Goal: Task Accomplishment & Management: Manage account settings

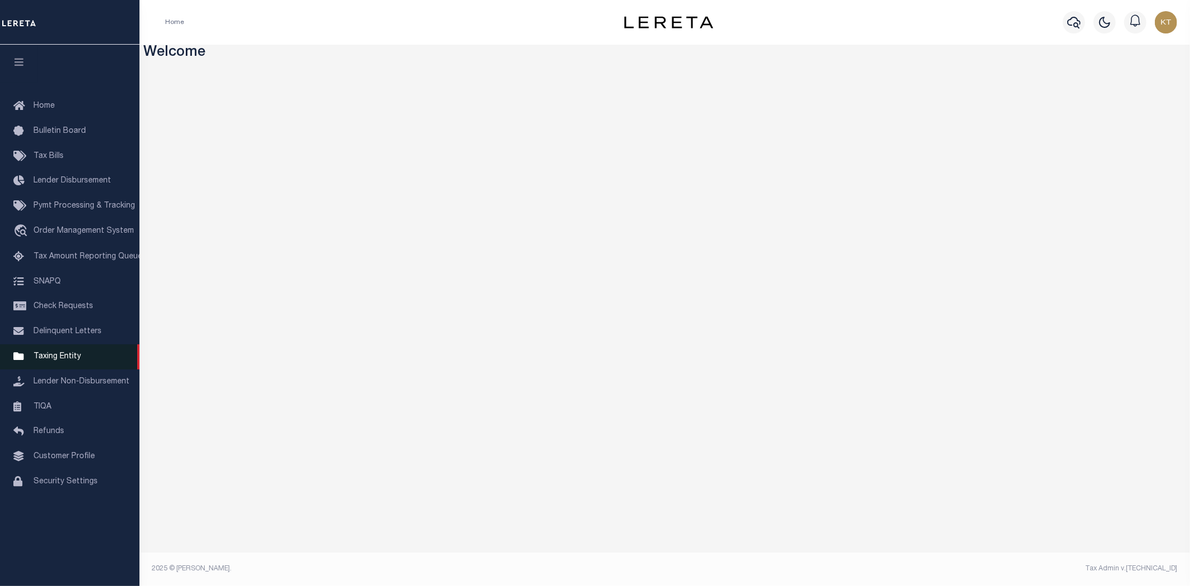
click at [57, 353] on span "Taxing Entity" at bounding box center [56, 357] width 47 height 8
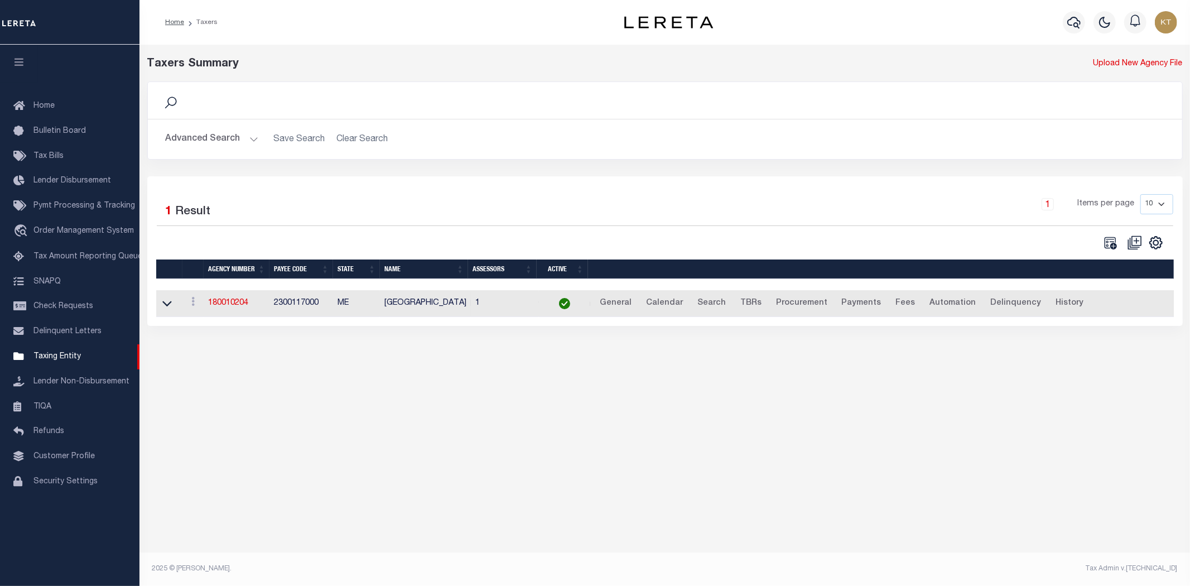
click at [190, 146] on button "Advanced Search" at bounding box center [212, 139] width 93 height 22
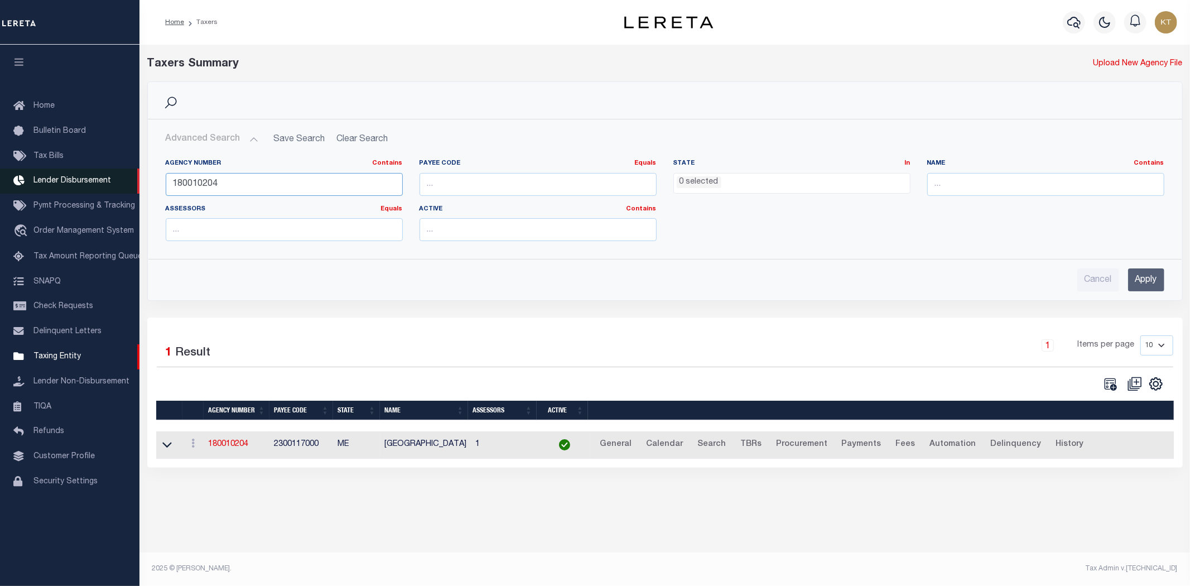
drag, startPoint x: 249, startPoint y: 182, endPoint x: 83, endPoint y: 189, distance: 166.4
click at [83, 189] on div "Home Taxers Profile" at bounding box center [595, 286] width 1190 height 572
type input "450780201"
click at [1141, 280] on input "Apply" at bounding box center [1146, 279] width 36 height 23
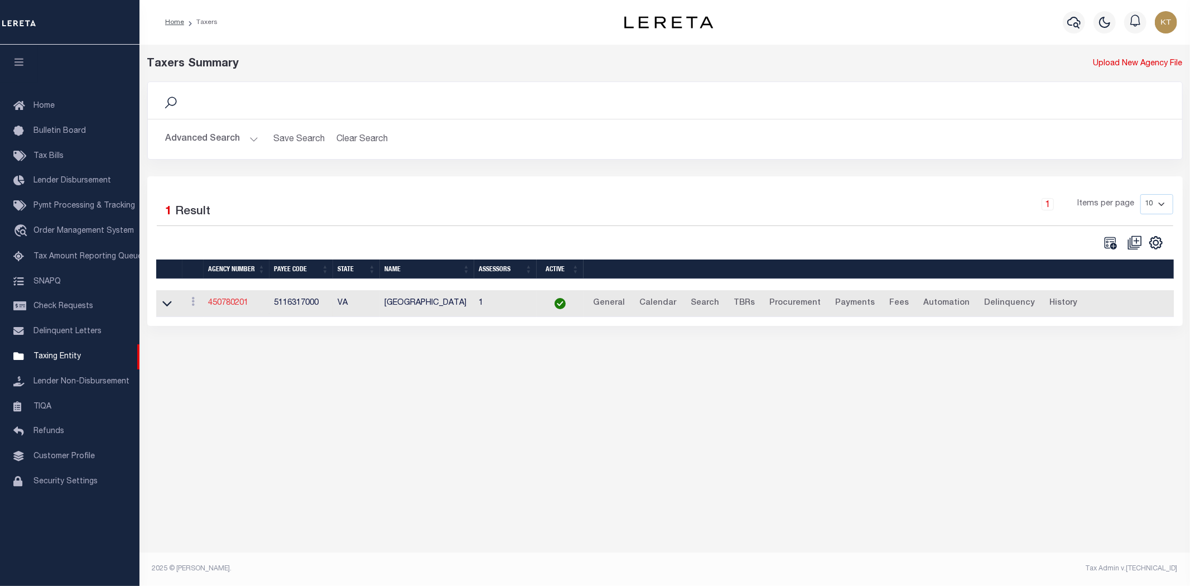
click at [220, 305] on link "450780201" at bounding box center [228, 303] width 40 height 8
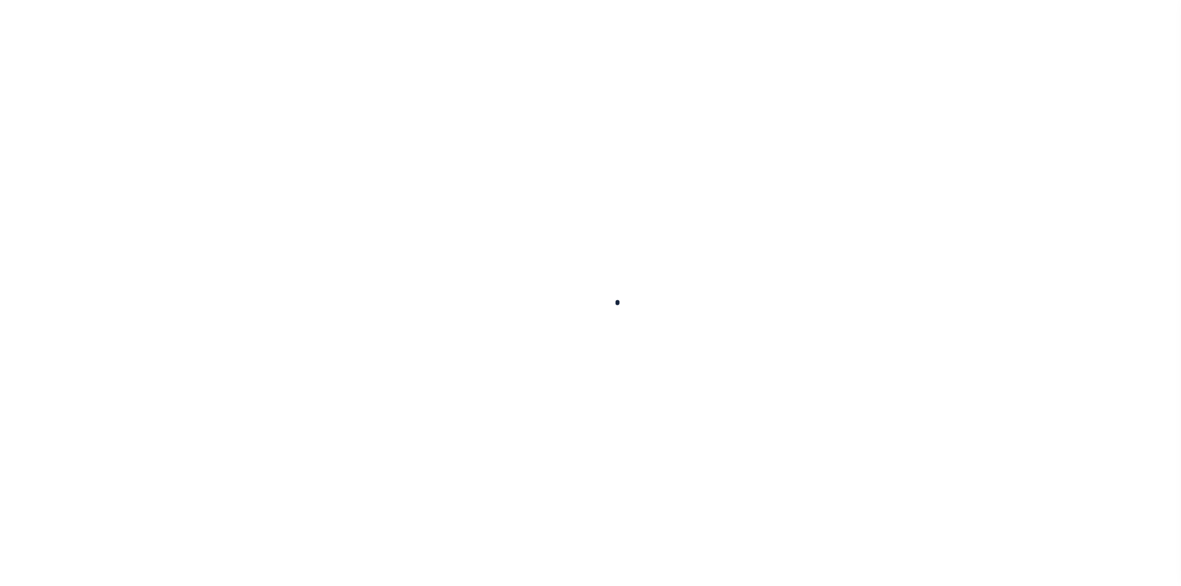
select select
checkbox input "false"
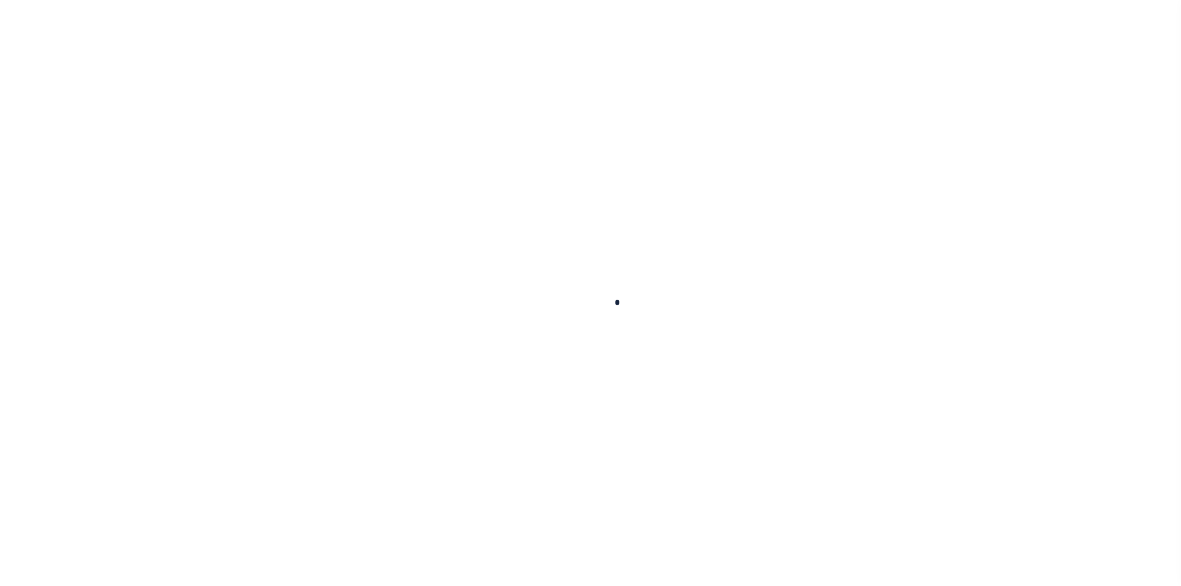
checkbox input "false"
type input "5116317000"
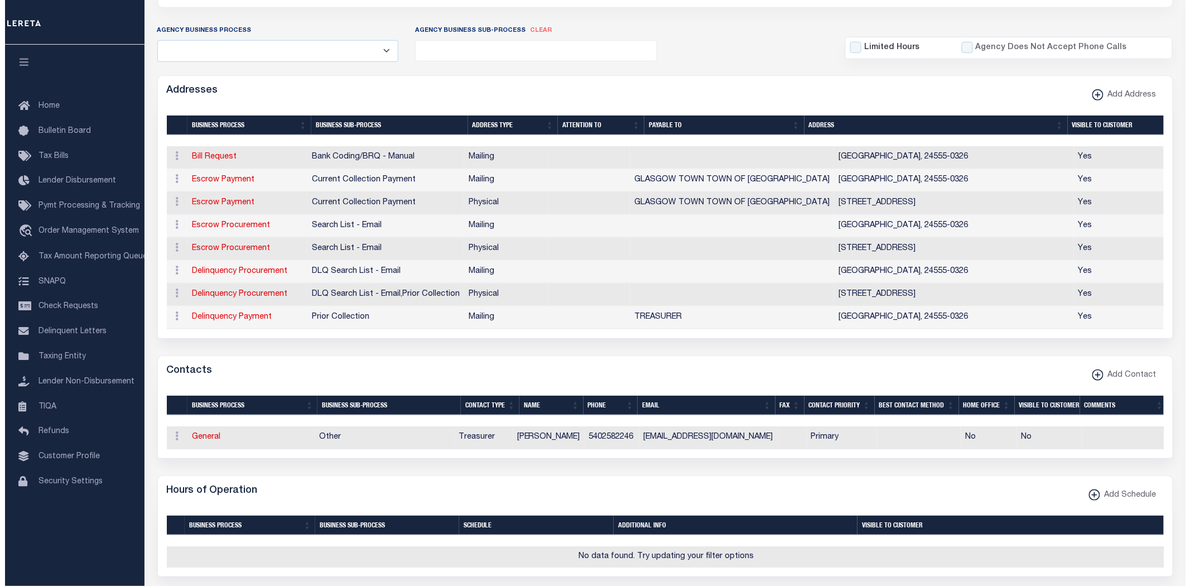
scroll to position [248, 0]
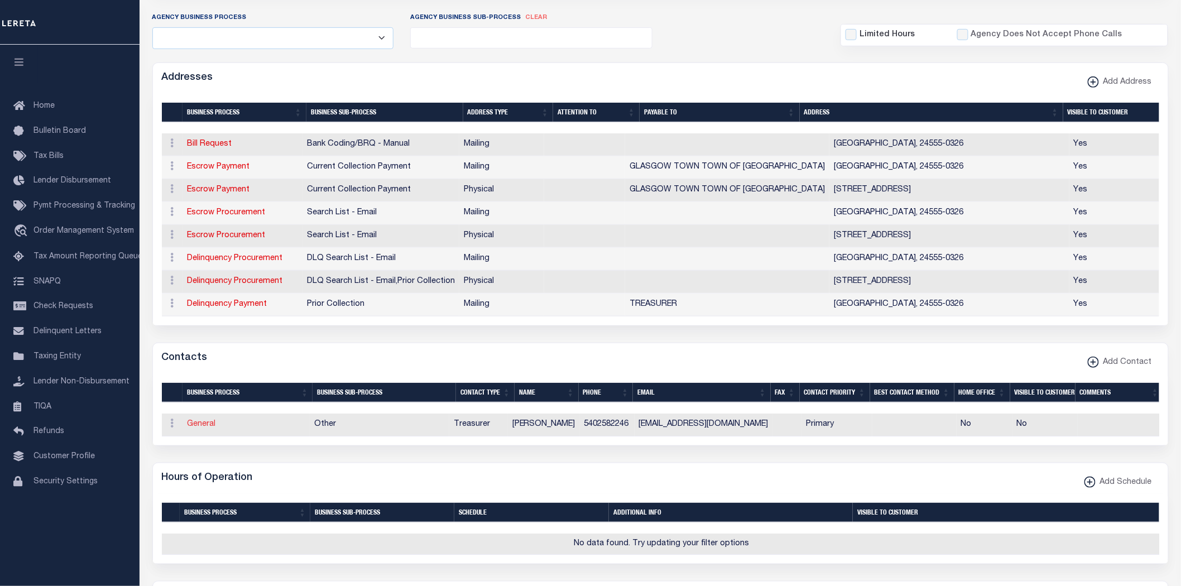
click at [203, 428] on link "General" at bounding box center [201, 424] width 28 height 8
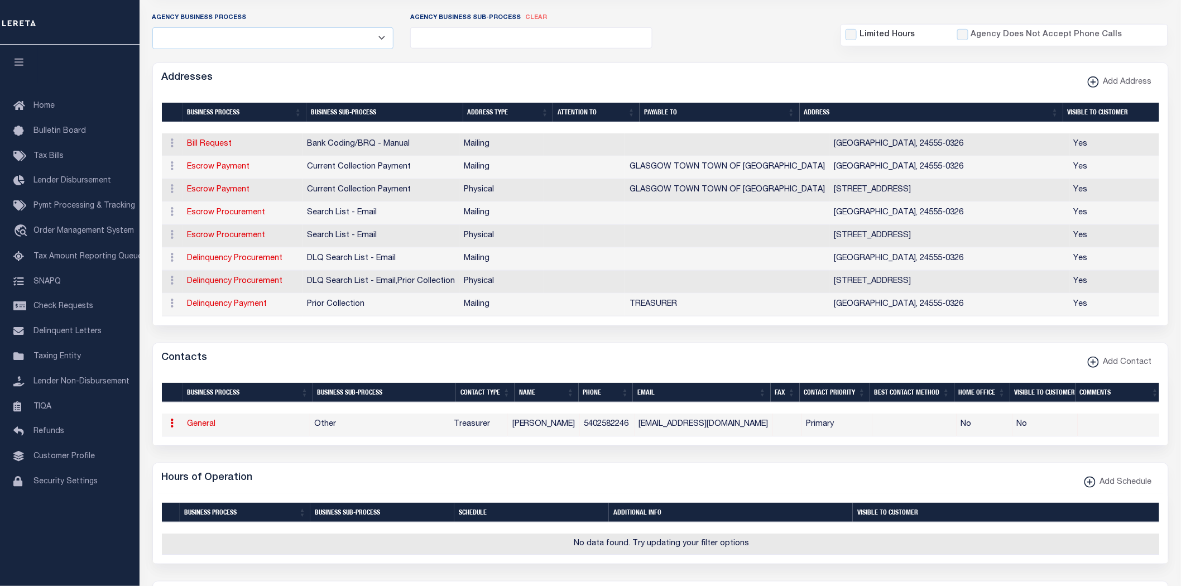
select select "3"
select select "1"
type input "ASHLEY"
type input "KERR"
type input "5402582246"
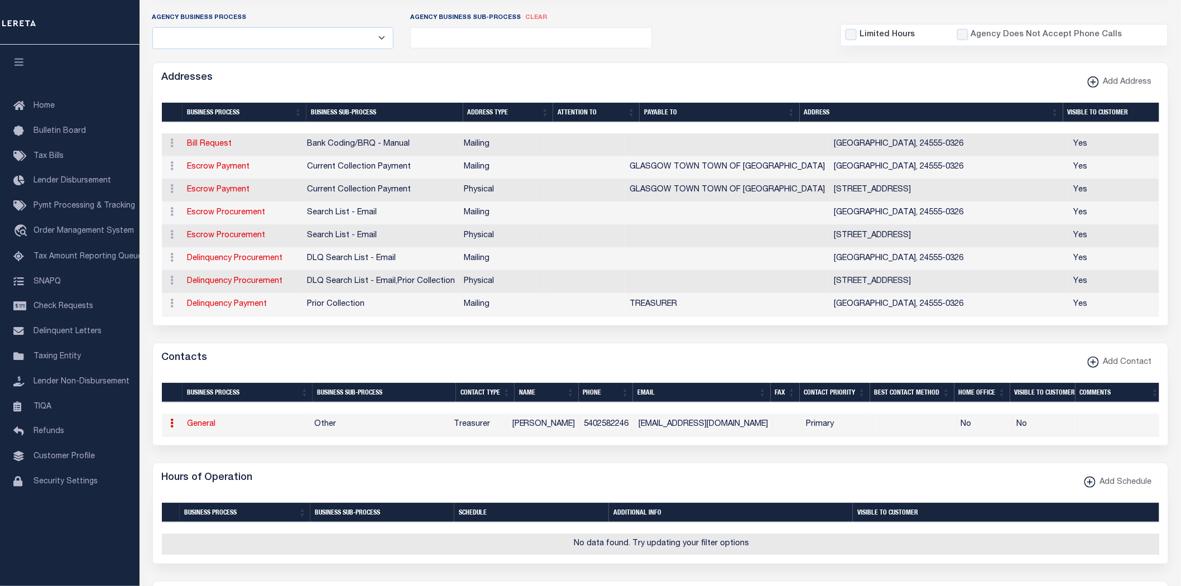
type input "AKERR@GLASGOWVIRGINIA.ORG"
select select "6"
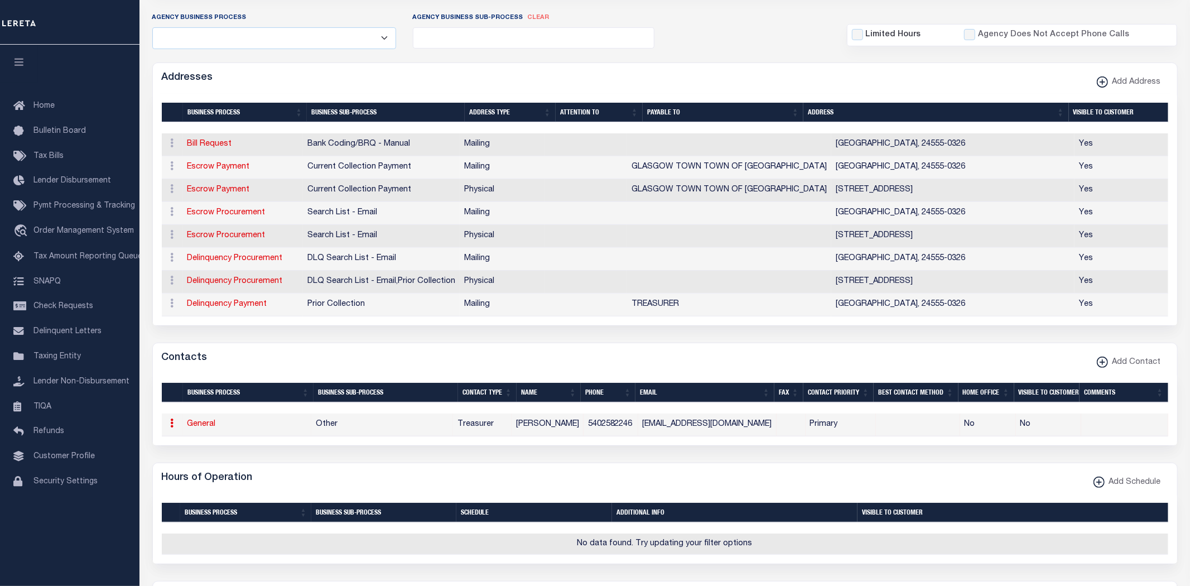
select select "39"
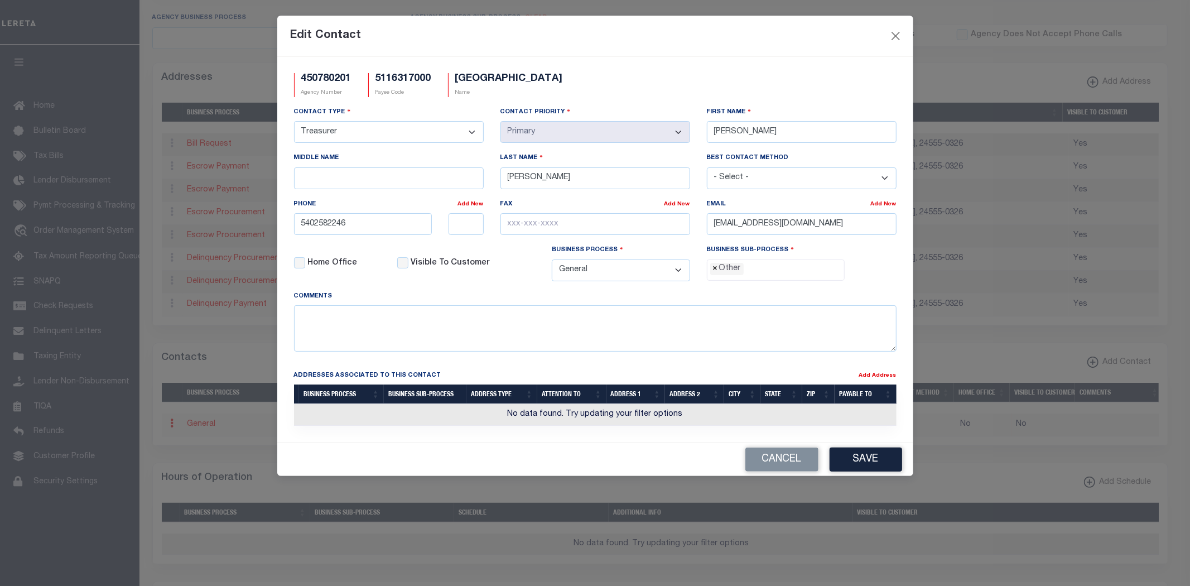
click at [713, 271] on span "×" at bounding box center [715, 269] width 5 height 12
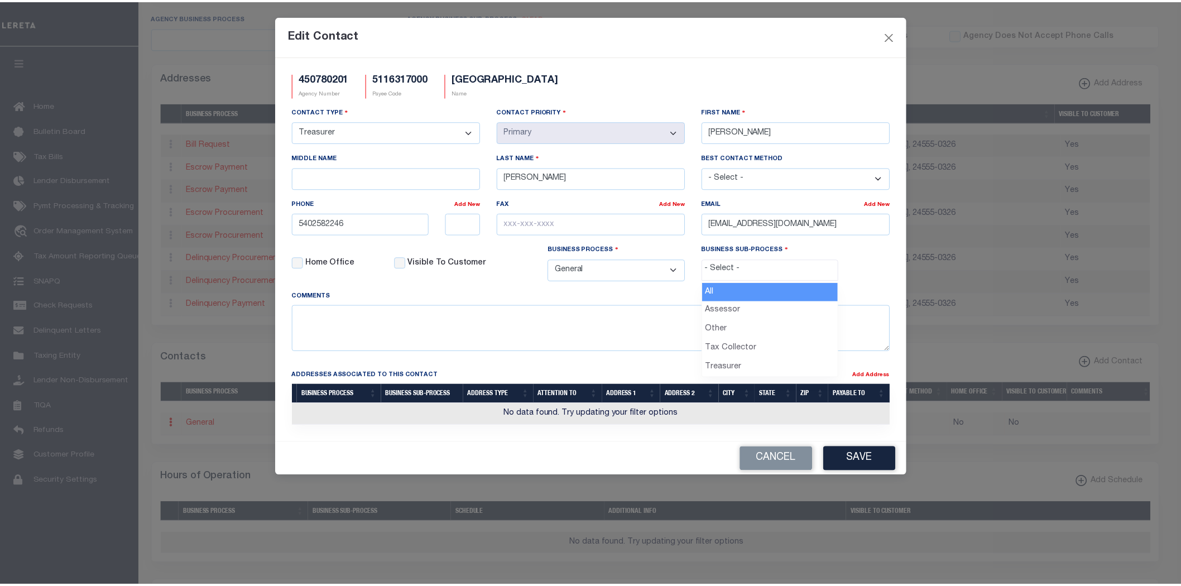
scroll to position [21, 0]
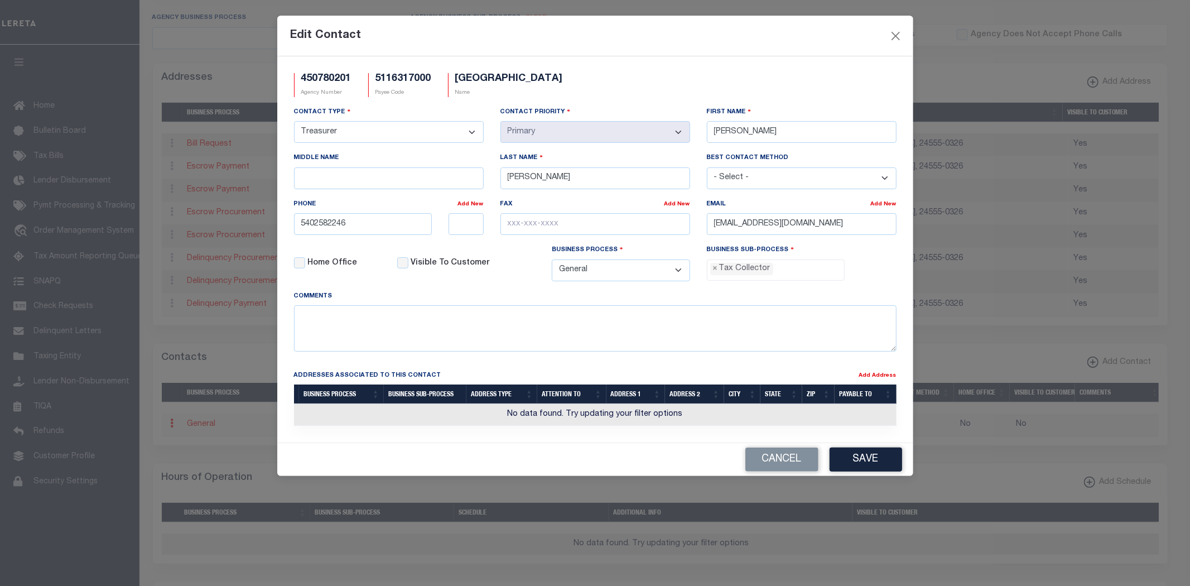
select select "31"
drag, startPoint x: 868, startPoint y: 230, endPoint x: 675, endPoint y: 233, distance: 193.1
click at [678, 234] on div "Contact Type - Select - Assessor Clerk Internal Contacts 1 Internal Contacts 2 …" at bounding box center [595, 198] width 619 height 184
paste input "CLERK"
type input "CLERK@GLASGOWVIRGINIA.ORG"
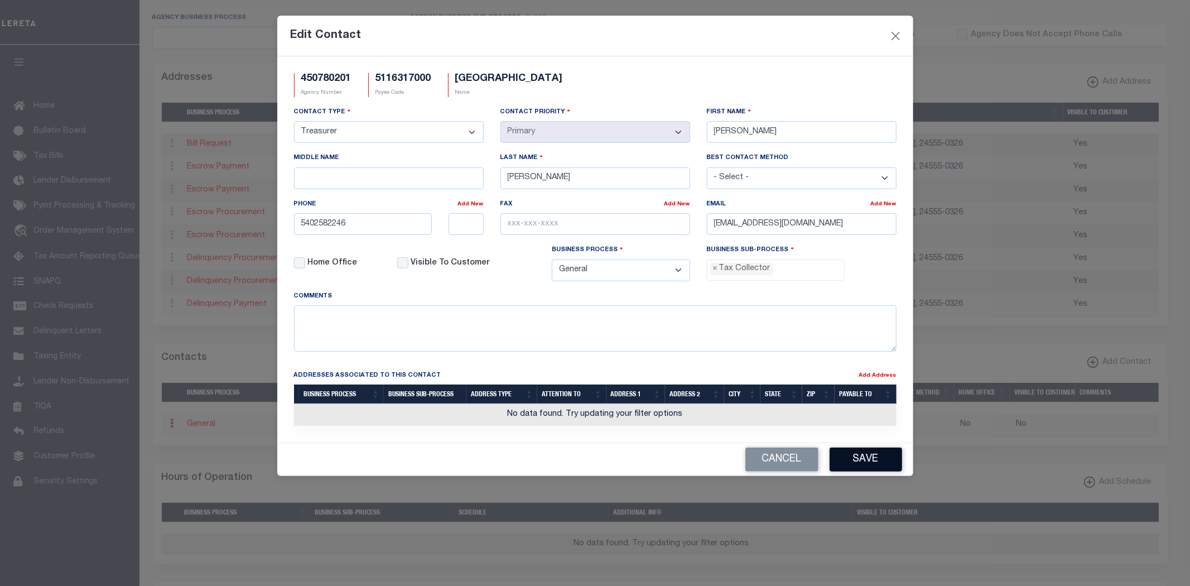
click at [872, 464] on button "Save" at bounding box center [866, 459] width 73 height 24
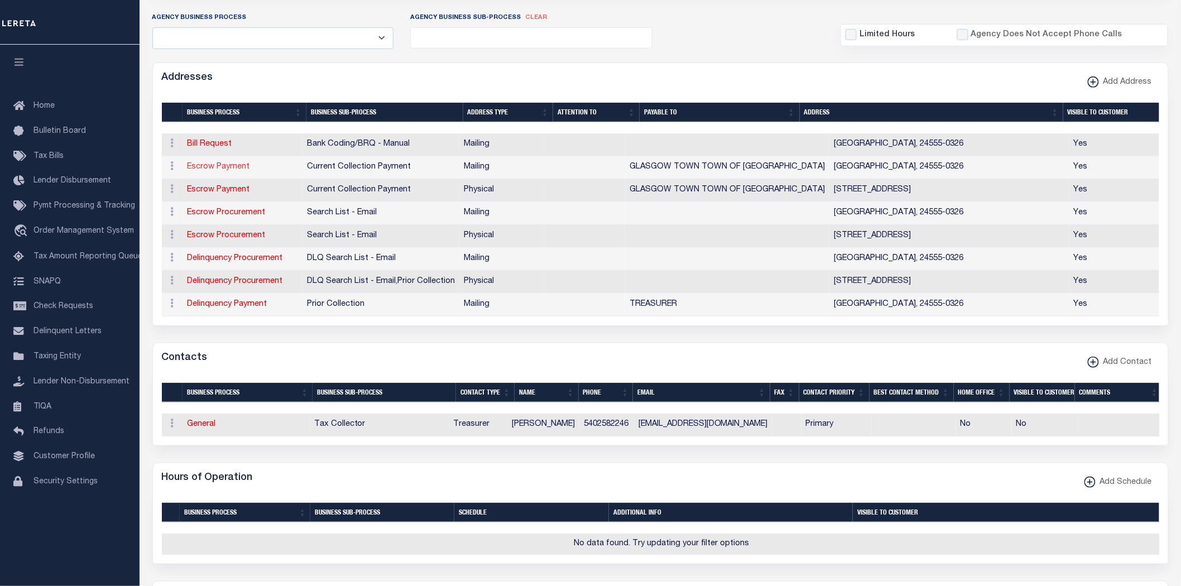
click at [220, 165] on link "Escrow Payment" at bounding box center [218, 167] width 62 height 8
select select "1"
checkbox input "false"
select select
type input "PO BOX 326"
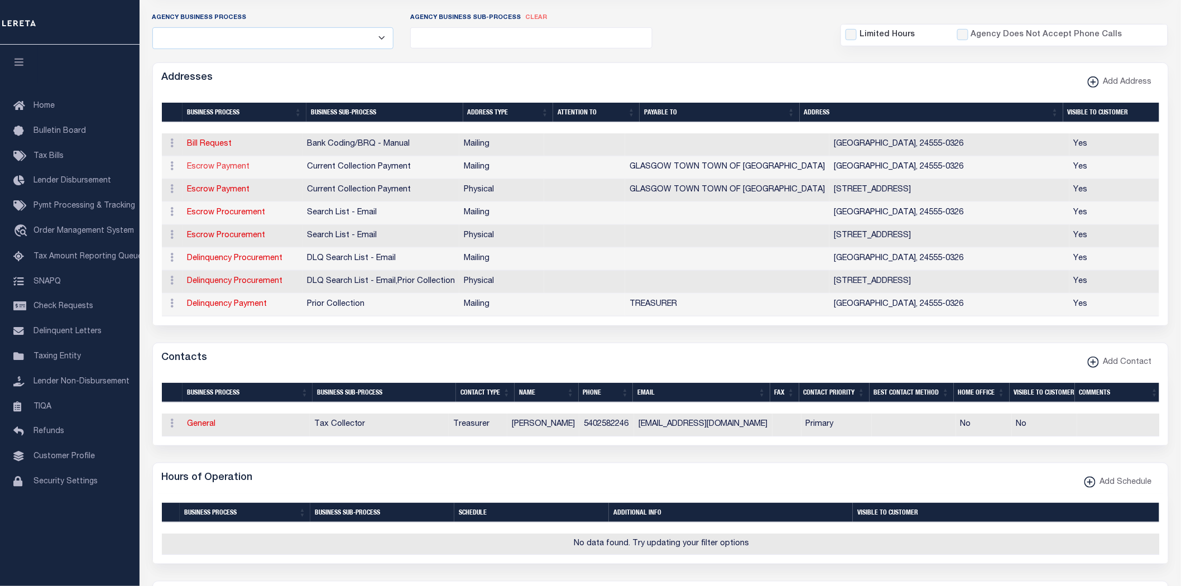
type input "GLASGOW"
select select "VA"
type input "24555-0326"
checkbox input "true"
type input "GLASGOW TOWN TOWN OF GLASGOW"
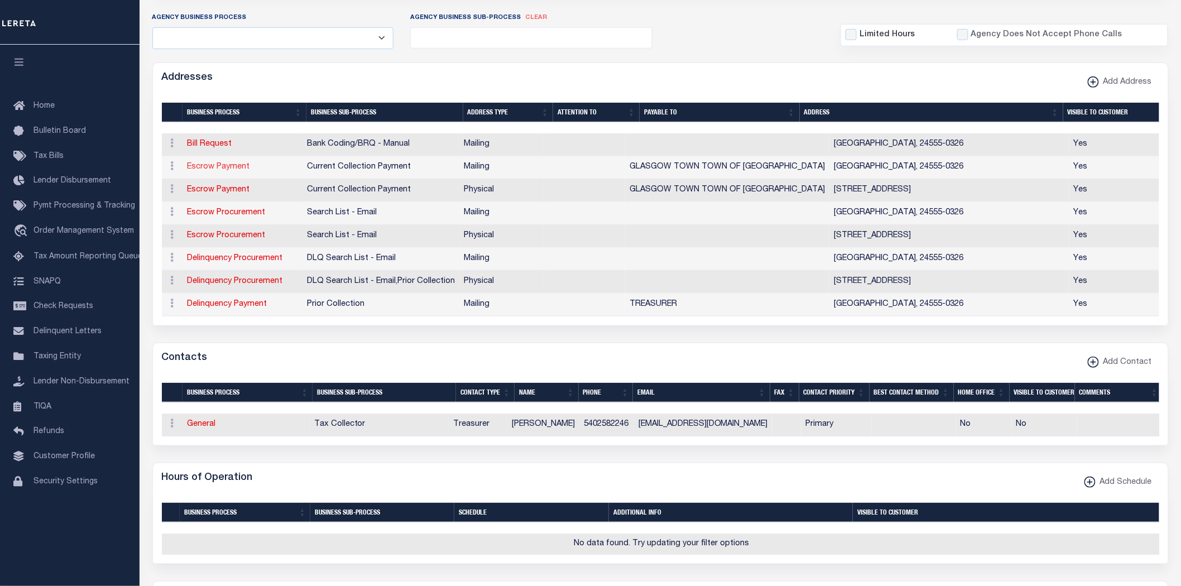
select select "3"
select select "11"
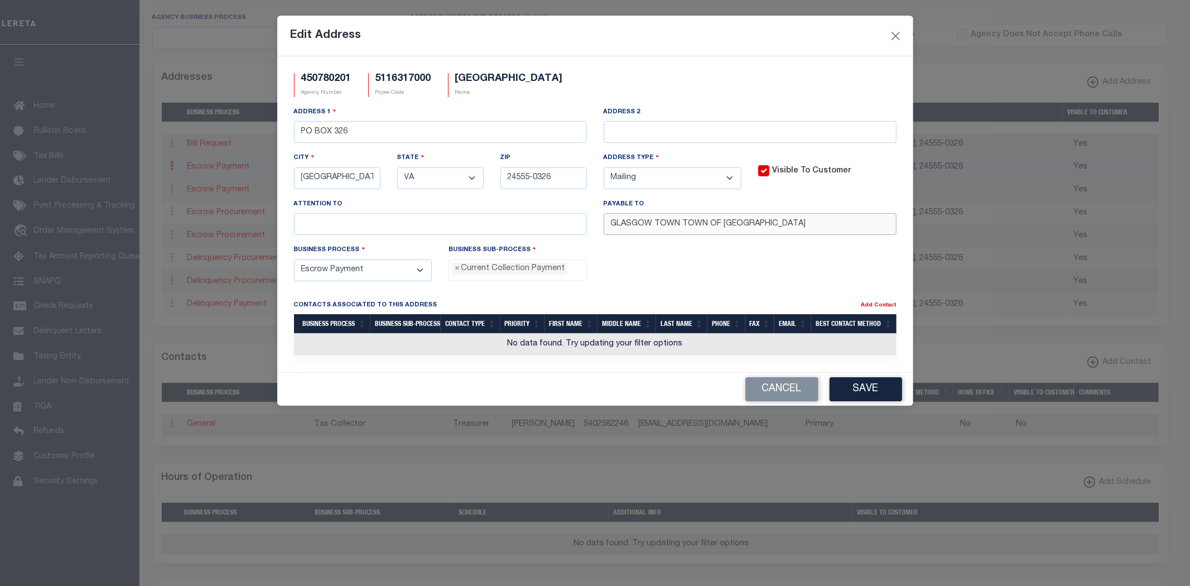
drag, startPoint x: 680, startPoint y: 225, endPoint x: 676, endPoint y: 230, distance: 6.4
click at [618, 220] on input "GLASGOW TOWN TOWN OF GLASGOW" at bounding box center [750, 224] width 293 height 22
drag, startPoint x: 779, startPoint y: 225, endPoint x: 394, endPoint y: 223, distance: 385.6
click at [398, 222] on div "Address 1 PO BOX 326 Address 2 City GLASGOW State - Select - AK AL AR AZ CA CO …" at bounding box center [595, 175] width 619 height 138
paste input "text"
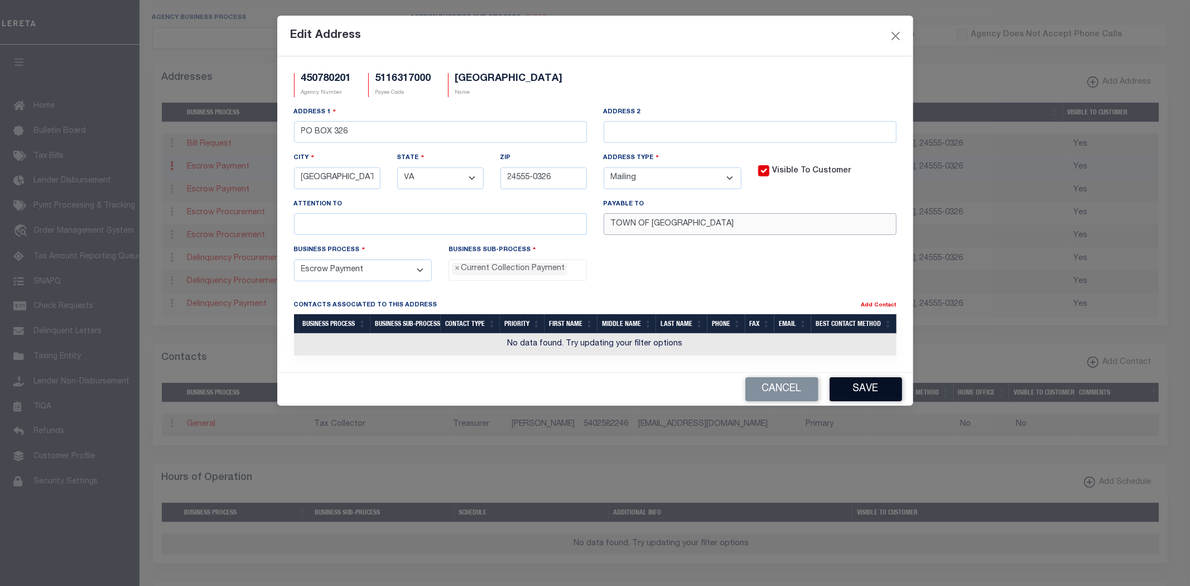
type input "TOWN OF GLASGOW"
click at [886, 389] on button "Save" at bounding box center [866, 389] width 73 height 24
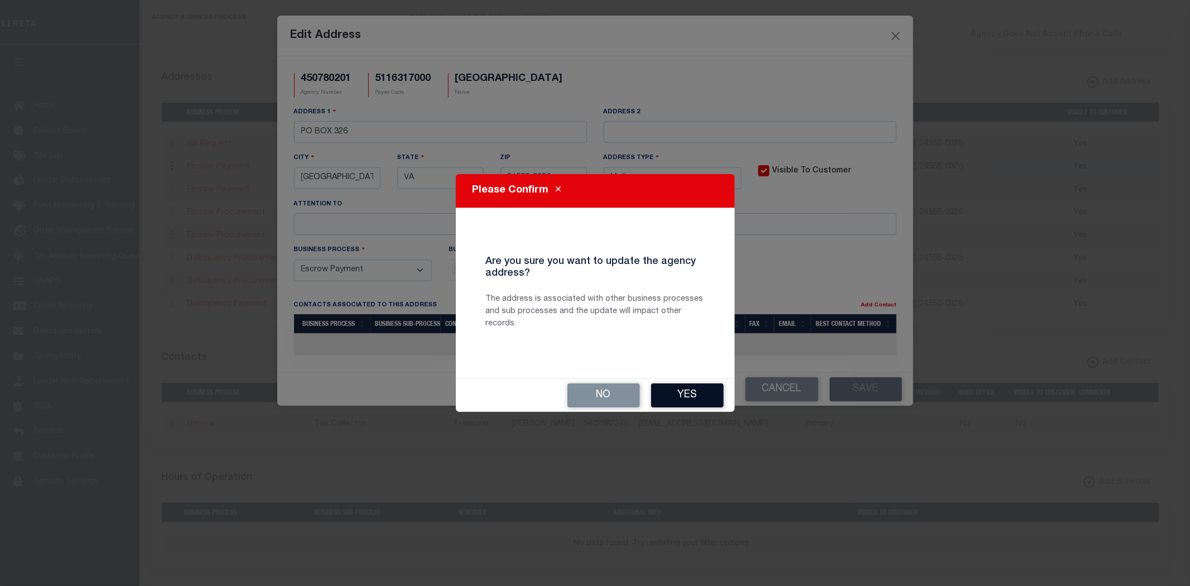
click at [695, 388] on button "Yes" at bounding box center [687, 395] width 73 height 24
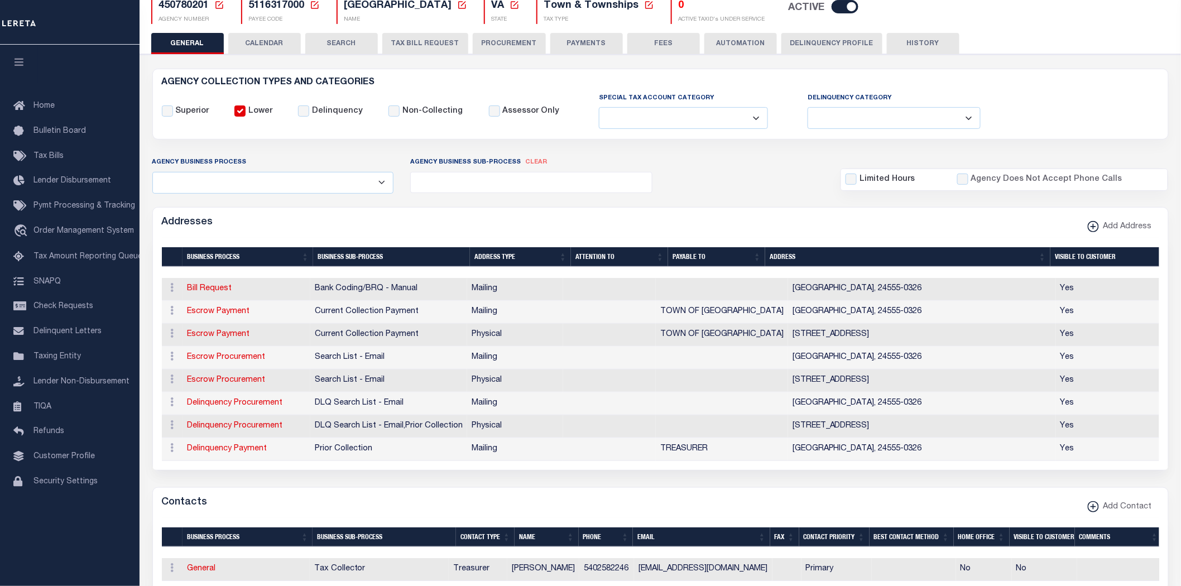
scroll to position [62, 0]
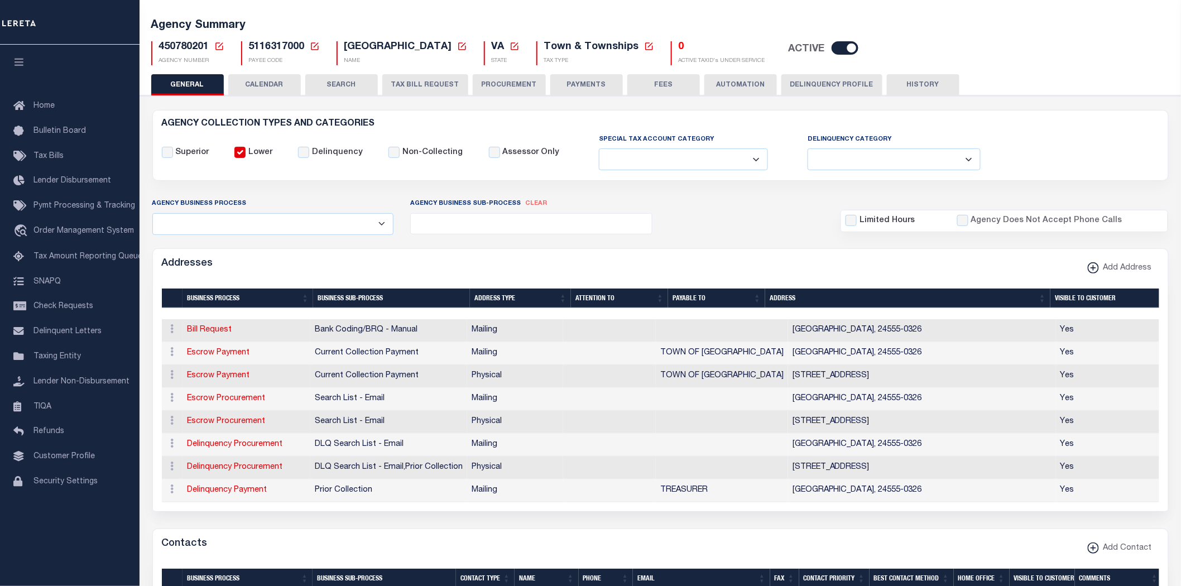
click at [603, 90] on button "PAYMENTS" at bounding box center [586, 84] width 73 height 21
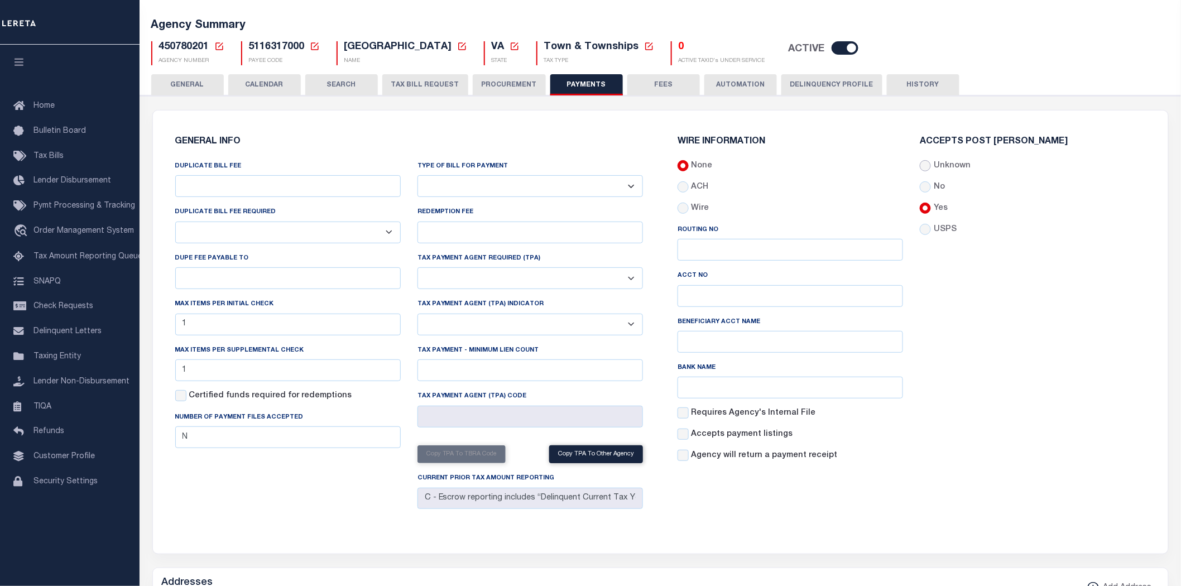
click at [927, 168] on input "Unknown" at bounding box center [925, 165] width 11 height 11
radio input "true"
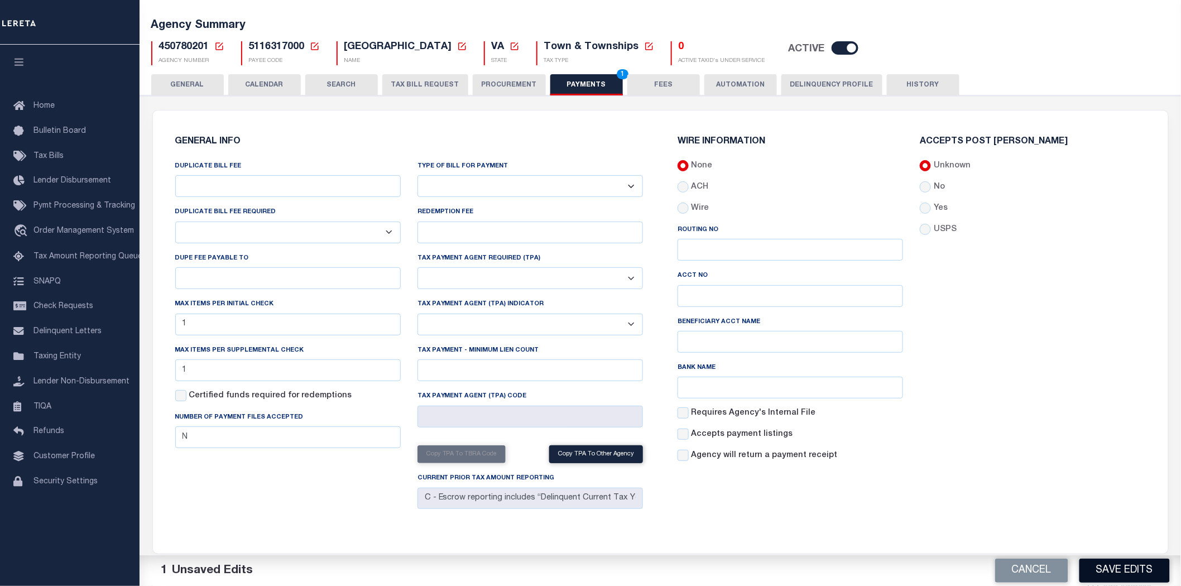
click at [1120, 568] on button "Save Edits" at bounding box center [1124, 571] width 90 height 24
drag, startPoint x: 199, startPoint y: 80, endPoint x: 652, endPoint y: 388, distance: 547.9
click at [198, 80] on button "GENERAL" at bounding box center [187, 84] width 73 height 21
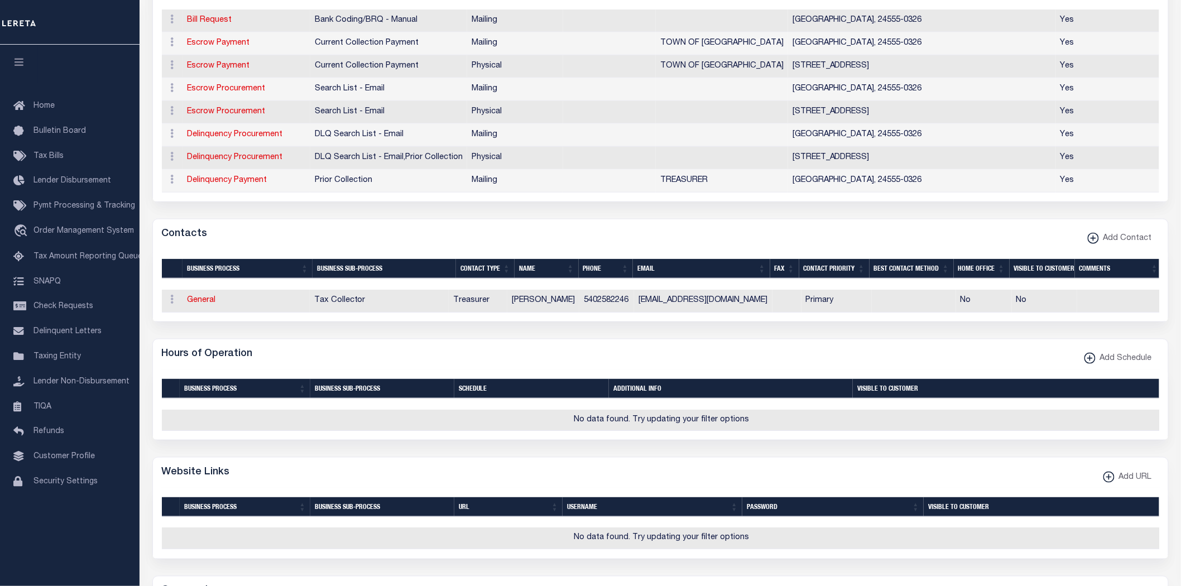
scroll to position [434, 0]
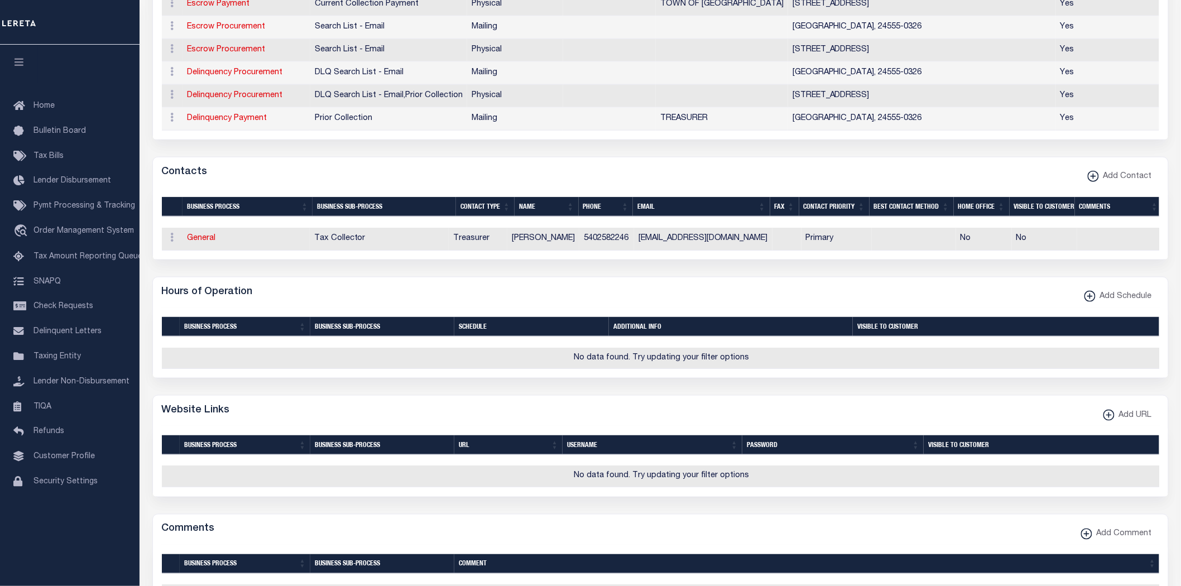
drag, startPoint x: 482, startPoint y: 182, endPoint x: 460, endPoint y: 182, distance: 21.8
click at [481, 182] on div "Contacts Add Contact" at bounding box center [660, 172] width 1015 height 31
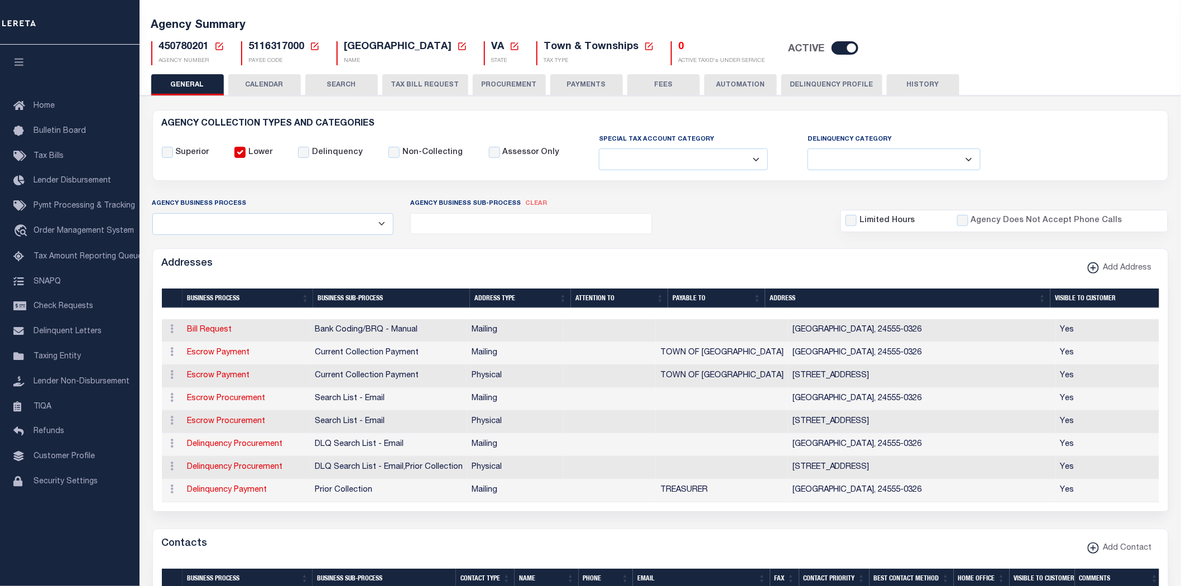
scroll to position [0, 0]
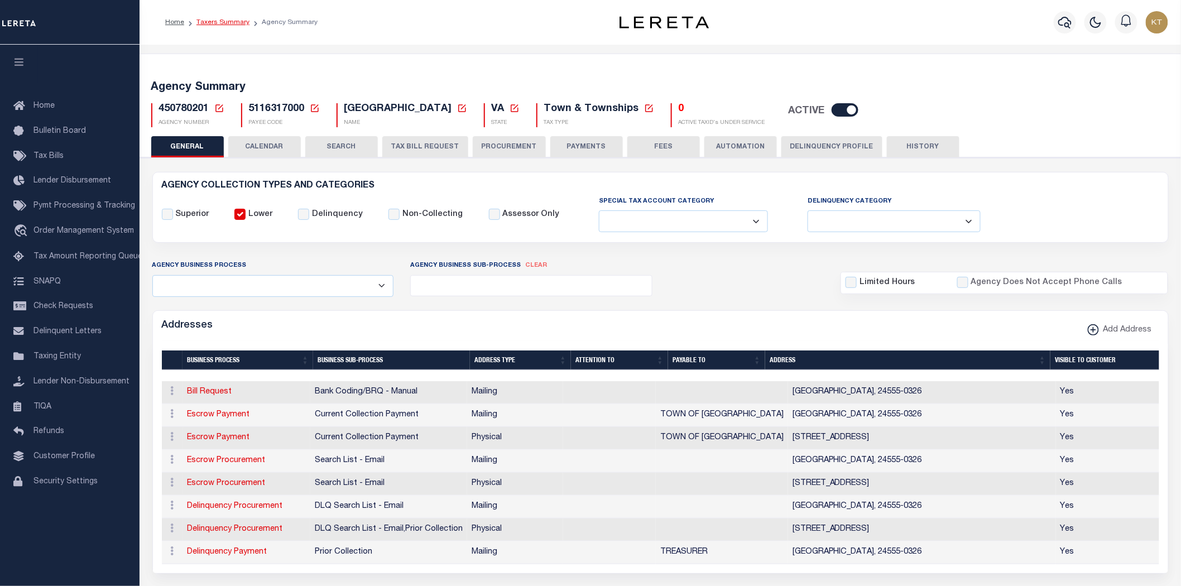
click at [235, 25] on link "Taxers Summary" at bounding box center [222, 22] width 53 height 7
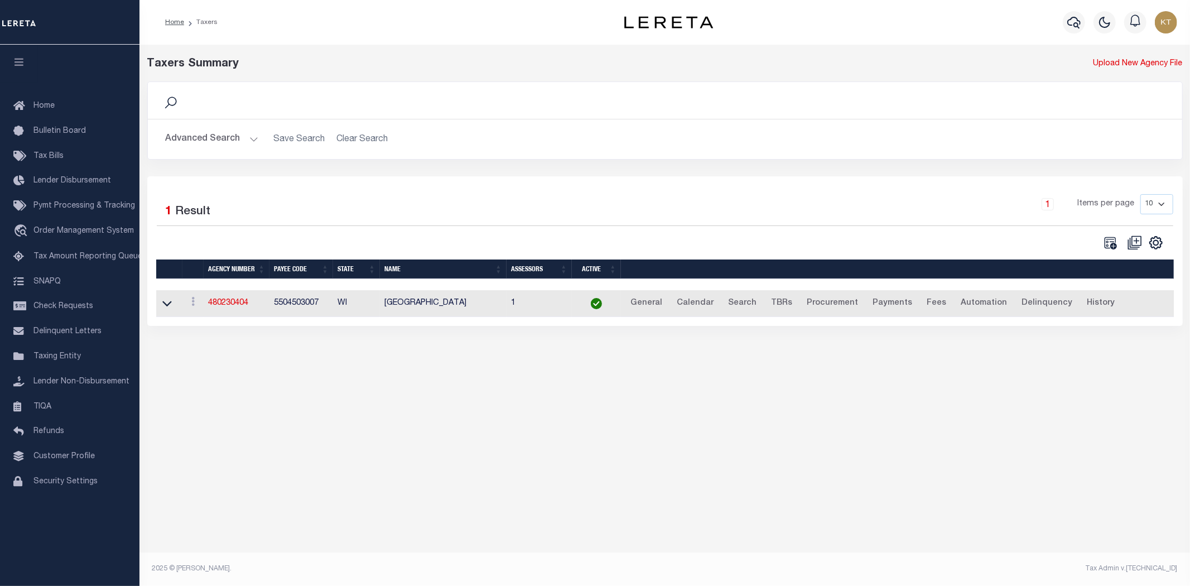
click at [186, 139] on button "Advanced Search" at bounding box center [212, 139] width 93 height 22
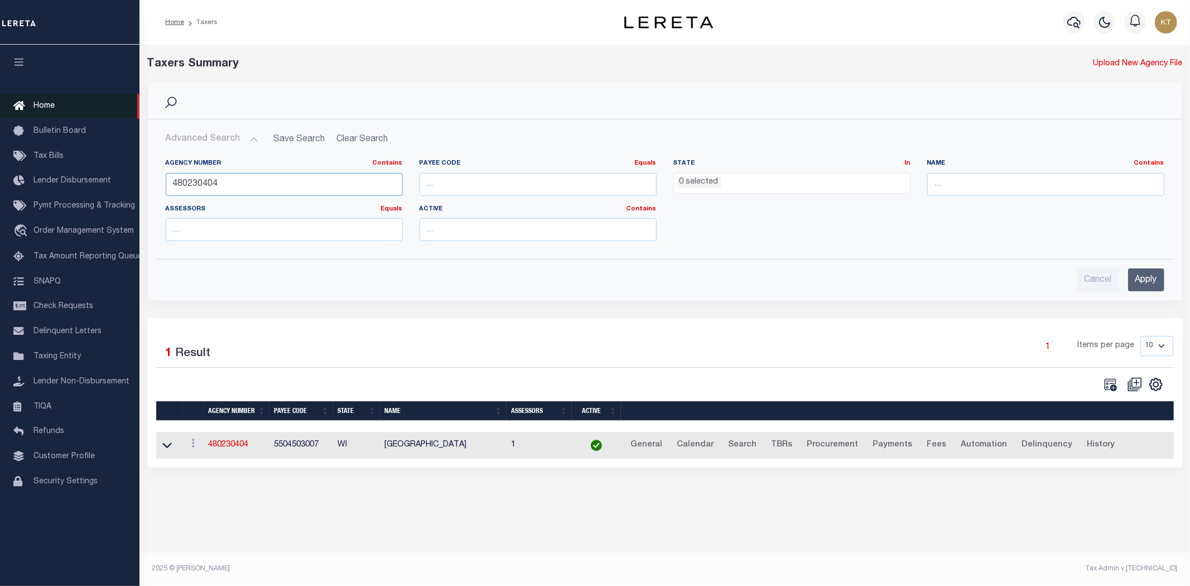
drag, startPoint x: 281, startPoint y: 179, endPoint x: 0, endPoint y: 106, distance: 290.0
click at [0, 107] on div "Home Taxers Profile" at bounding box center [595, 286] width 1190 height 572
click at [1147, 280] on input "Apply" at bounding box center [1146, 279] width 36 height 23
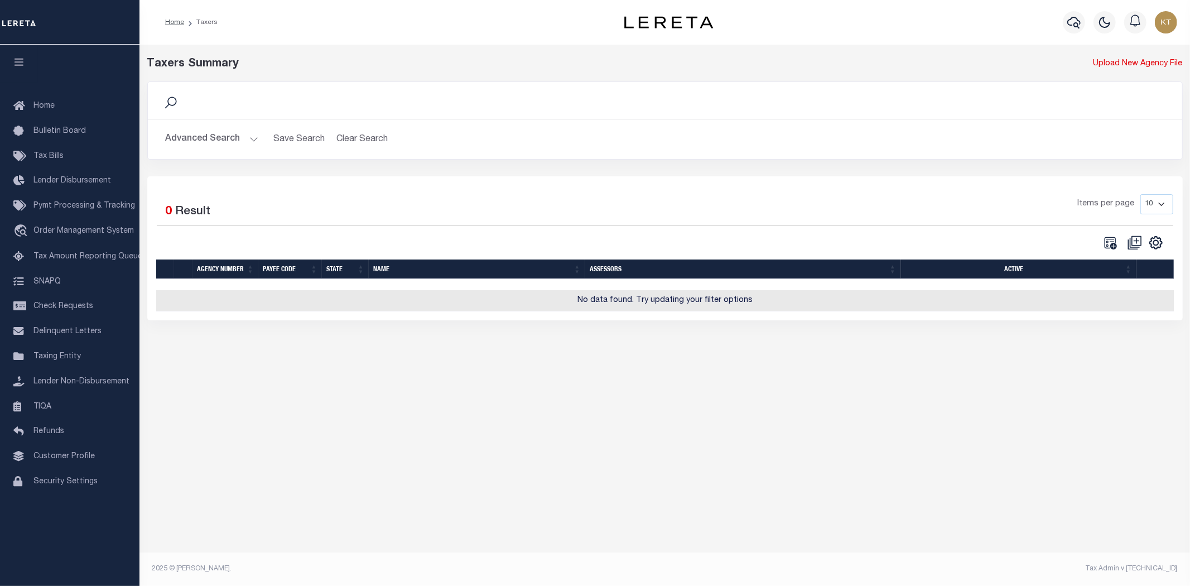
click at [203, 133] on button "Advanced Search" at bounding box center [212, 139] width 93 height 22
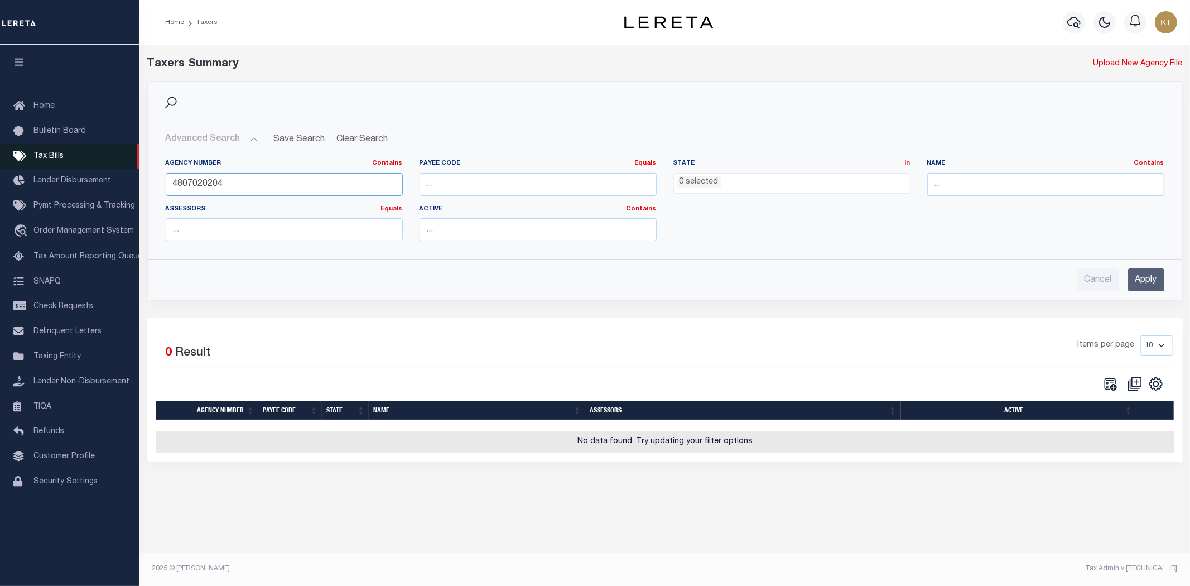
drag, startPoint x: 253, startPoint y: 180, endPoint x: 33, endPoint y: 155, distance: 221.3
click at [36, 162] on div "Home Taxers Profile" at bounding box center [595, 286] width 1190 height 572
type input "480720204"
click at [1152, 281] on input "Apply" at bounding box center [1146, 279] width 36 height 23
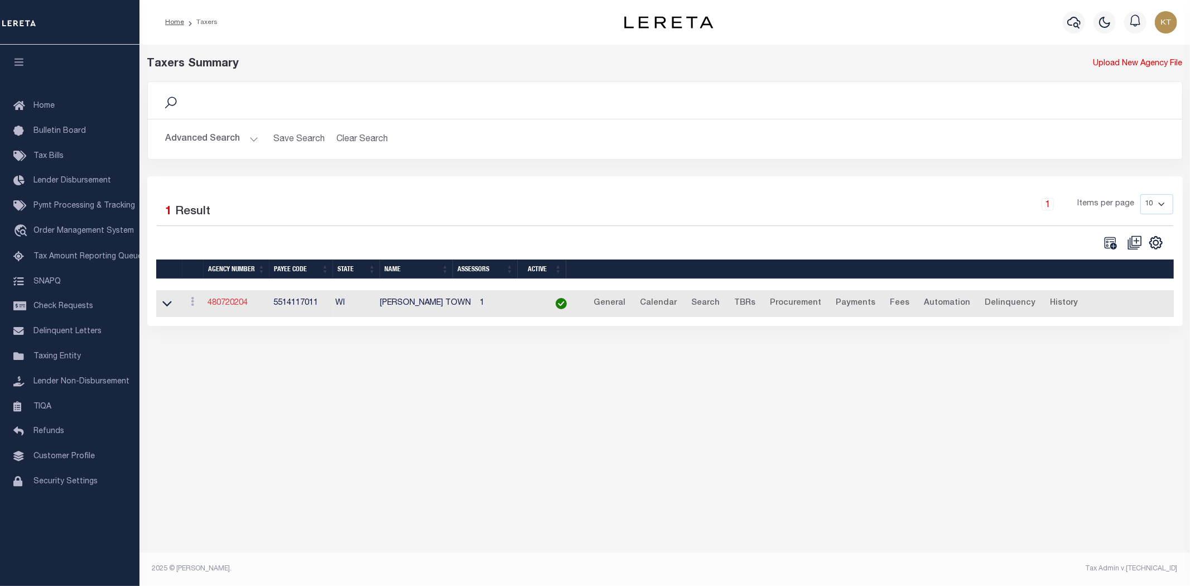
click at [230, 302] on link "480720204" at bounding box center [228, 303] width 40 height 8
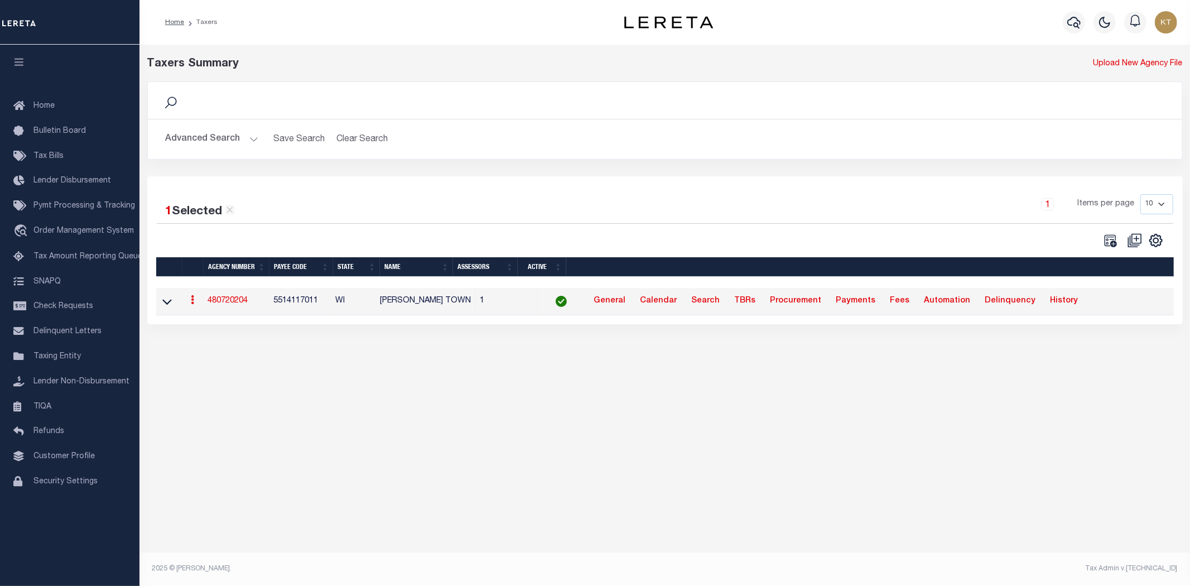
click at [576, 153] on div "Advanced Search Save Search Clear Search tblPayees_dynamictable_____DefaultSave…" at bounding box center [665, 139] width 1034 height 40
click at [231, 210] on icon at bounding box center [230, 210] width 10 height 10
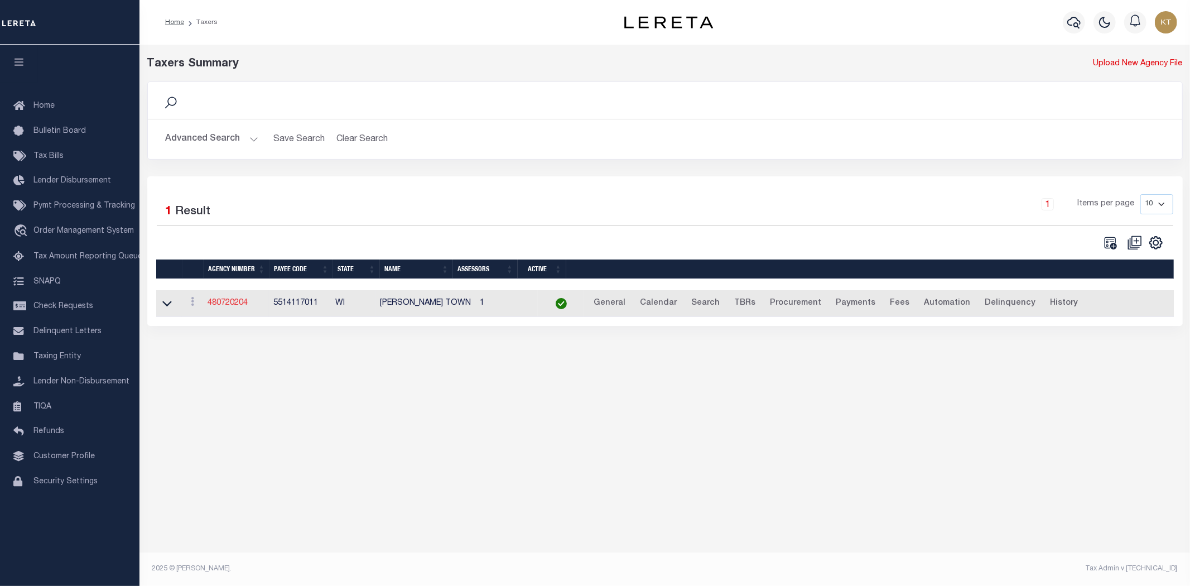
click at [239, 302] on link "480720204" at bounding box center [228, 303] width 40 height 8
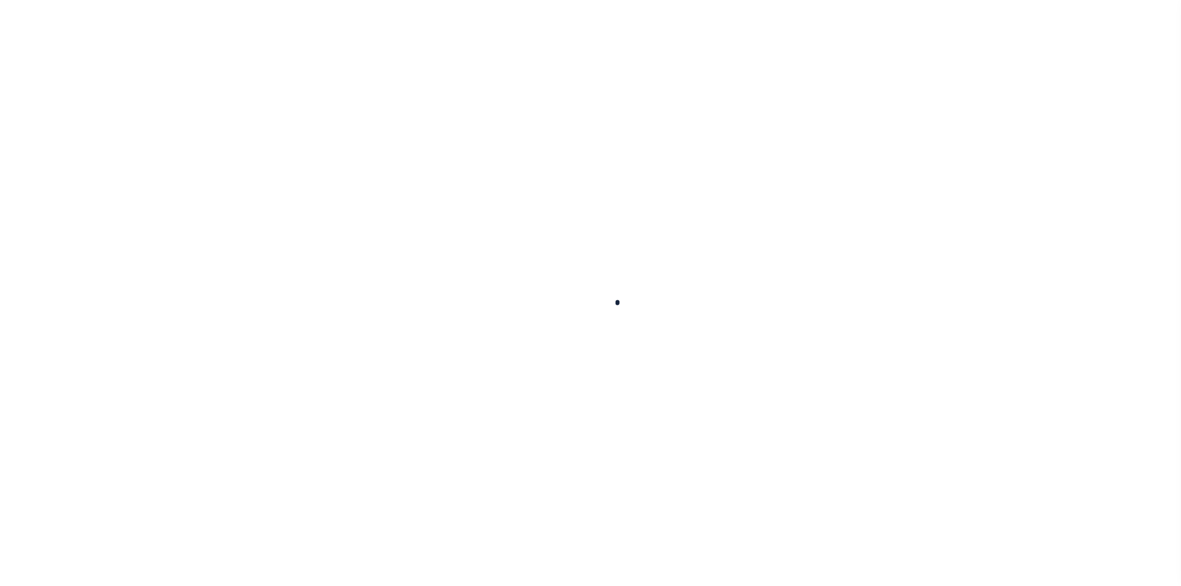
select select
checkbox input "false"
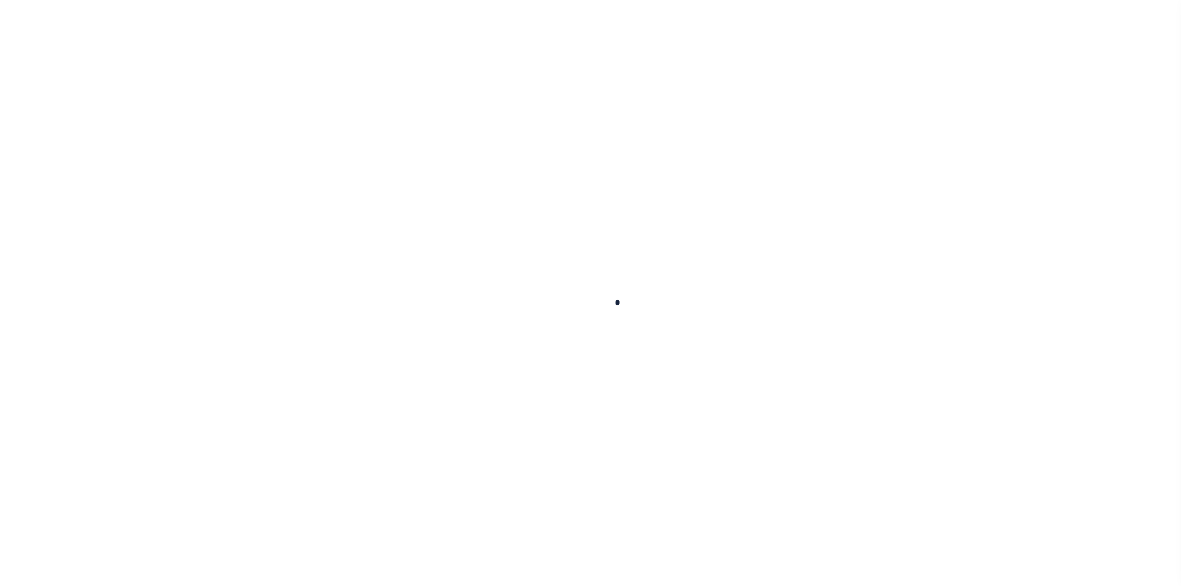
checkbox input "false"
type input "5514117011"
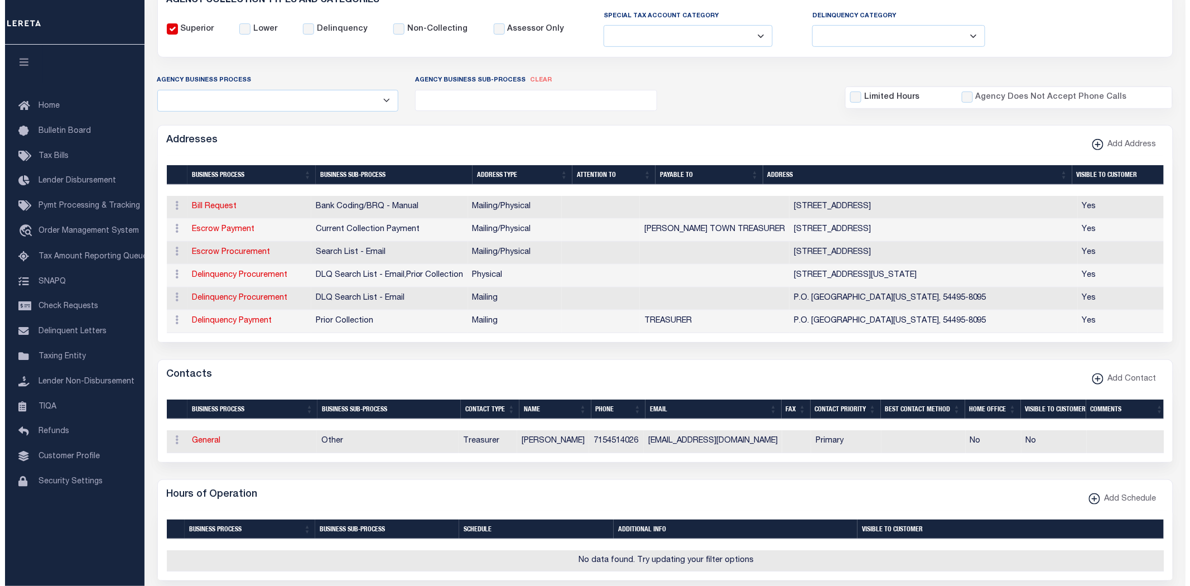
scroll to position [186, 0]
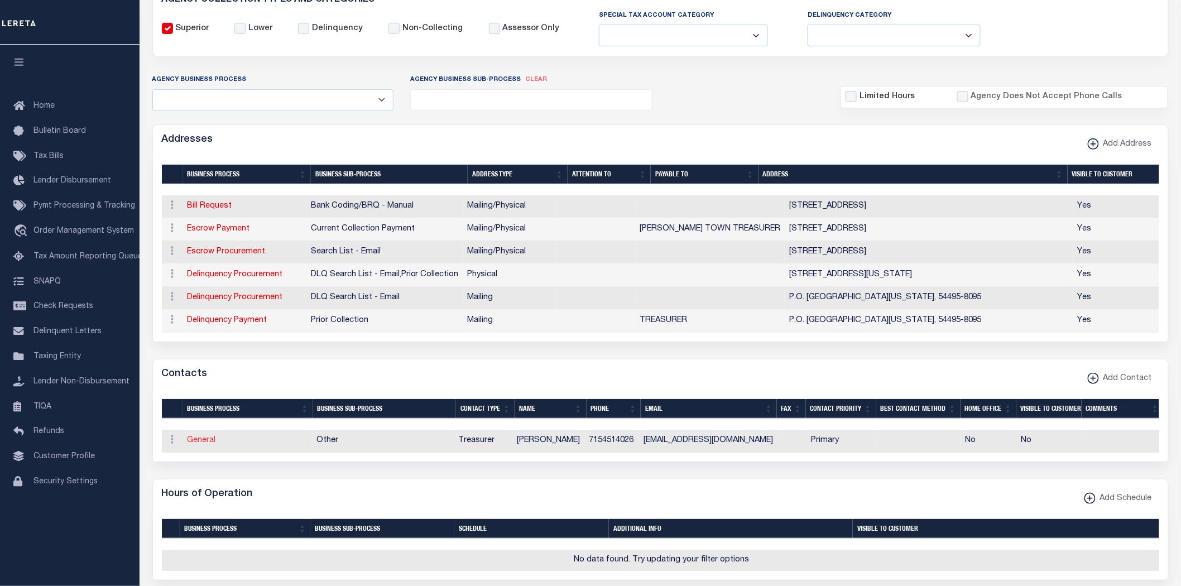
click at [205, 444] on link "General" at bounding box center [201, 440] width 28 height 8
checkbox input "false"
select select
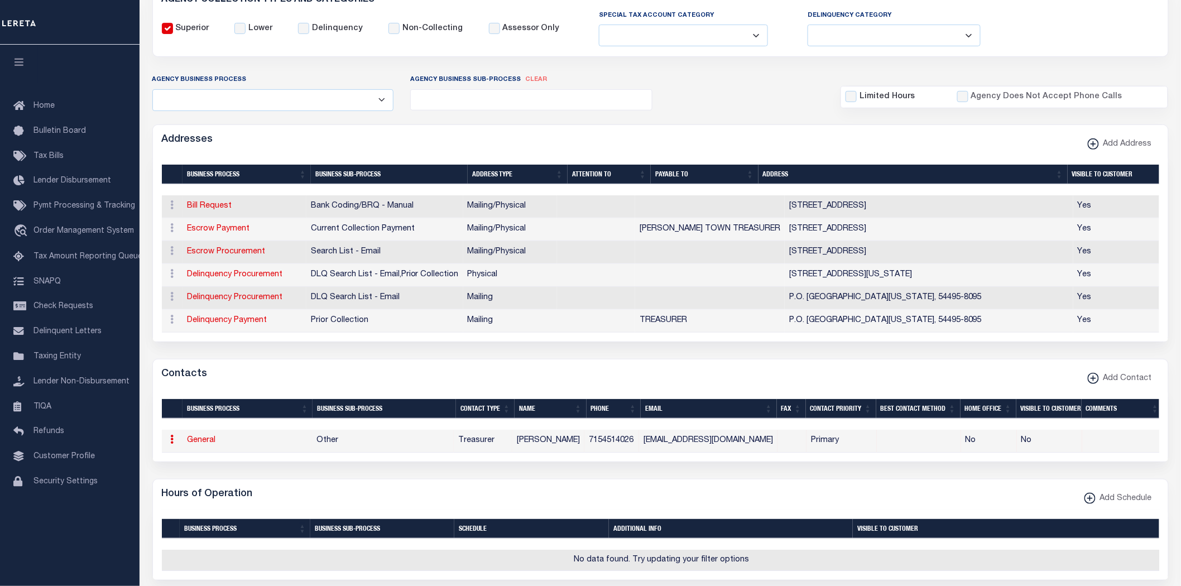
select select "3"
select select "1"
type input "CAREY"
type input "RUCKER"
type input "7154514026"
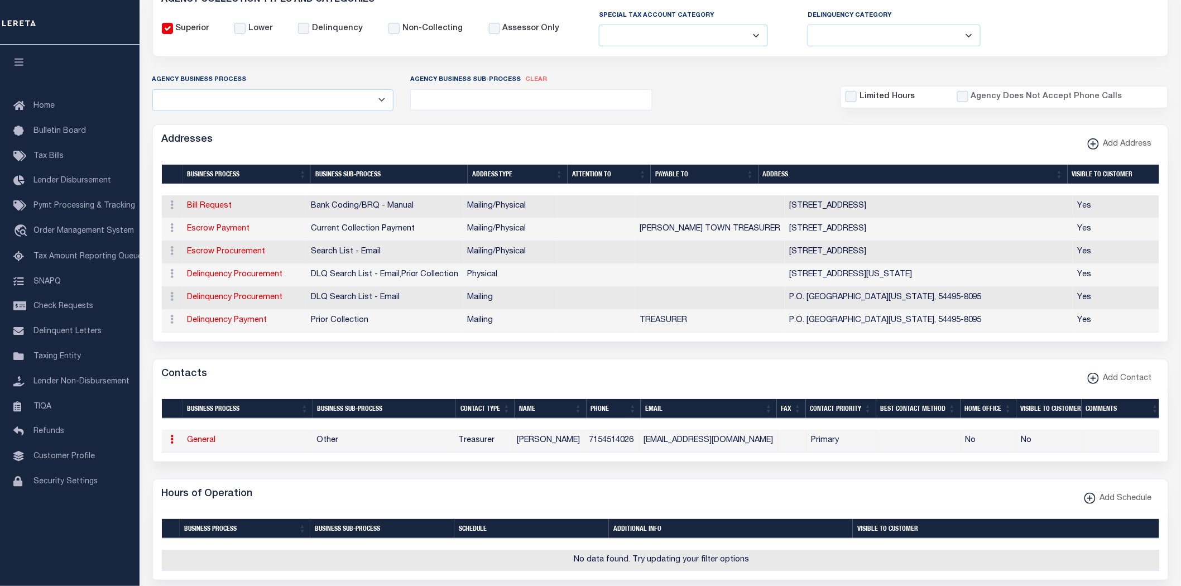
type input "CARYTREASURER1@GMAIL.COM"
select select "6"
select select "39"
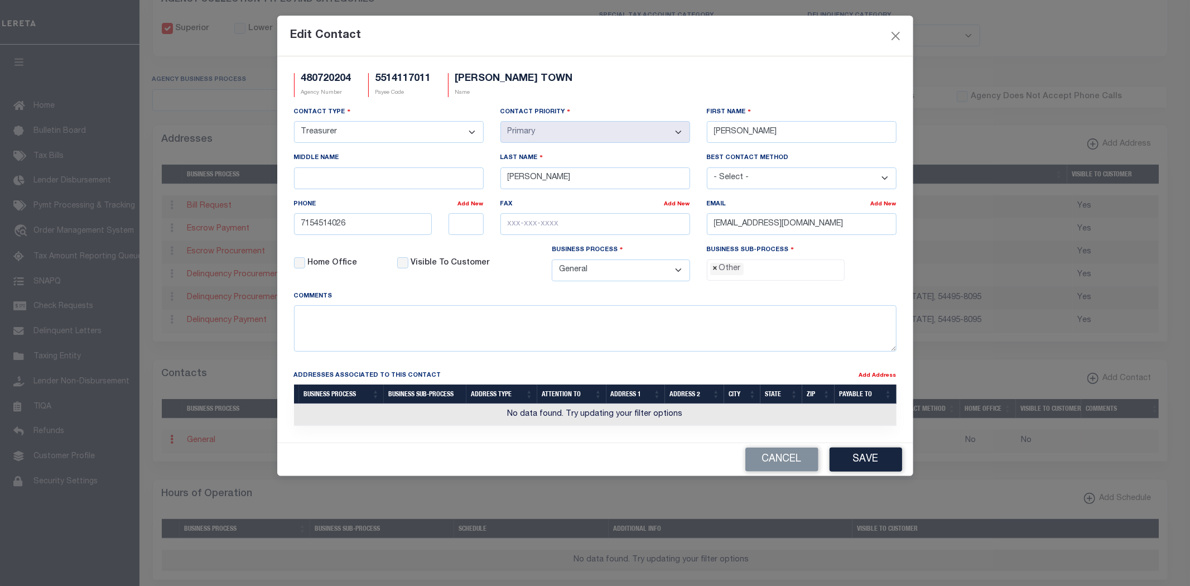
click at [714, 274] on span "×" at bounding box center [715, 269] width 5 height 12
select select "31"
click at [873, 461] on button "Save" at bounding box center [866, 459] width 73 height 24
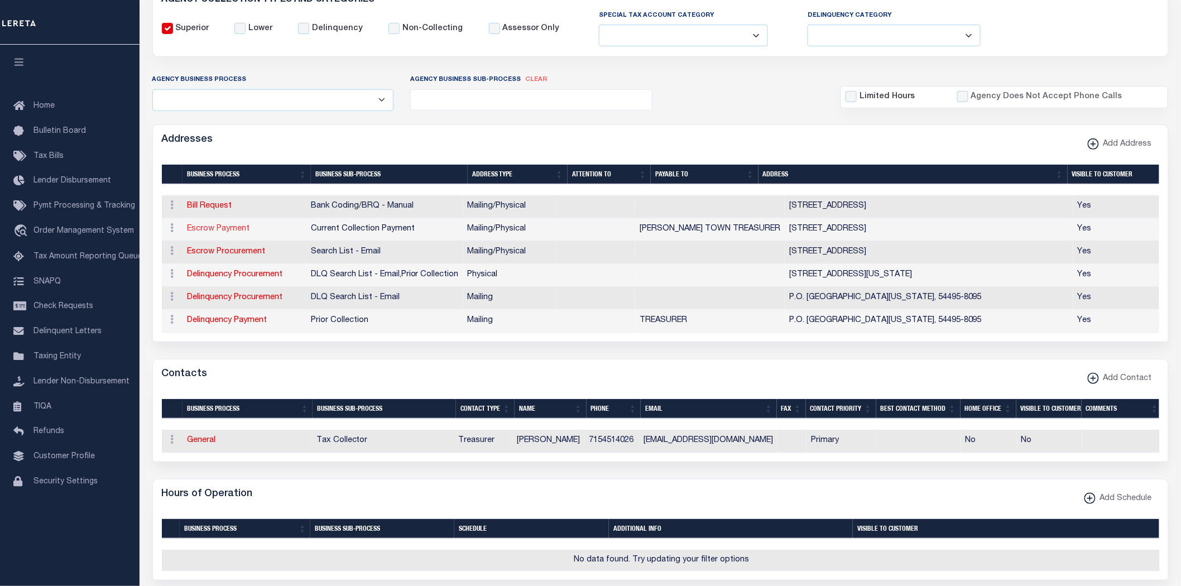
click at [211, 230] on link "Escrow Payment" at bounding box center [218, 229] width 62 height 8
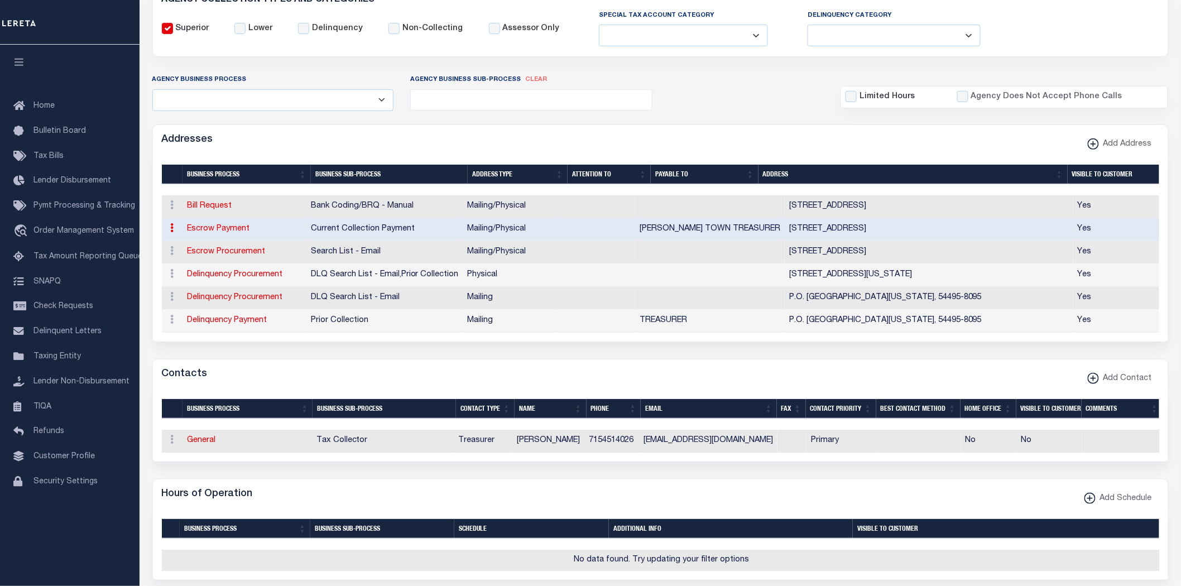
select select "1"
checkbox input "false"
select select
type input "5838 COUNTY RD B"
type input "PITTSVILLE"
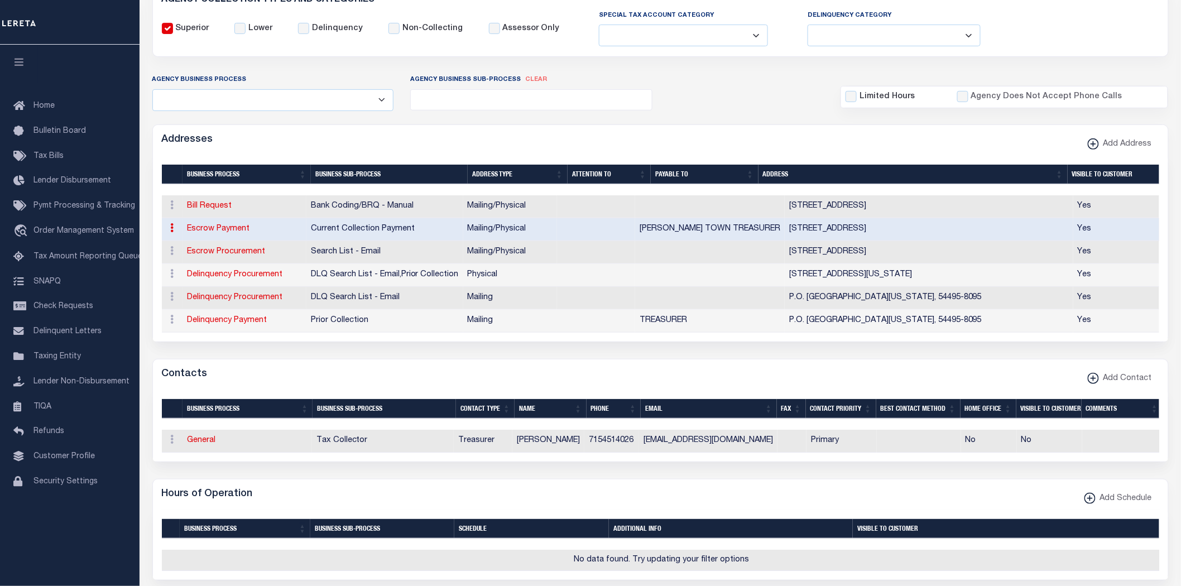
select select "WI"
type input "54466"
select select "5"
checkbox input "true"
type input "CARY TOWN TREASURER"
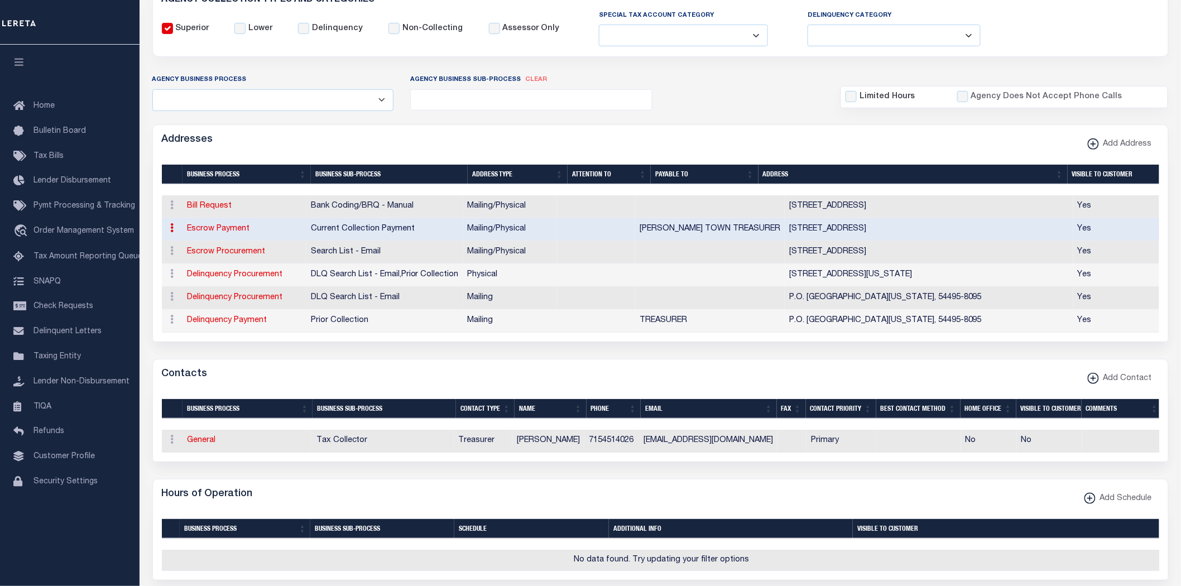
select select "3"
select select "11"
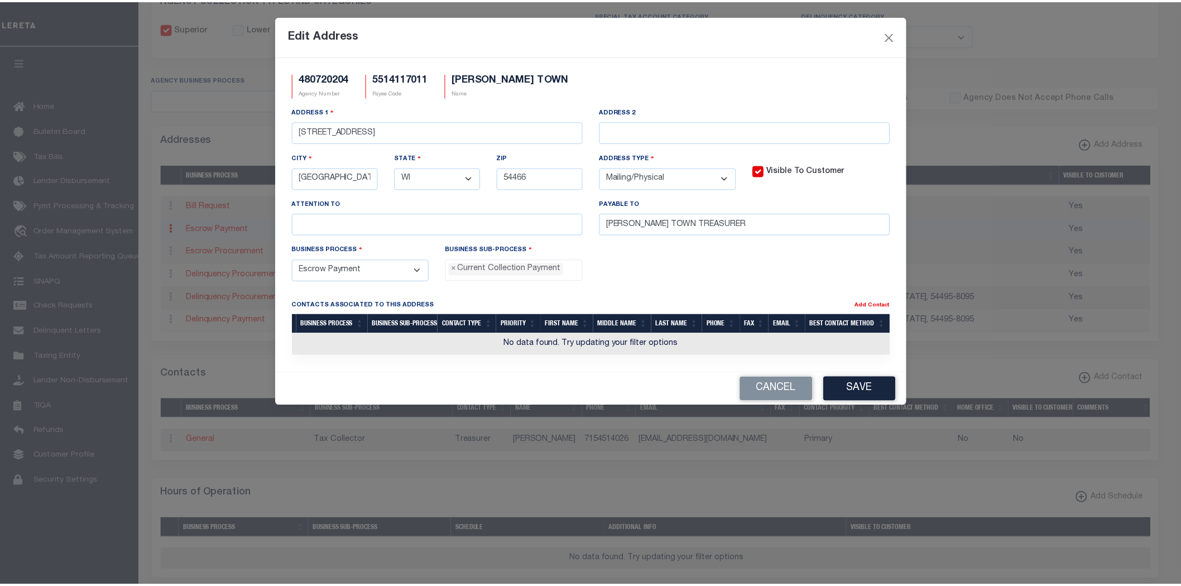
scroll to position [10, 0]
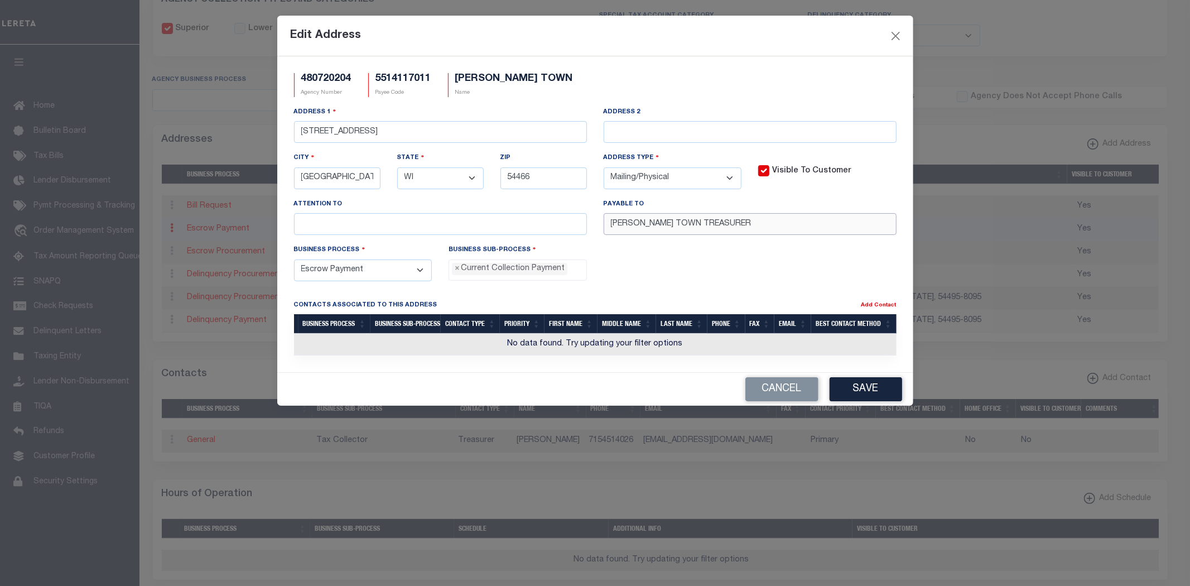
drag, startPoint x: 402, startPoint y: 220, endPoint x: 344, endPoint y: 216, distance: 57.6
click at [350, 218] on div "Address 1 5838 COUNTY RD B Address 2 City PITTSVILLE State - Select - AK AL AR …" at bounding box center [595, 175] width 619 height 138
paste input "TOWN OF CARY"
type input "TOWN OF CARY"
click at [863, 391] on button "Save" at bounding box center [866, 389] width 73 height 24
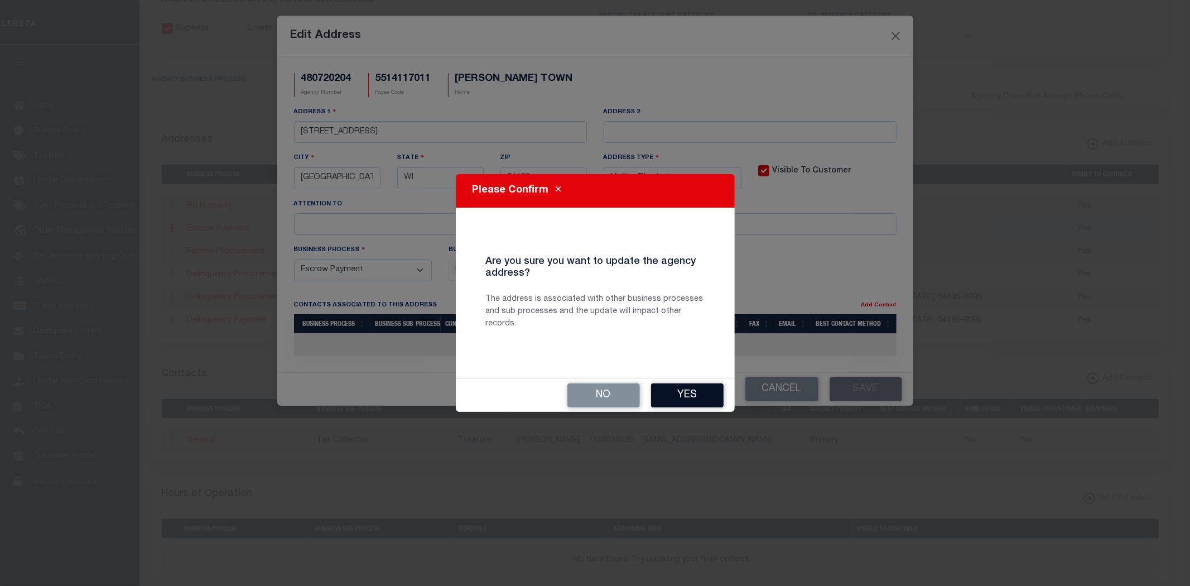
click at [673, 398] on button "Yes" at bounding box center [687, 395] width 73 height 24
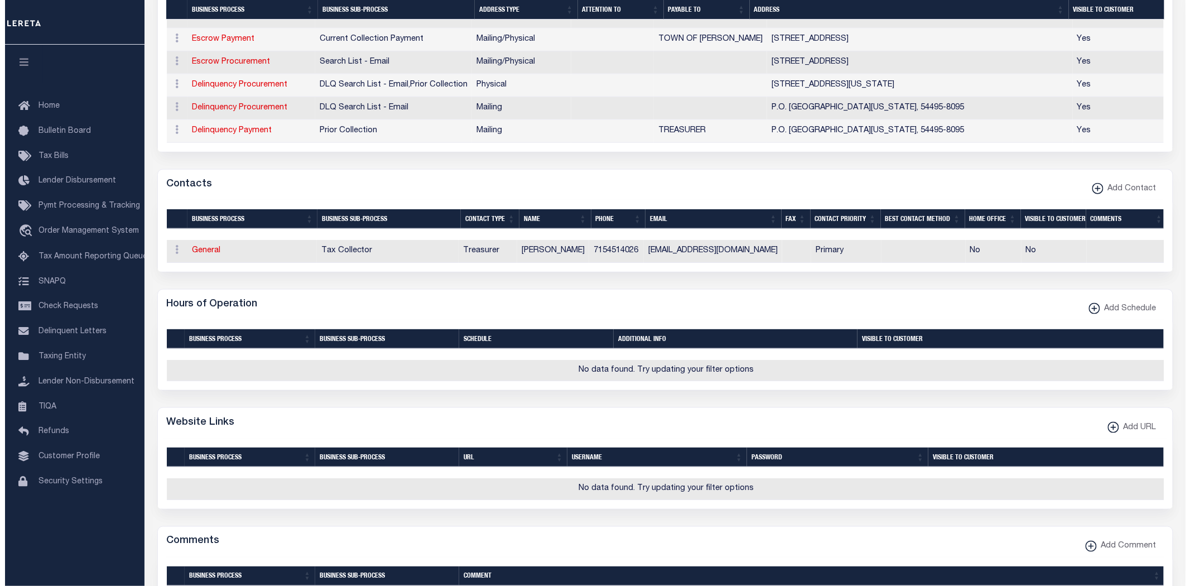
scroll to position [495, 0]
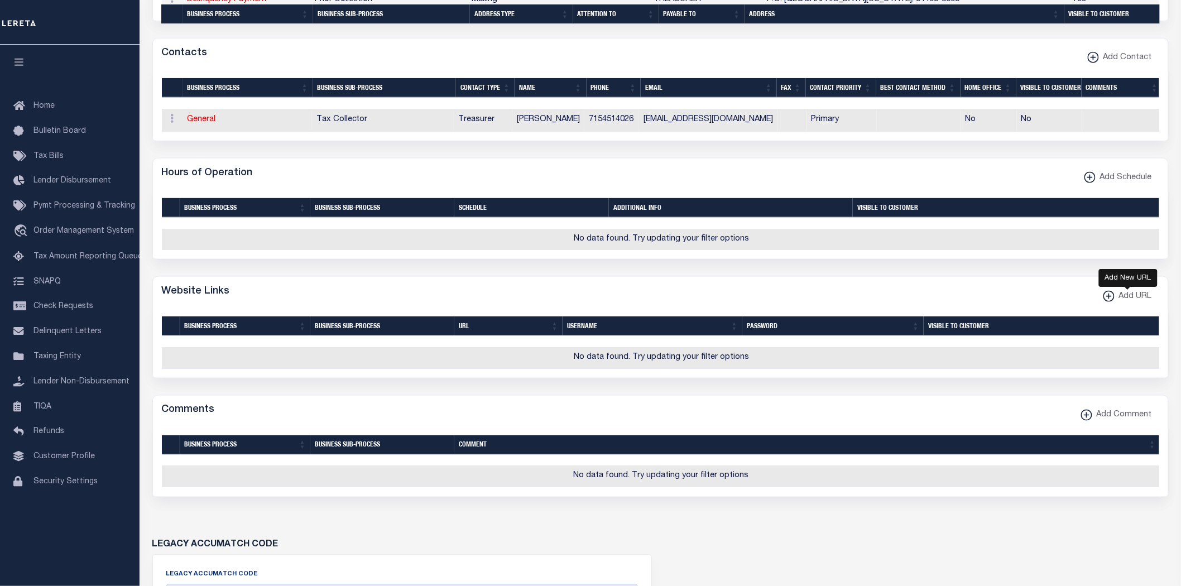
click at [1123, 299] on span "Add URL" at bounding box center [1132, 297] width 37 height 12
select select
checkbox input "true"
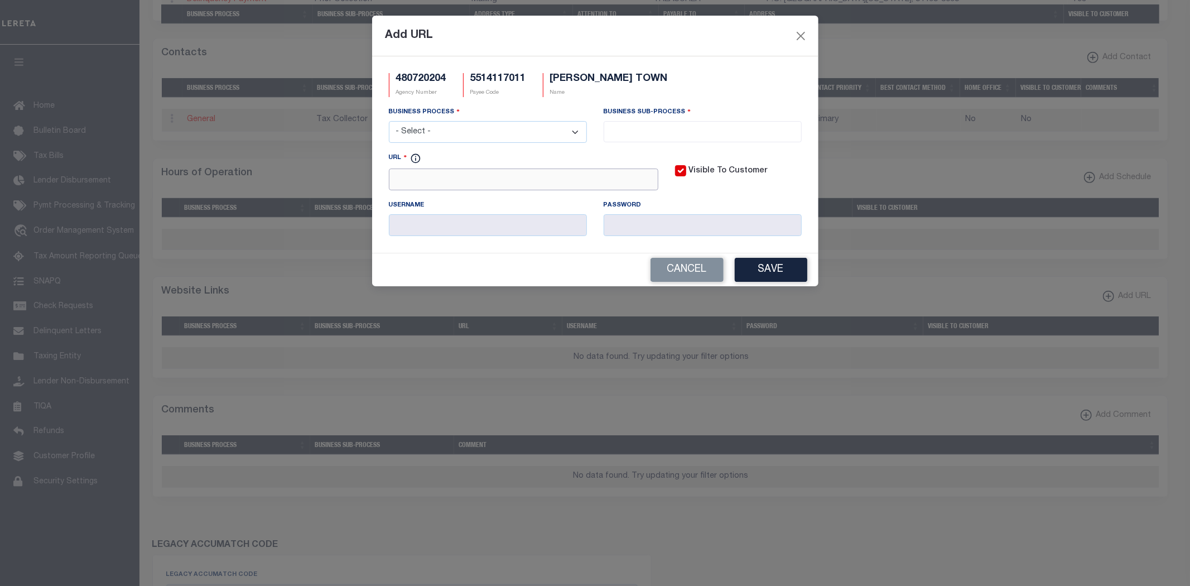
click at [493, 179] on input "URL" at bounding box center [524, 180] width 270 height 22
paste input "https://pp-wood-co-wi-fb.app.landnav.com/"
type input "https://pp-wood-co-wi-fb.app.landnav.com/"
click at [476, 132] on select "- Select - All Automation Bill Request Delinquency Payment Delinquency Procurem…" at bounding box center [488, 132] width 198 height 22
select select "6"
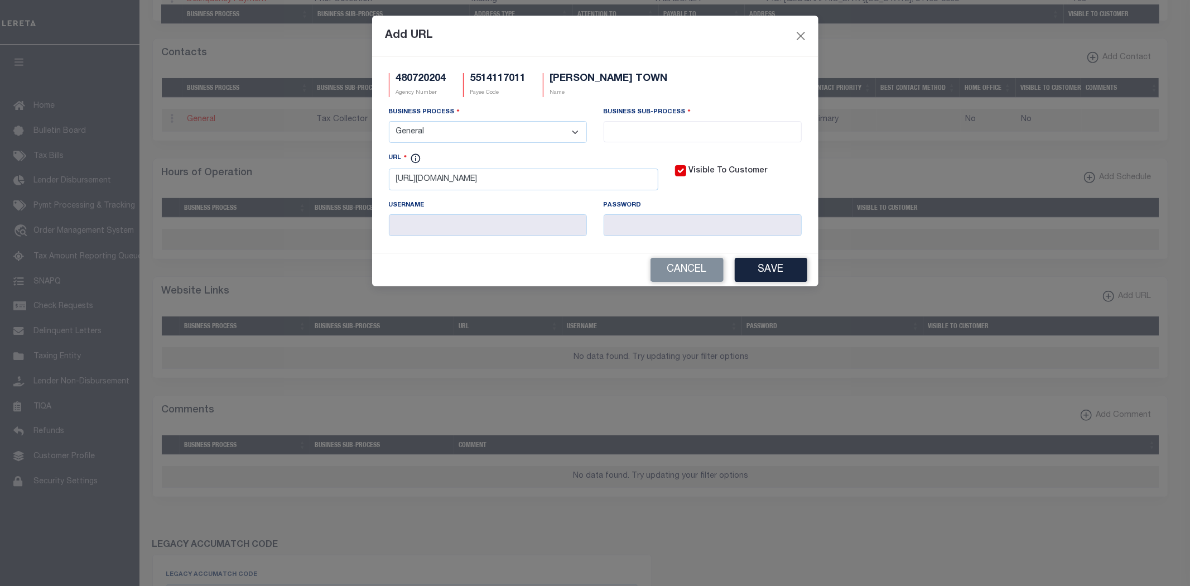
click at [389, 122] on select "- Select - All Automation Bill Request Delinquency Payment Delinquency Procurem…" at bounding box center [488, 132] width 198 height 22
click at [674, 131] on input "search" at bounding box center [702, 130] width 191 height 12
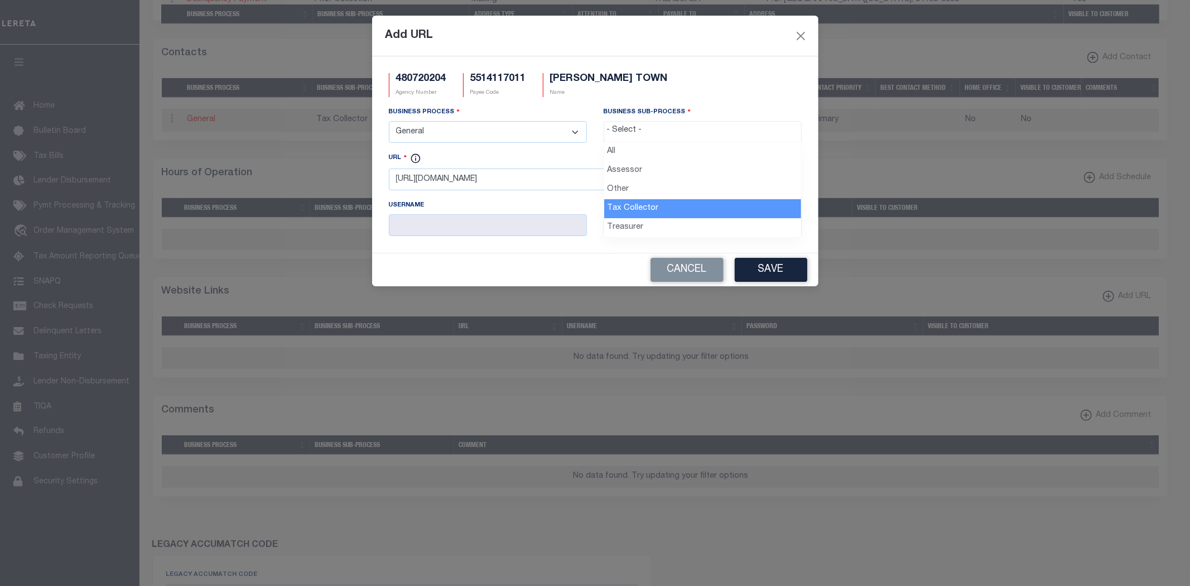
select select "31"
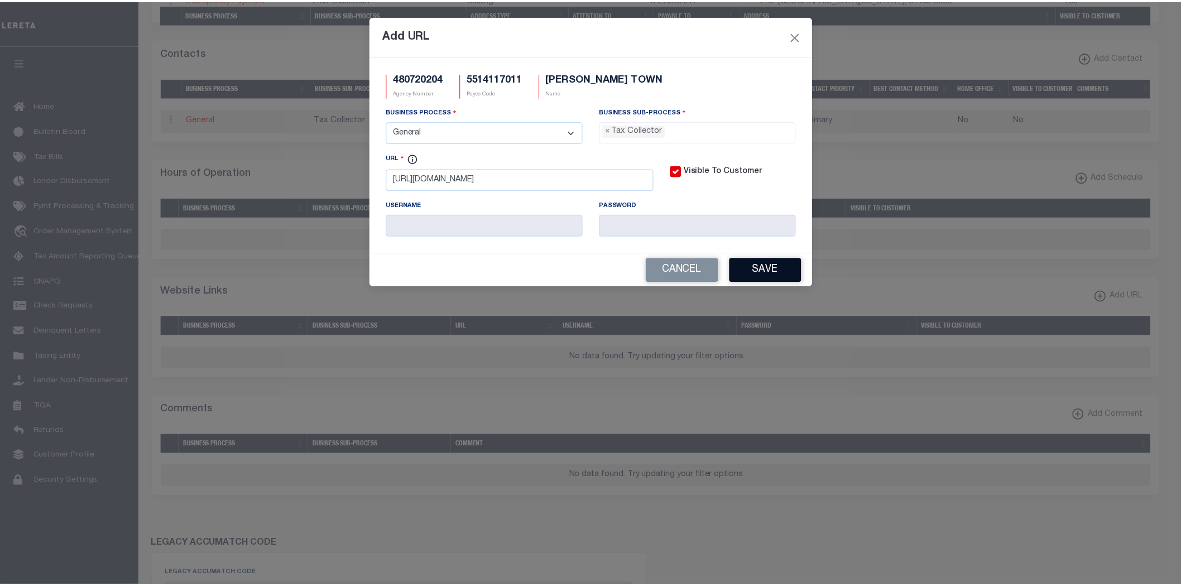
scroll to position [31, 0]
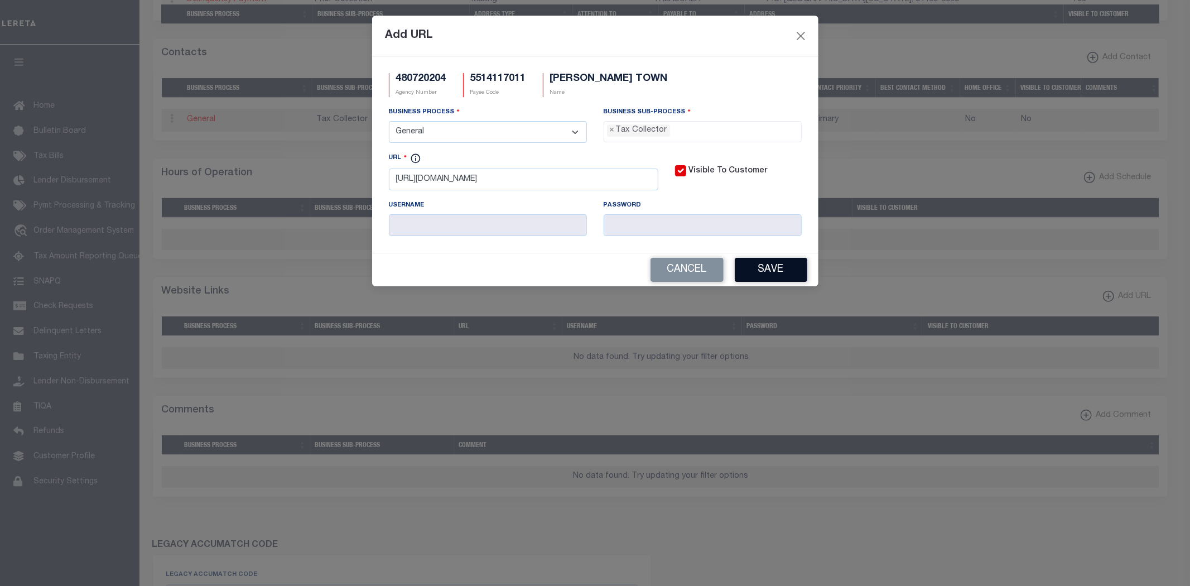
click at [800, 271] on button "Save" at bounding box center [771, 270] width 73 height 24
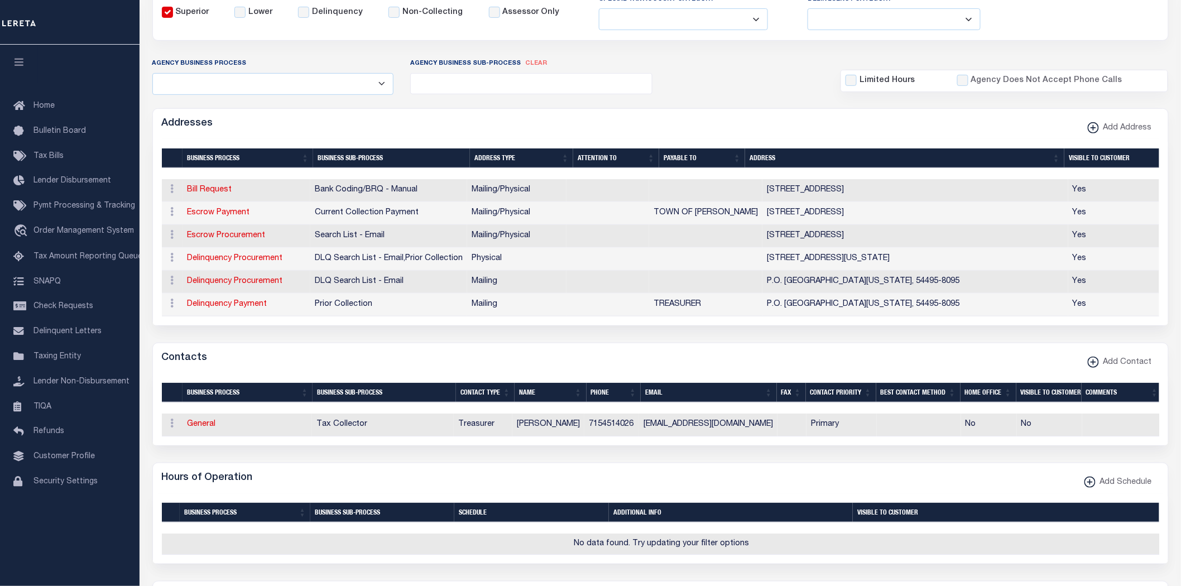
scroll to position [0, 0]
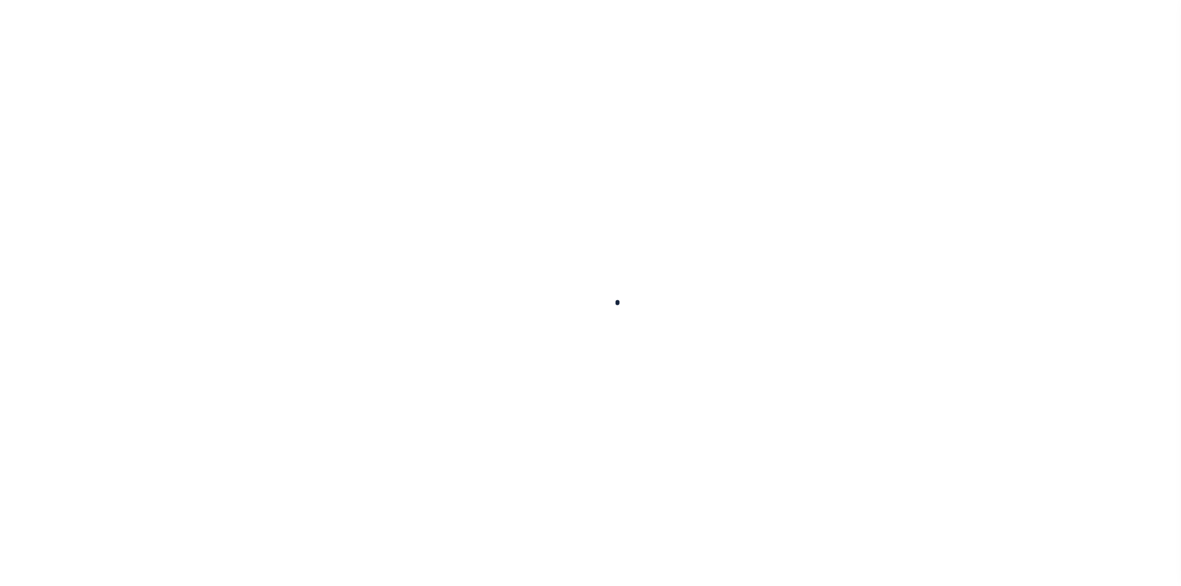
select select
select select "false"
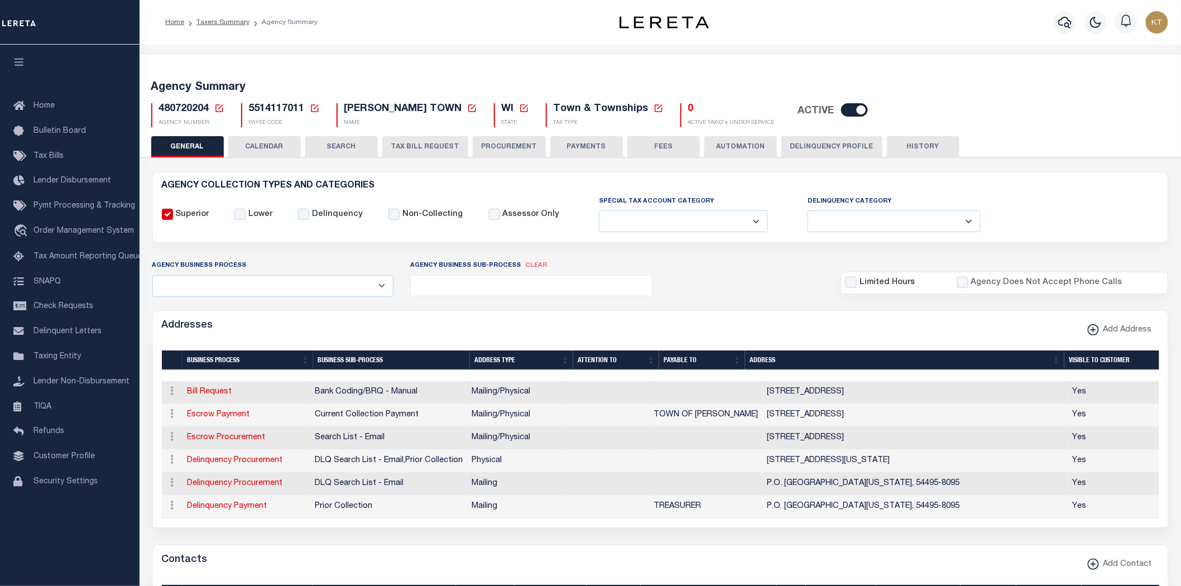
click at [579, 144] on button "PAYMENTS" at bounding box center [586, 146] width 73 height 21
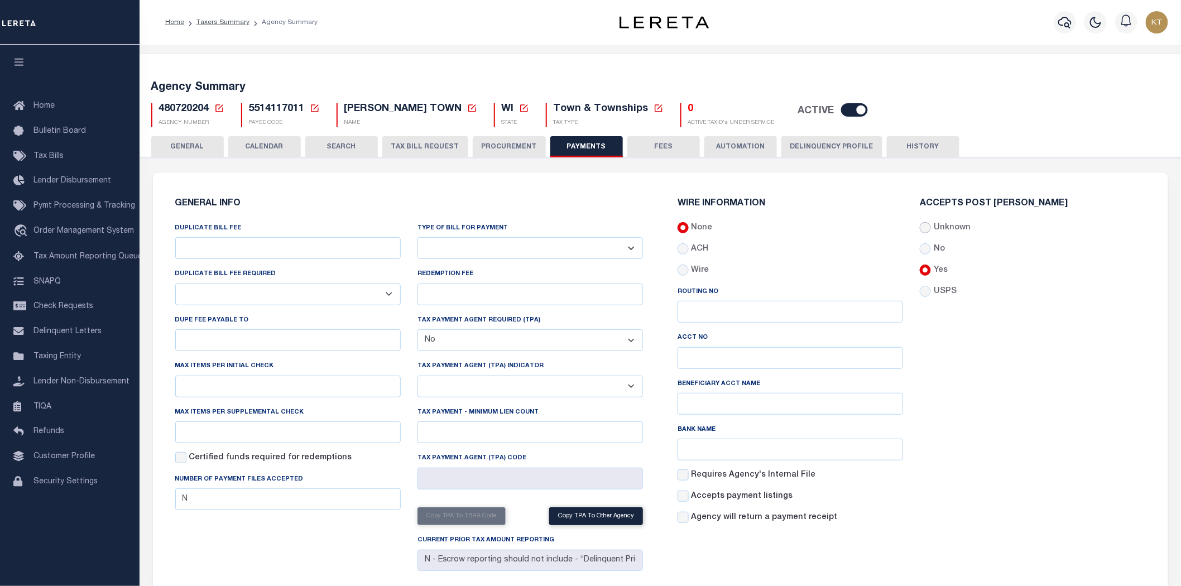
click at [929, 229] on input "Unknown" at bounding box center [925, 227] width 11 height 11
radio input "true"
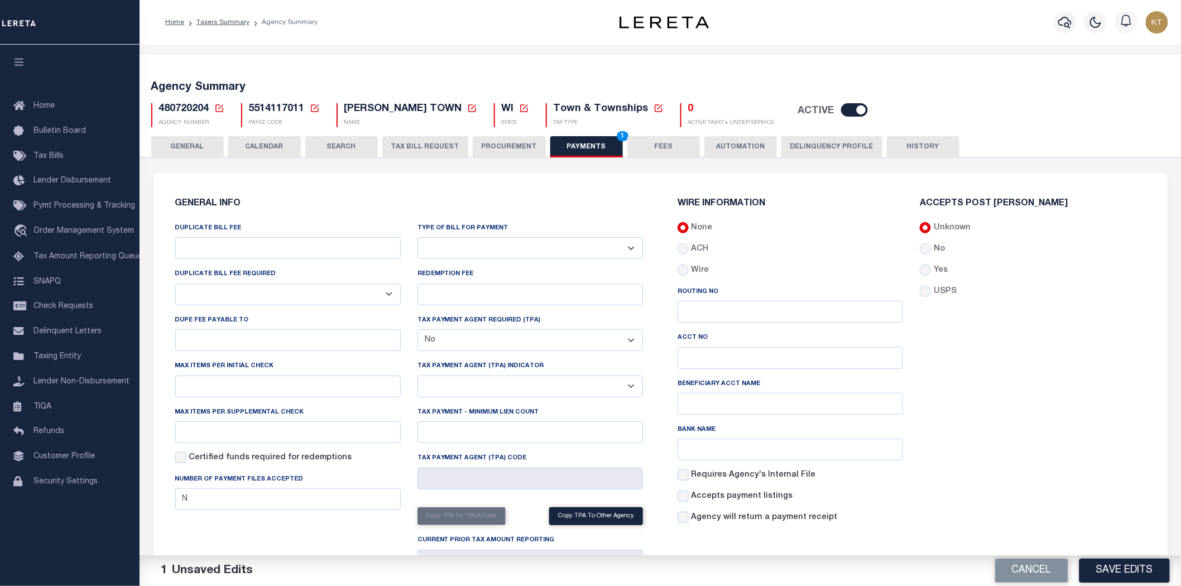
click at [1132, 564] on button "Save Edits" at bounding box center [1124, 571] width 90 height 24
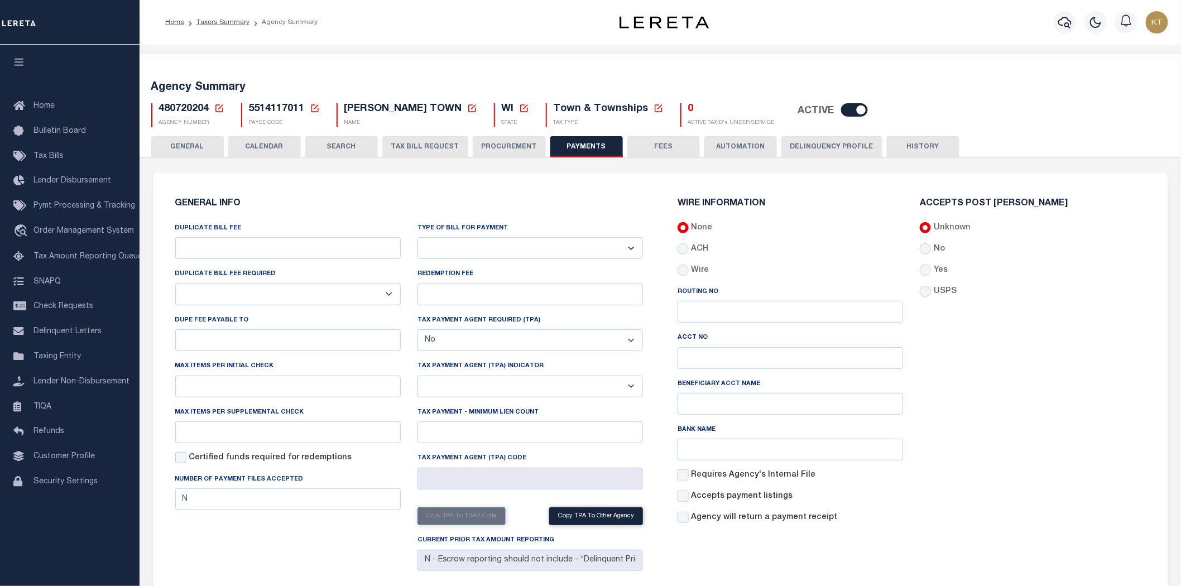
click at [186, 146] on button "GENERAL" at bounding box center [187, 146] width 73 height 21
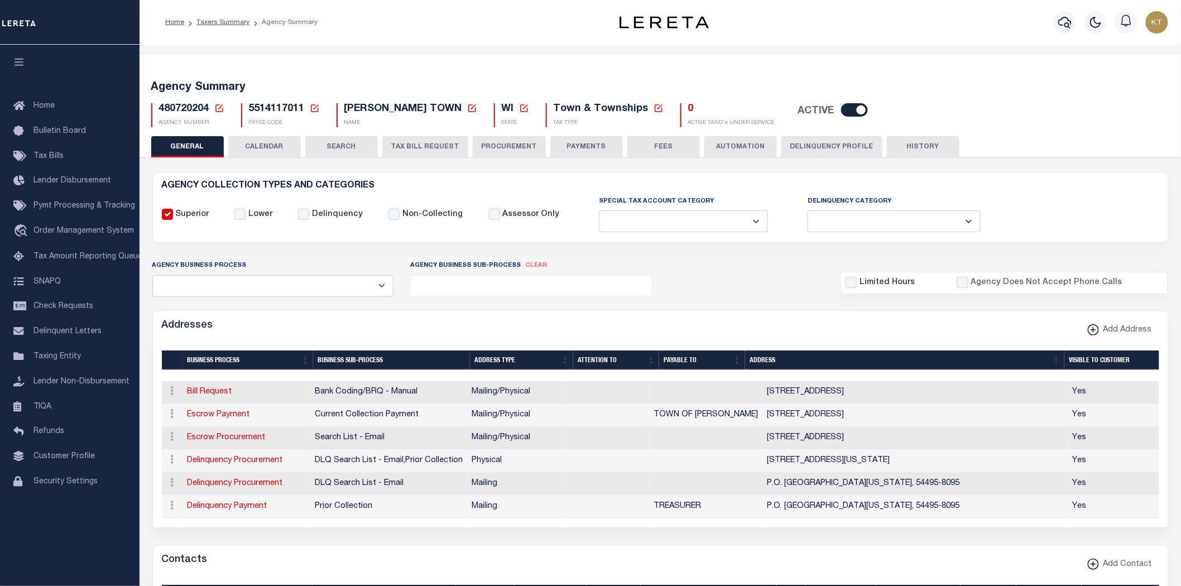
click at [233, 26] on li "Taxers Summary" at bounding box center [216, 22] width 65 height 10
click at [230, 21] on link "Taxers Summary" at bounding box center [222, 22] width 53 height 7
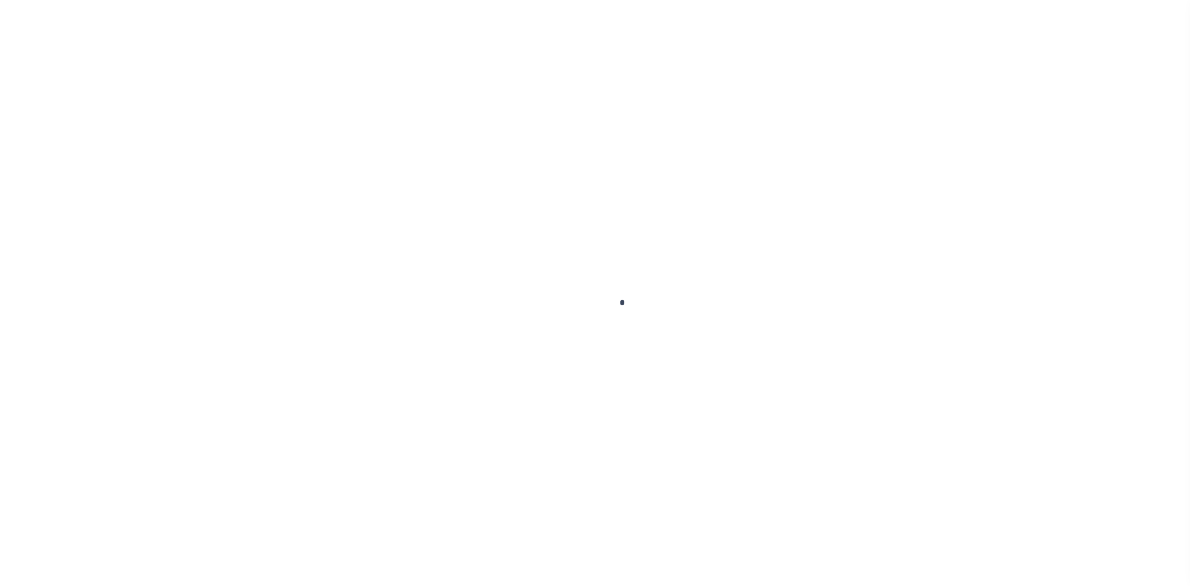
select select
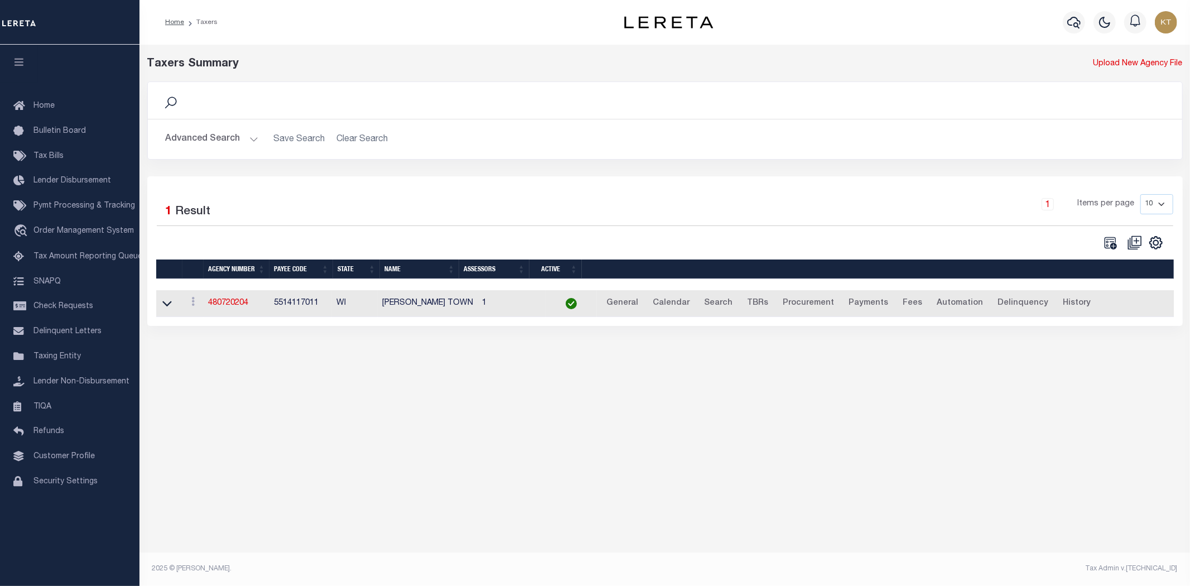
click at [203, 142] on button "Advanced Search" at bounding box center [212, 139] width 93 height 22
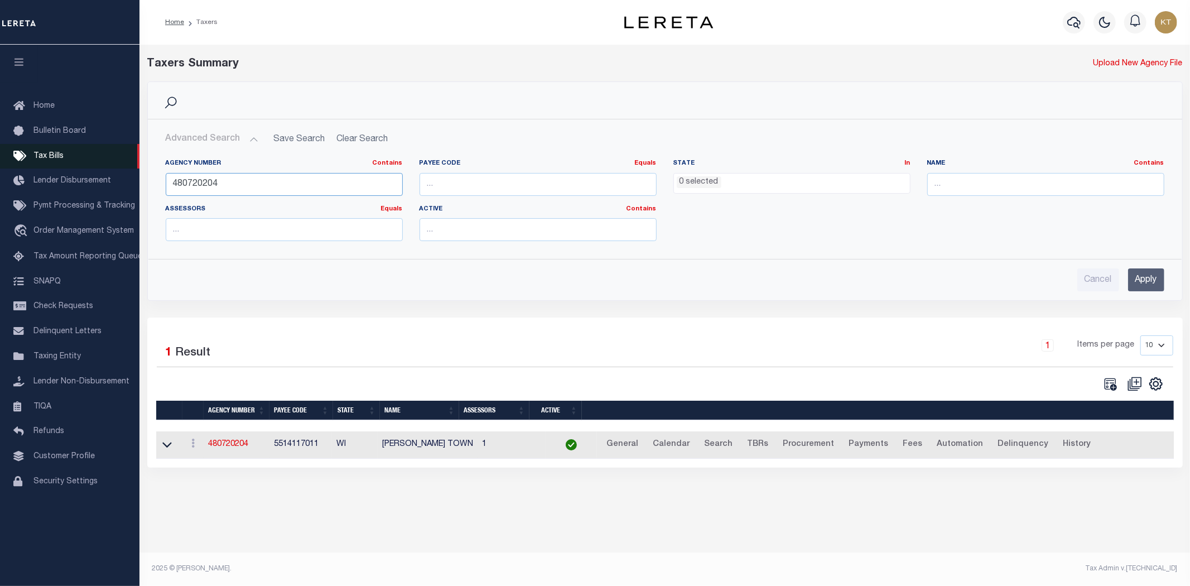
drag, startPoint x: 274, startPoint y: 182, endPoint x: 0, endPoint y: 151, distance: 275.7
click at [0, 151] on div "Home Taxers Profile" at bounding box center [595, 286] width 1190 height 572
type input "480390202"
click at [1142, 286] on input "Apply" at bounding box center [1146, 279] width 36 height 23
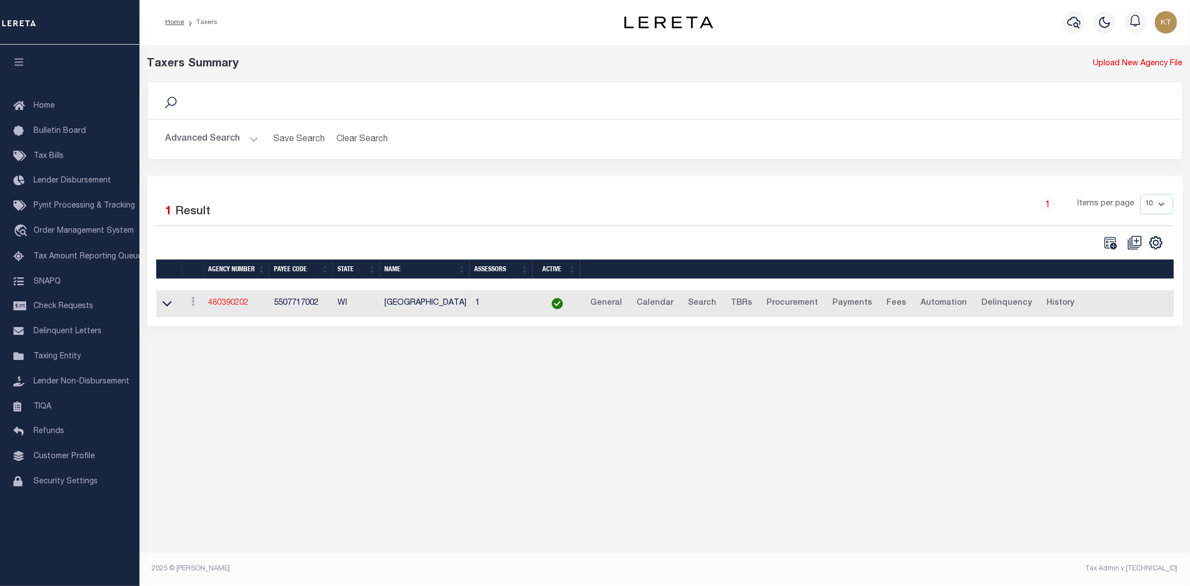
click at [231, 303] on link "480390202" at bounding box center [228, 303] width 40 height 8
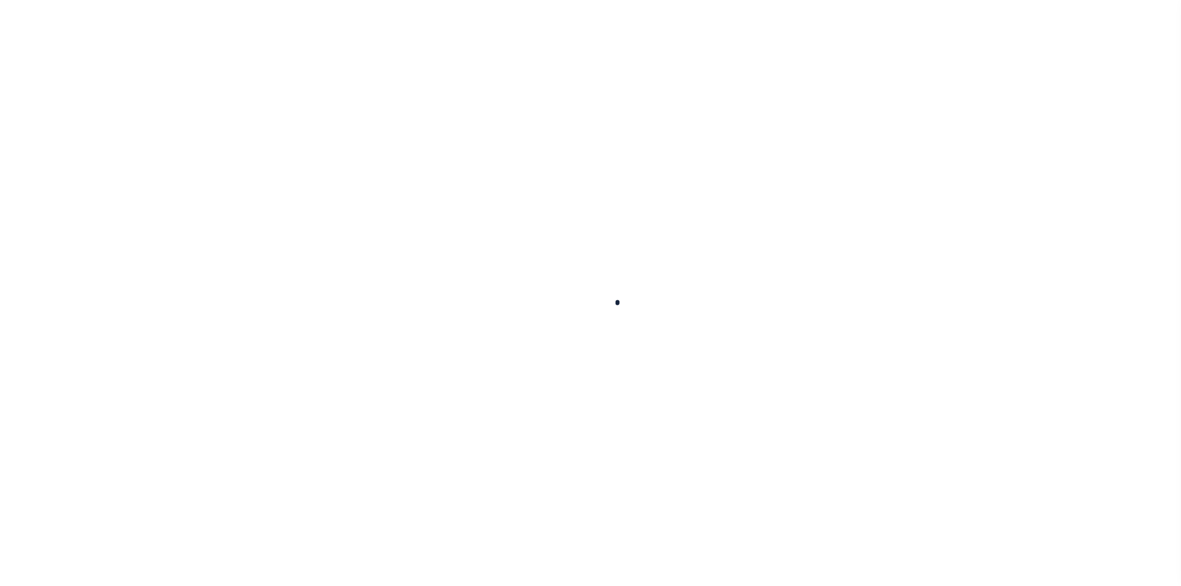
select select
checkbox input "false"
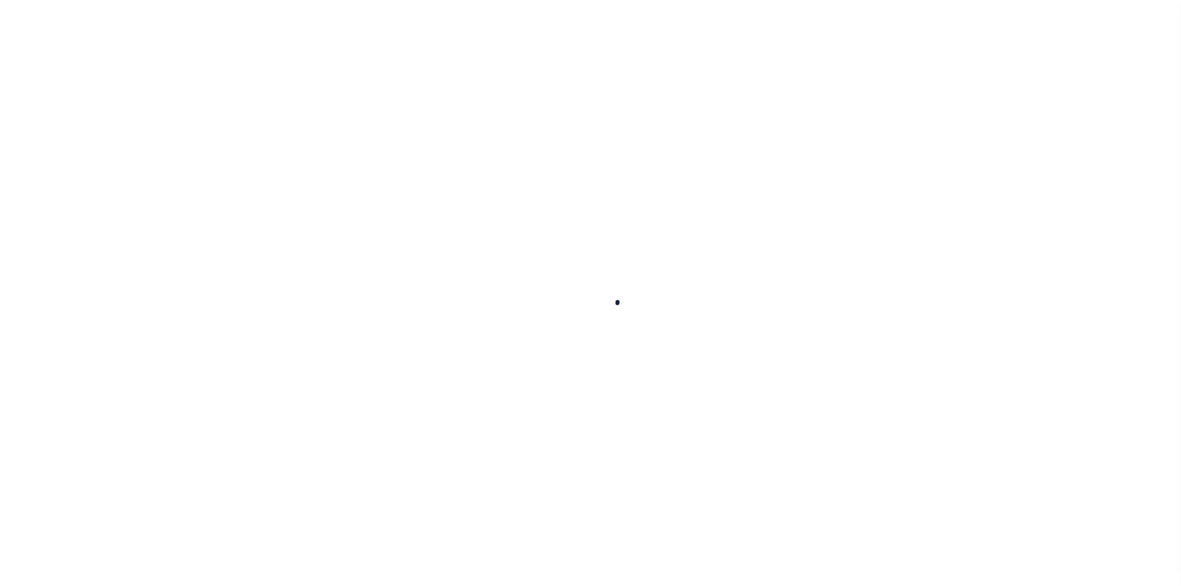
checkbox input "false"
type input "5507717002"
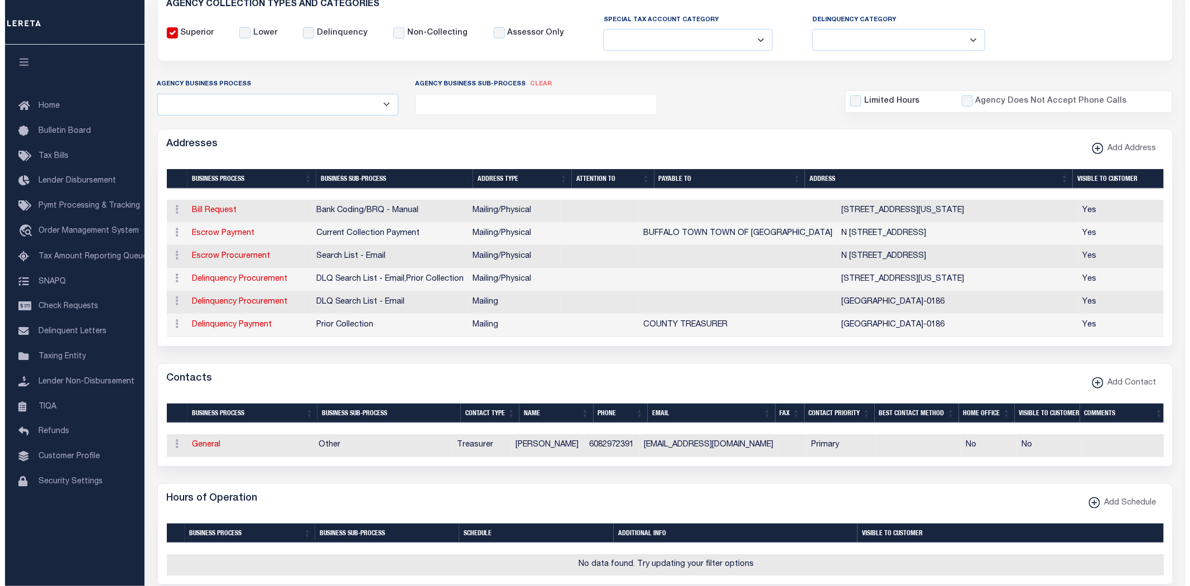
scroll to position [186, 0]
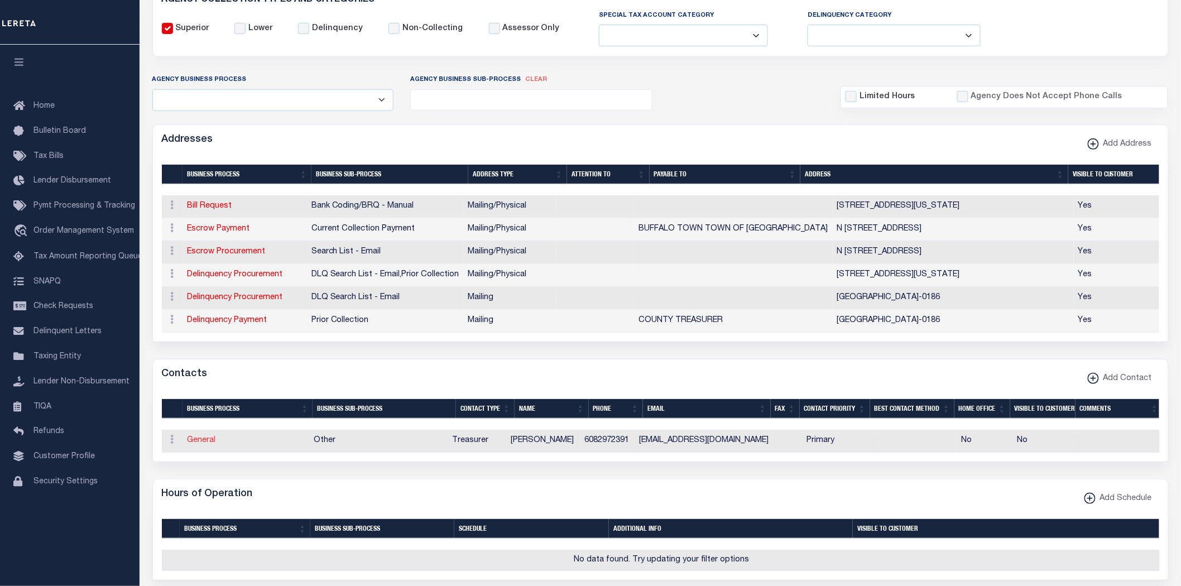
click at [200, 444] on link "General" at bounding box center [201, 440] width 28 height 8
checkbox input "false"
select select
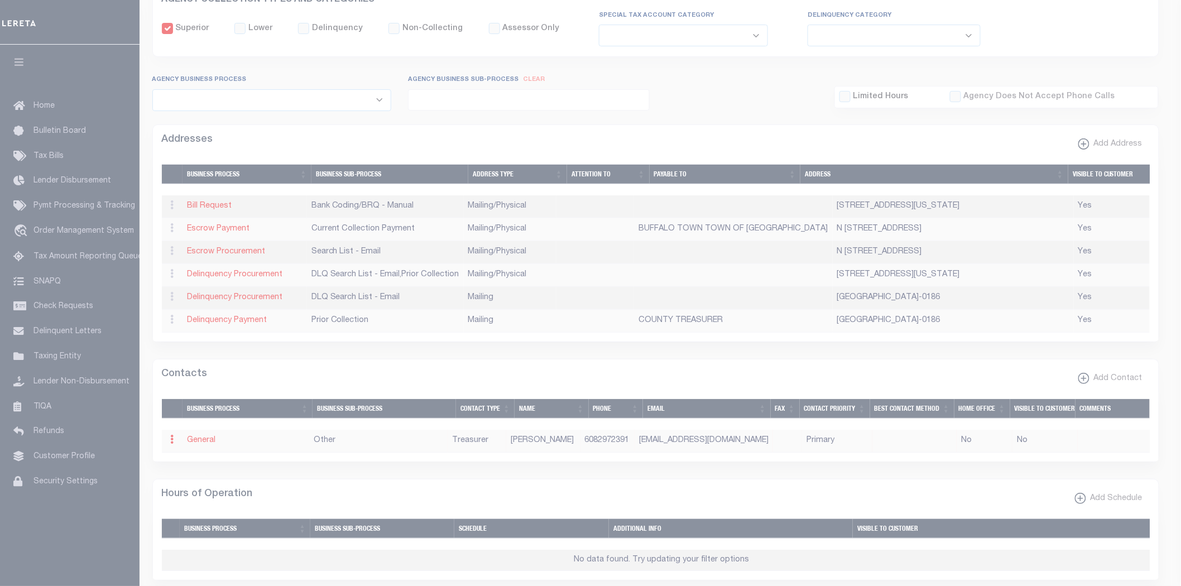
select select "3"
select select "1"
type input "JEAN"
type input "RATACZAK"
type input "6082972391"
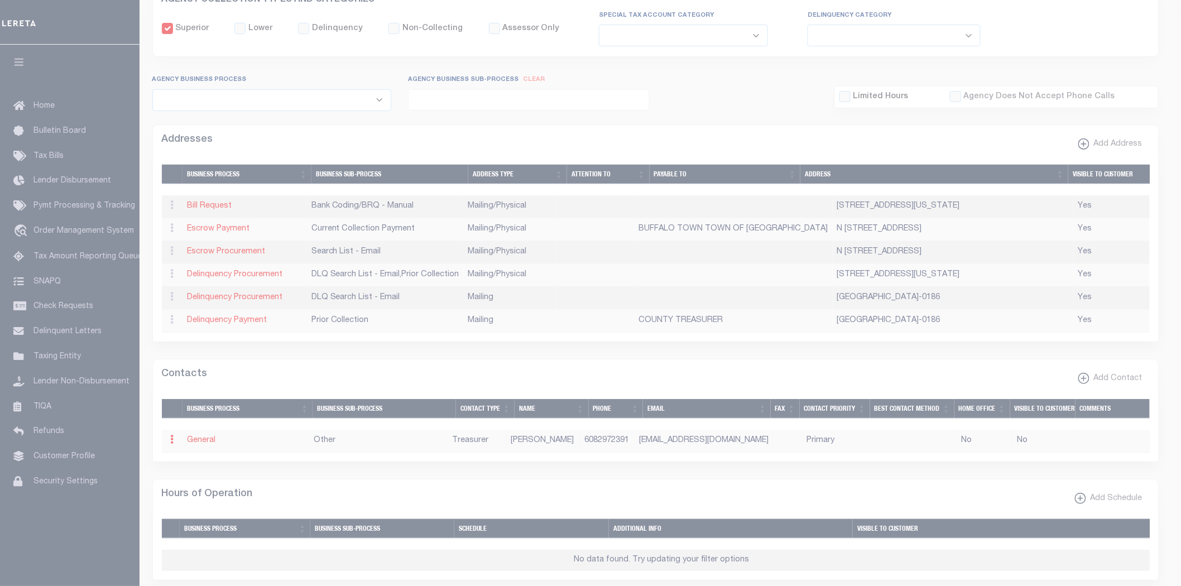
type input "BUFFALOTREAS@YAHOO.COM"
select select "6"
select select "39"
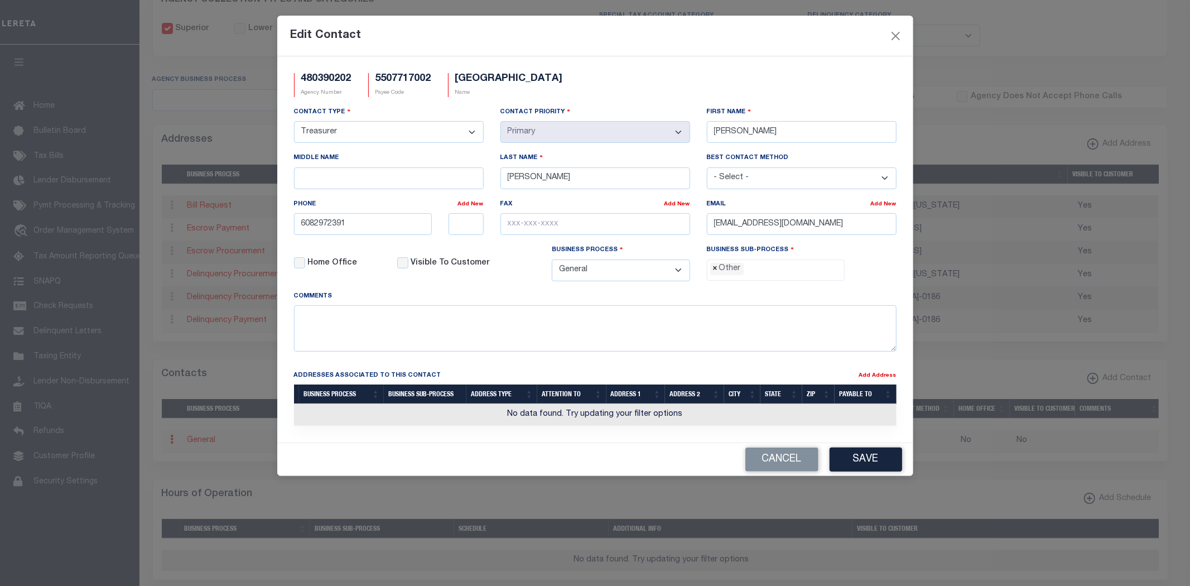
click at [714, 272] on span "×" at bounding box center [715, 269] width 5 height 12
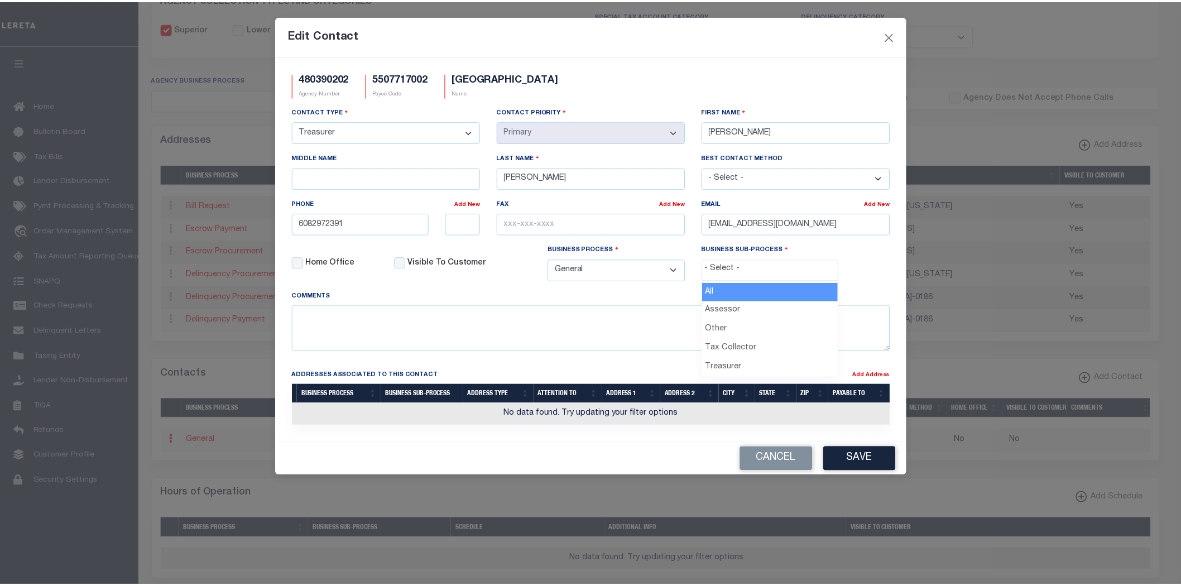
scroll to position [21, 0]
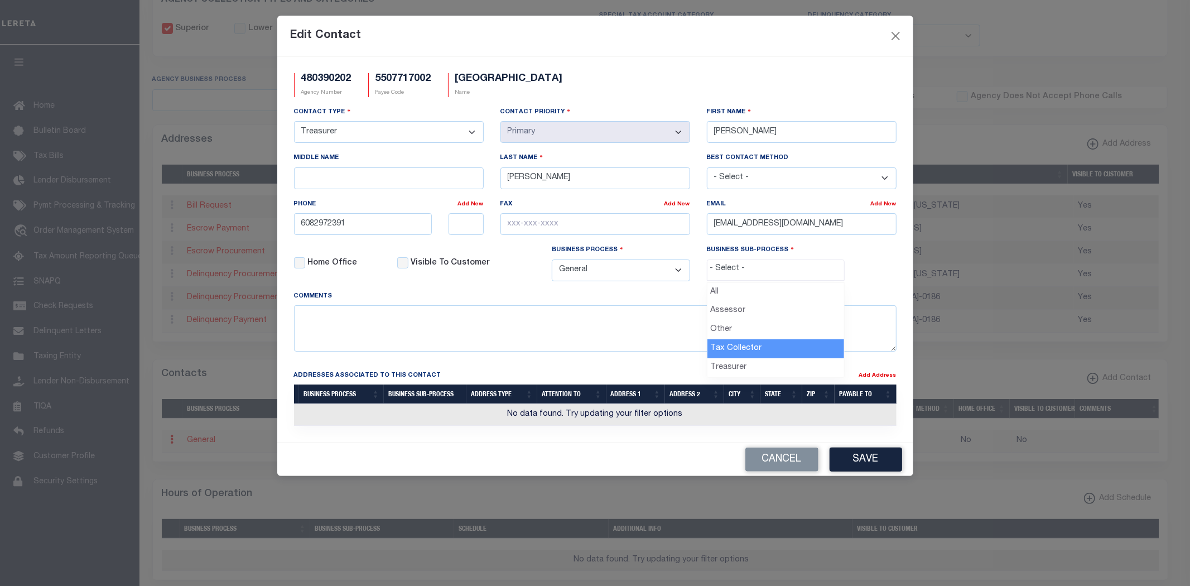
select select "31"
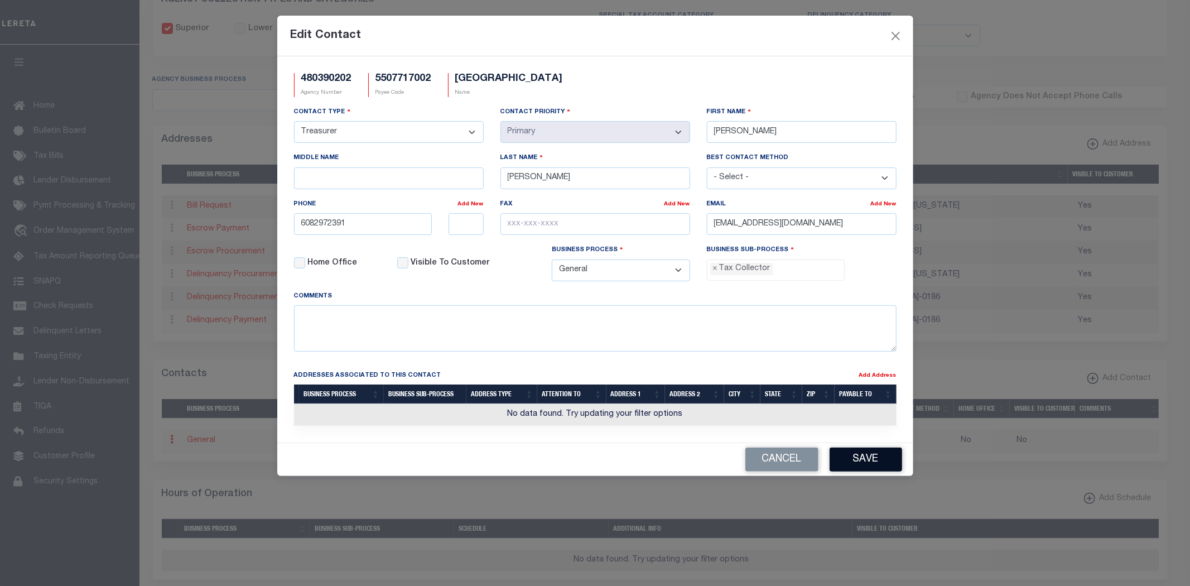
click at [846, 464] on button "Save" at bounding box center [866, 459] width 73 height 24
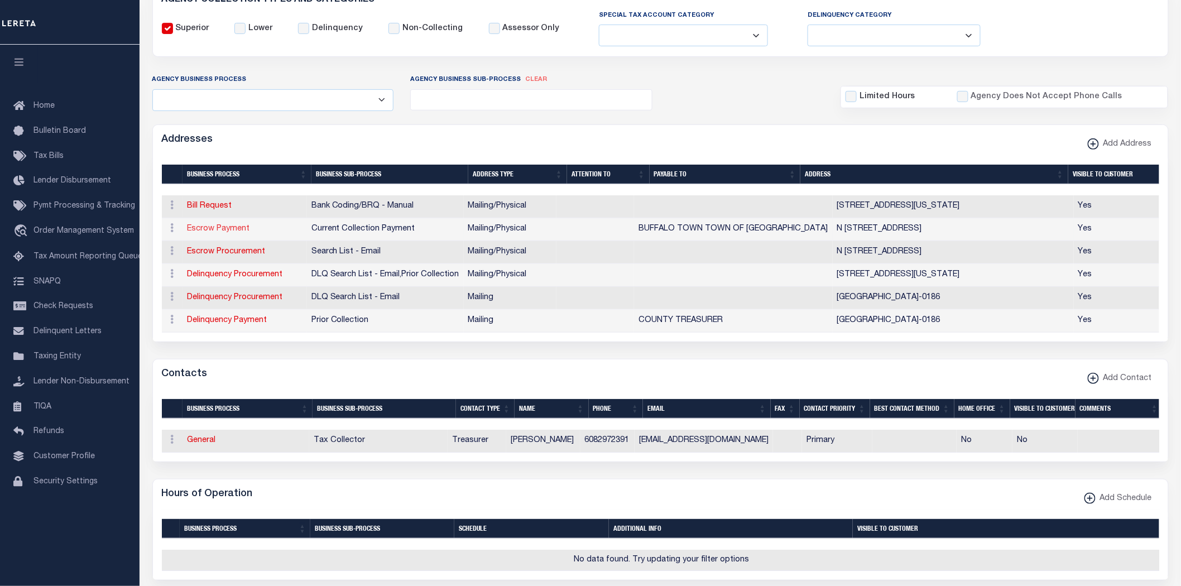
click at [216, 229] on link "Escrow Payment" at bounding box center [218, 229] width 62 height 8
select select "1"
checkbox input "false"
select select
type input "N 1934 13TH RD"
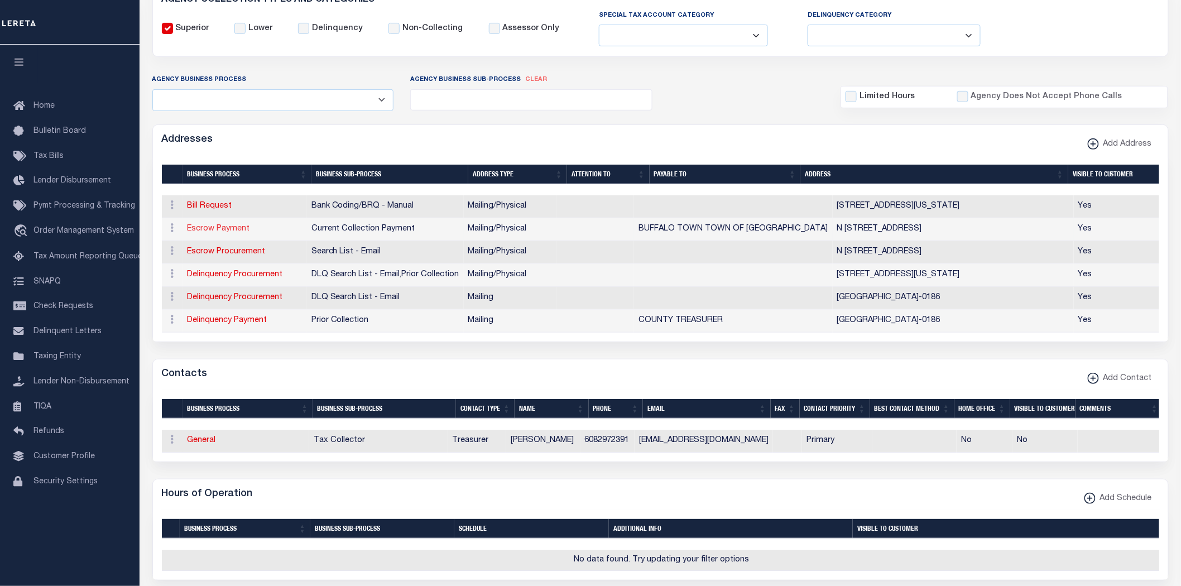
type input "MONTELLO"
select select "WI"
type input "53949-8913"
select select "5"
checkbox input "true"
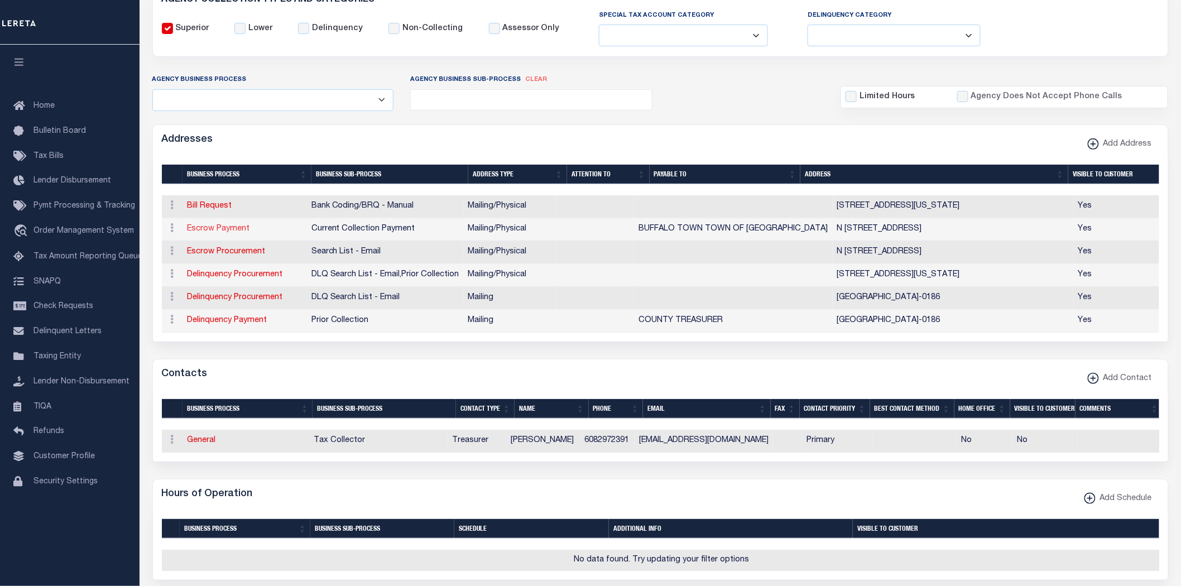
type input "BUFFALO TOWN TOWN OF BUFFALO"
select select "3"
select select "11"
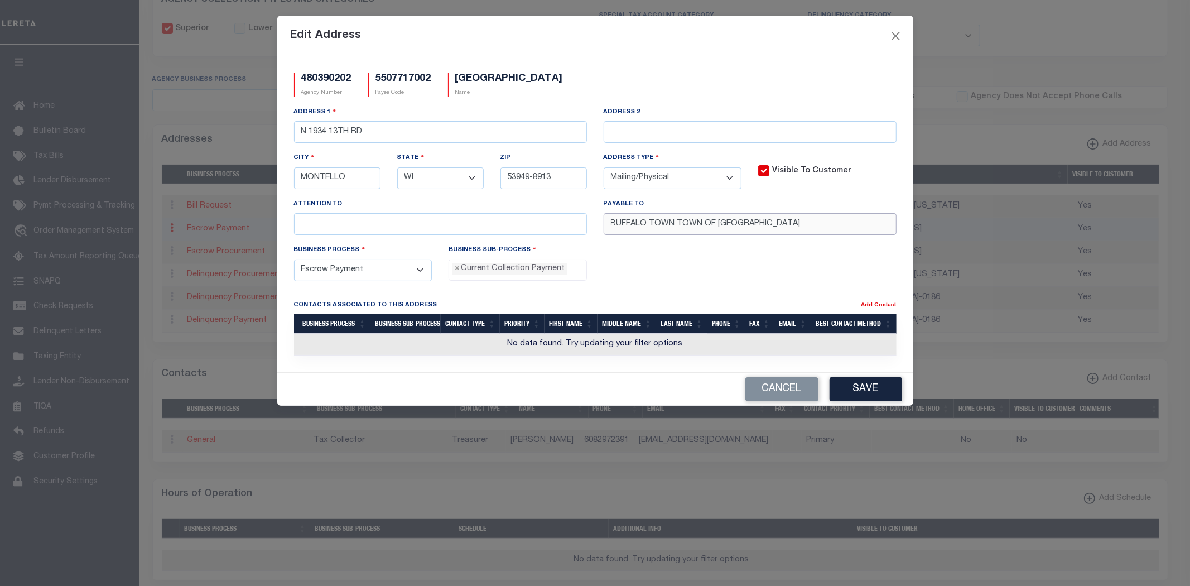
drag, startPoint x: 473, startPoint y: 221, endPoint x: 437, endPoint y: 220, distance: 35.7
click at [442, 220] on div "Address 1 N 1934 13TH RD Address 2 City MONTELLO State - Select - AK AL AR AZ C…" at bounding box center [595, 175] width 619 height 138
paste input "text"
type input "TOWN OF BUFFALO"
click at [869, 398] on button "Save" at bounding box center [866, 389] width 73 height 24
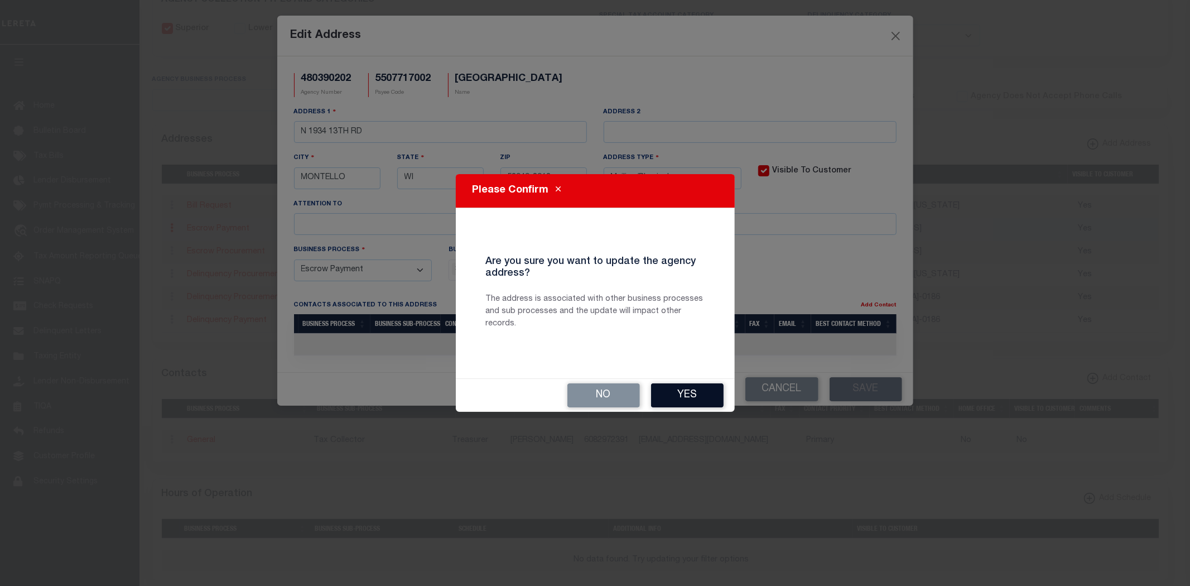
click at [675, 387] on button "Yes" at bounding box center [687, 395] width 73 height 24
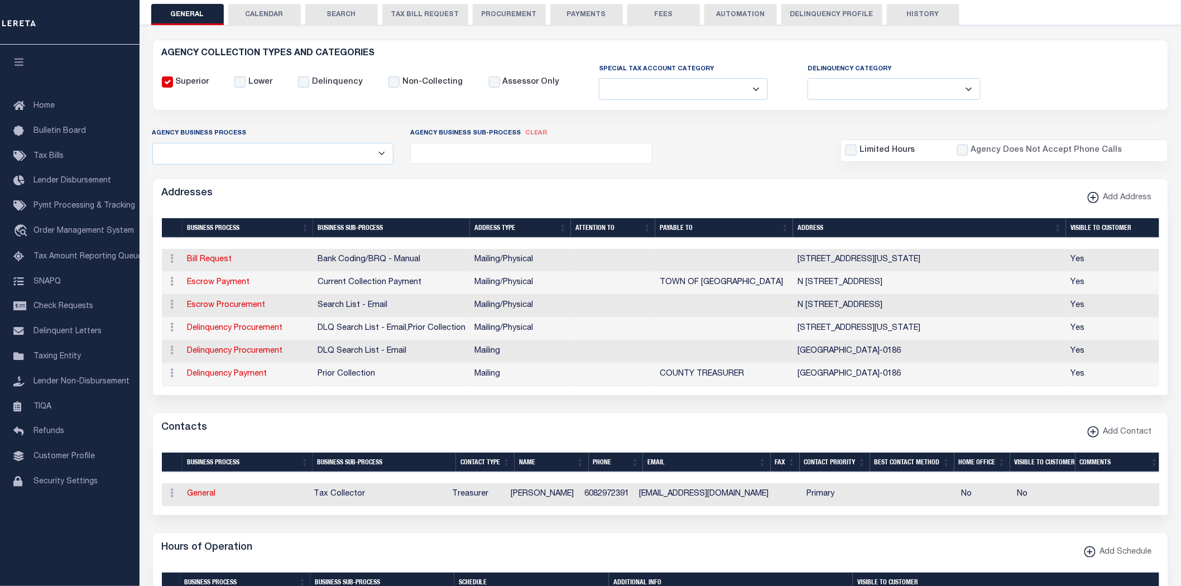
scroll to position [124, 0]
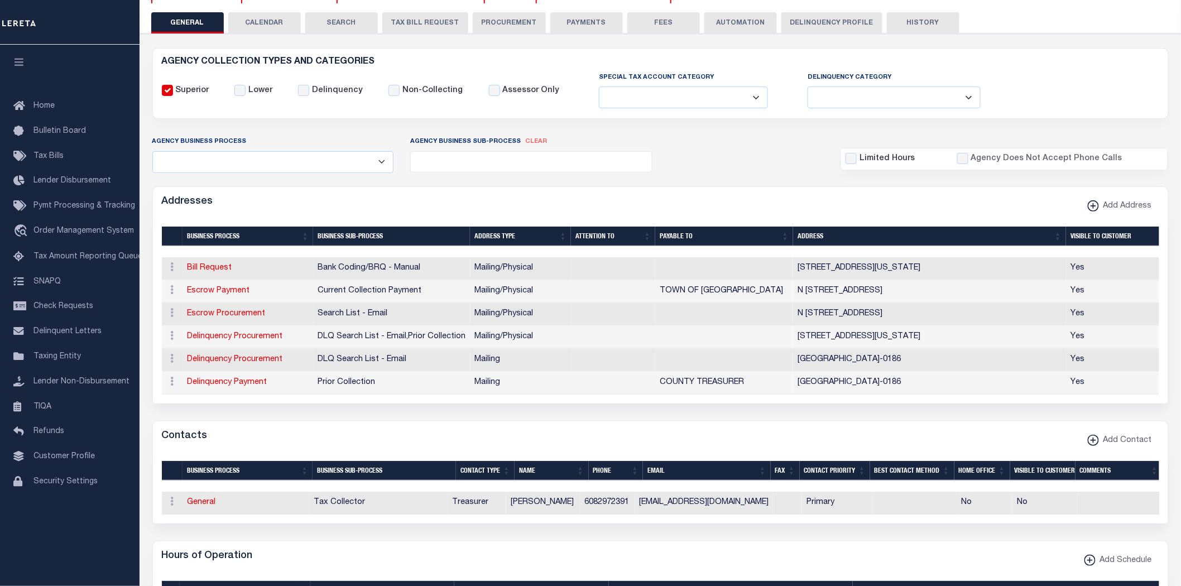
click at [591, 28] on button "PAYMENTS" at bounding box center [586, 22] width 73 height 21
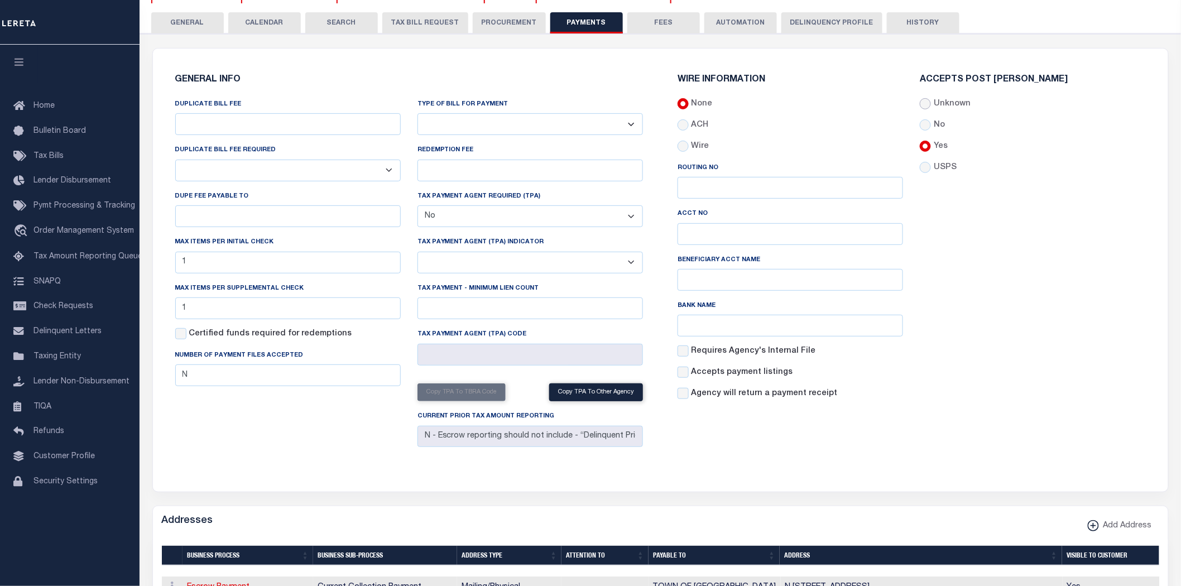
click at [929, 103] on input "Unknown" at bounding box center [925, 103] width 11 height 11
radio input "true"
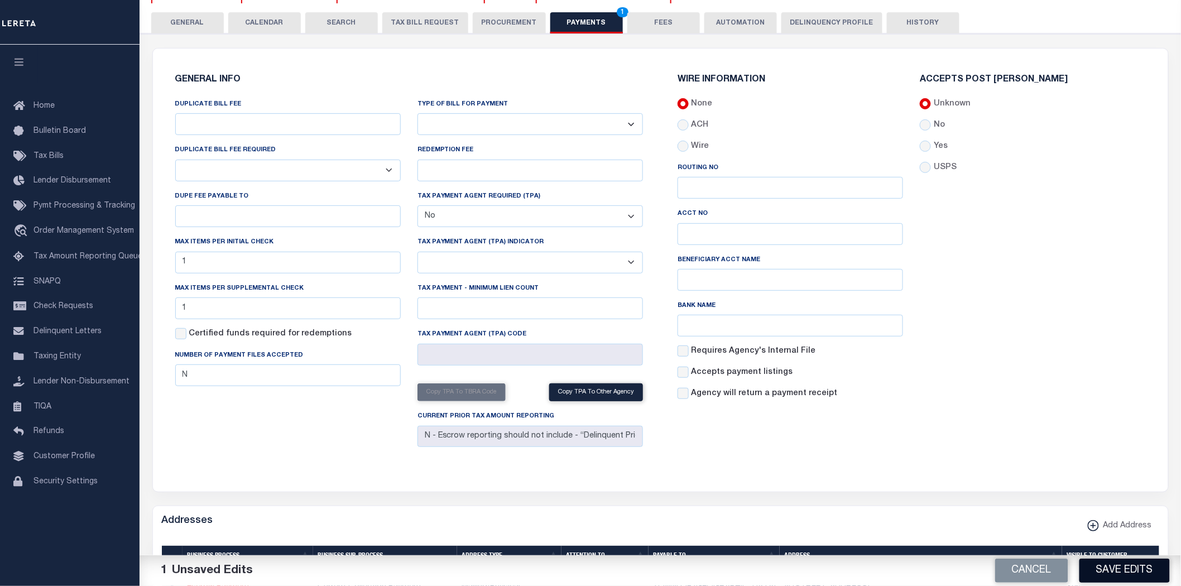
click at [1122, 576] on button "Save Edits" at bounding box center [1124, 571] width 90 height 24
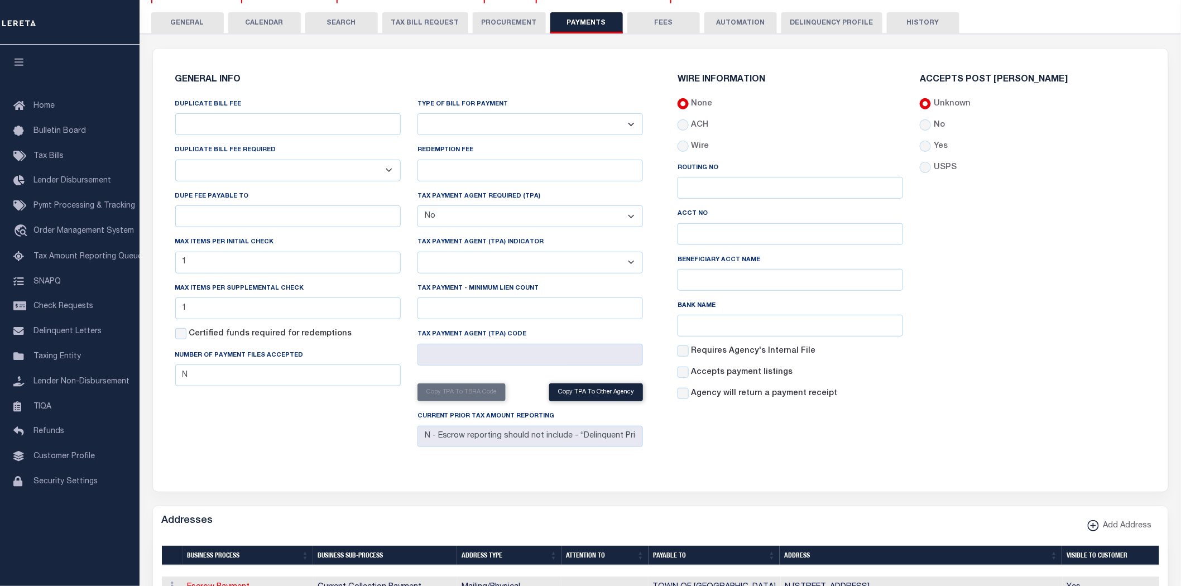
click at [195, 32] on button "GENERAL" at bounding box center [187, 22] width 73 height 21
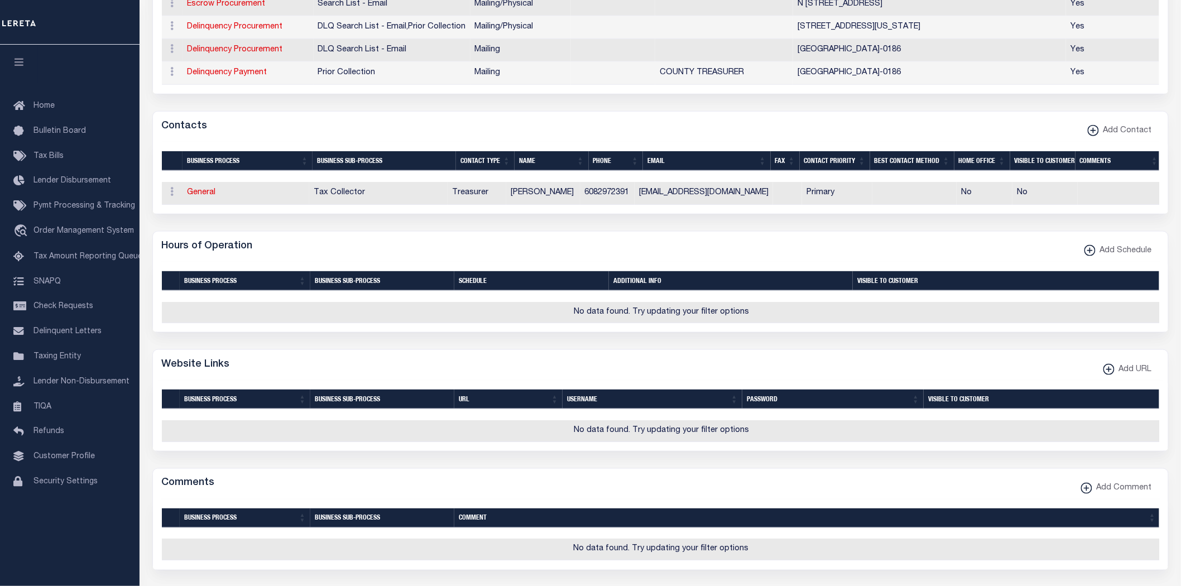
scroll to position [682, 0]
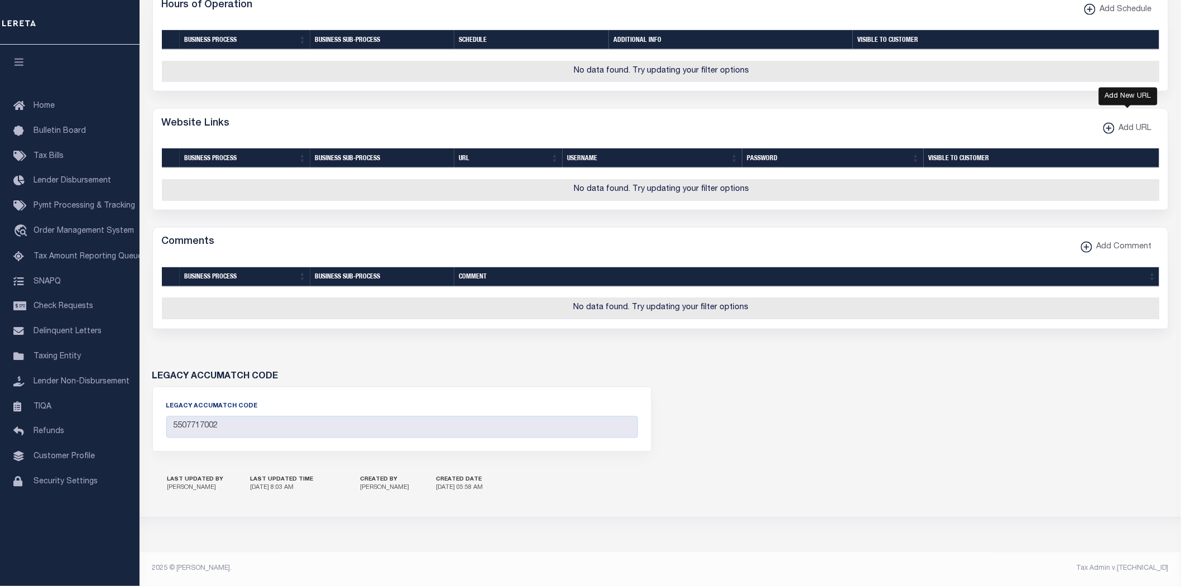
click at [1129, 135] on span "Add URL" at bounding box center [1132, 129] width 37 height 12
select select
checkbox input "true"
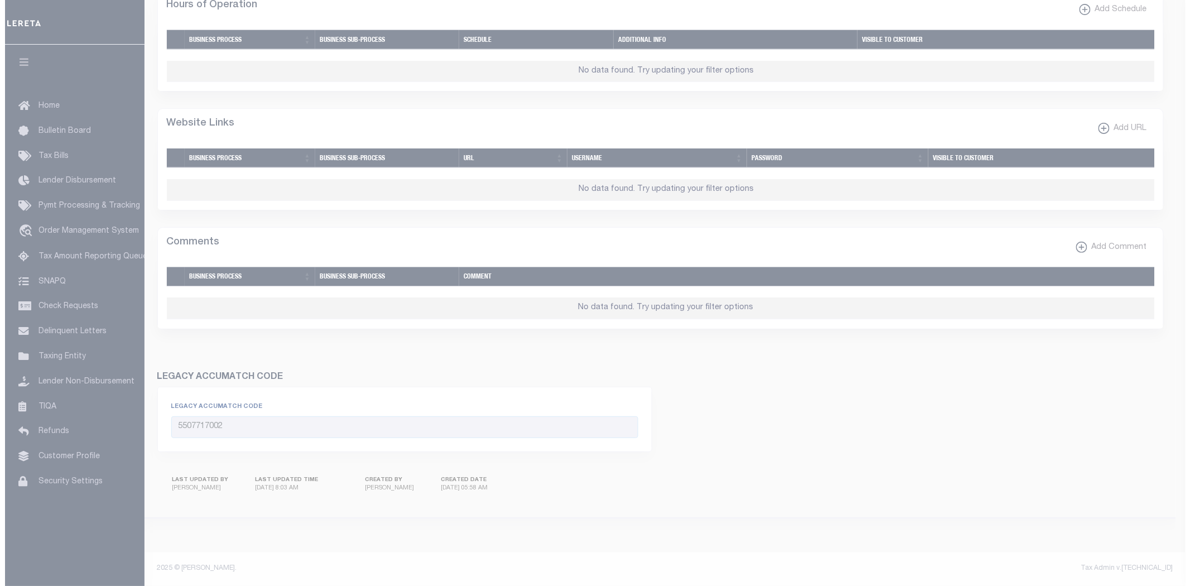
scroll to position [668, 0]
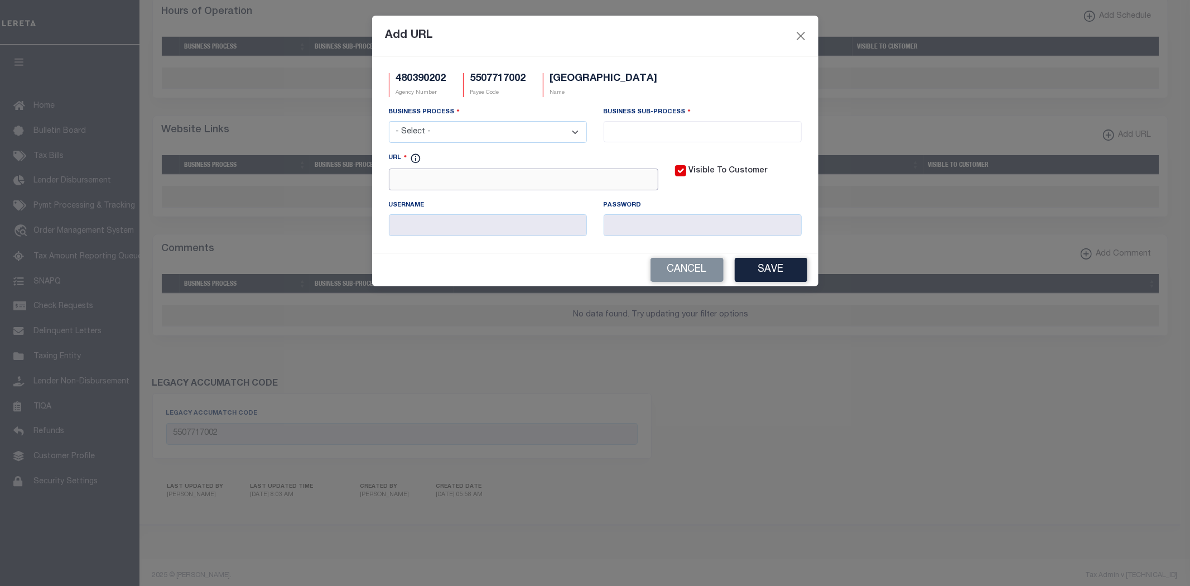
click at [511, 182] on input "URL" at bounding box center [524, 180] width 270 height 22
paste input "http://www.co.marquette.wi.us/tax_parcel_information_search_disclaimer_page"
type input "http://www.co.marquette.wi.us/tax_parcel_information_search_disclaimer_page.htm"
click at [432, 138] on select "- Select - All Automation Bill Request Delinquency Payment Delinquency Procurem…" at bounding box center [488, 132] width 198 height 22
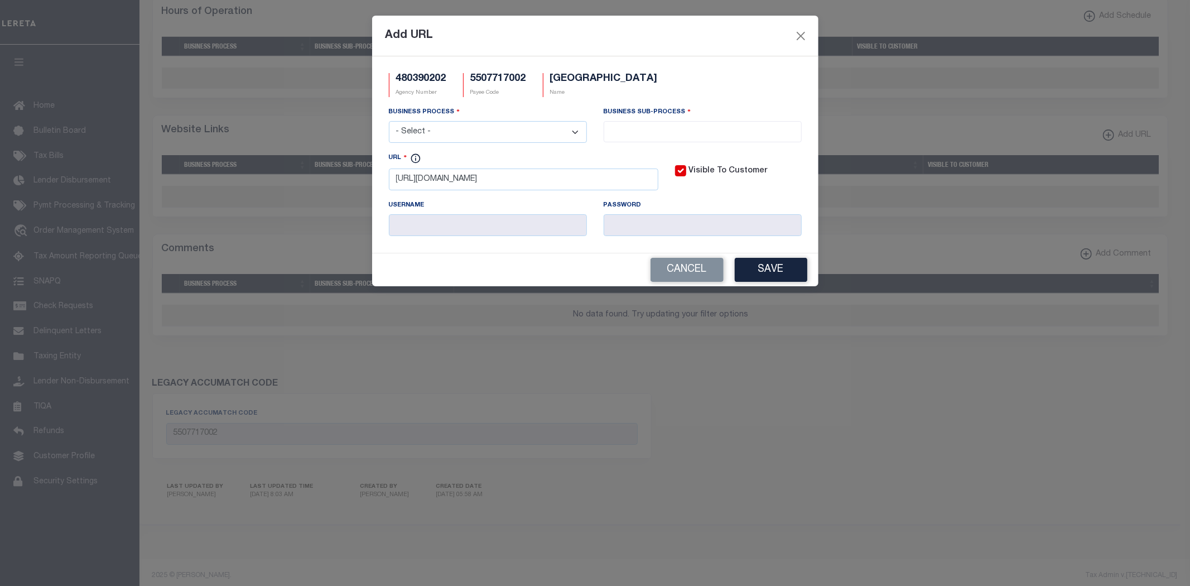
scroll to position [0, 0]
select select "6"
click at [389, 122] on select "- Select - All Automation Bill Request Delinquency Payment Delinquency Procurem…" at bounding box center [488, 132] width 198 height 22
click at [661, 134] on input "search" at bounding box center [702, 130] width 191 height 12
select select "31"
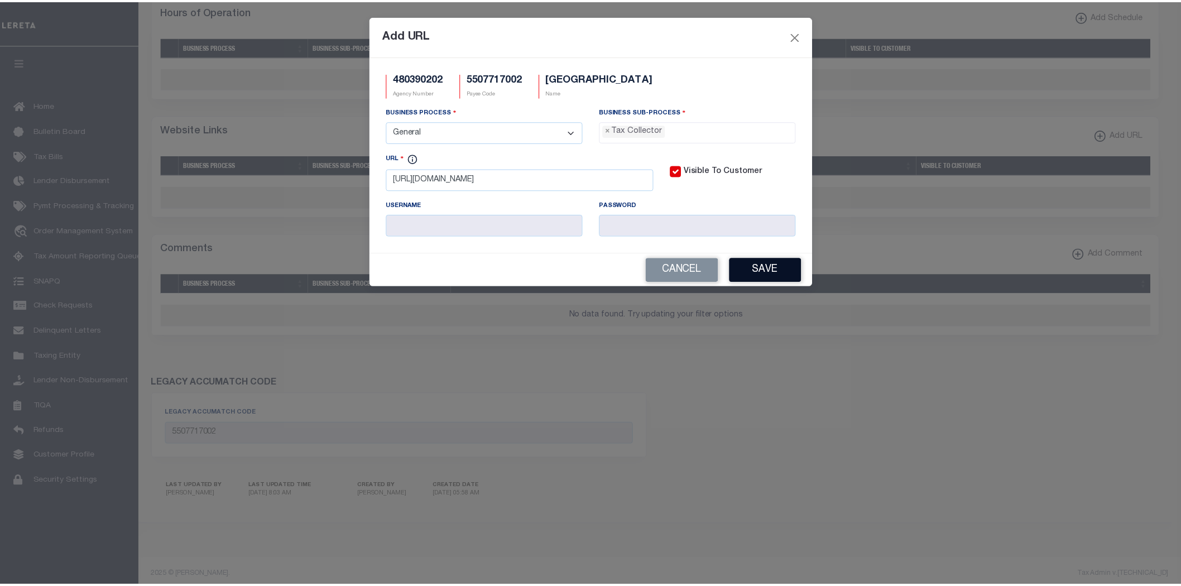
scroll to position [31, 0]
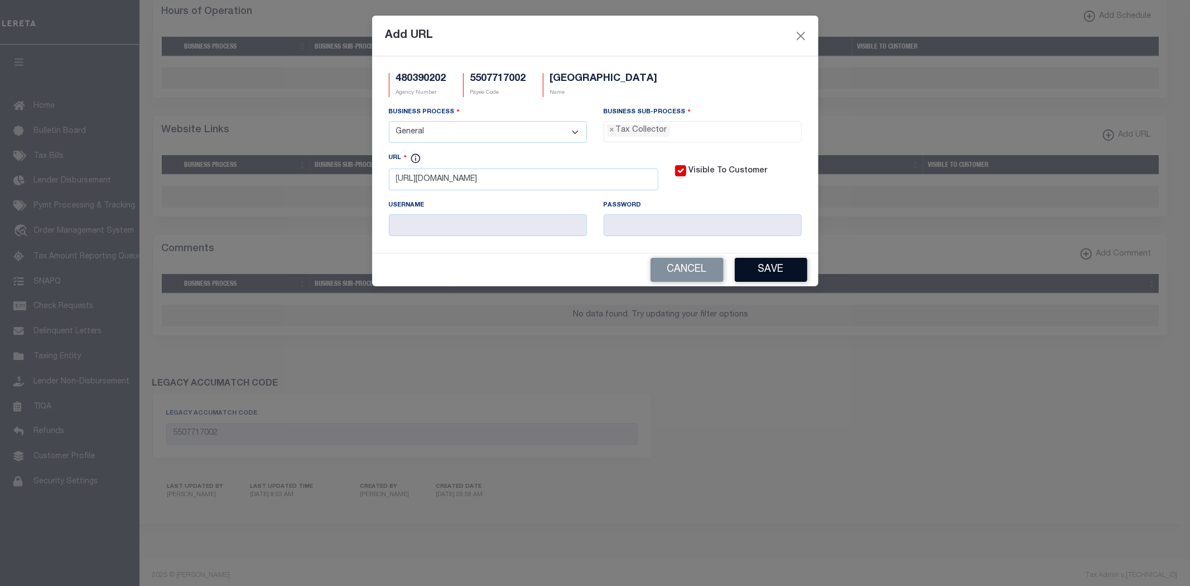
click at [783, 276] on button "Save" at bounding box center [771, 270] width 73 height 24
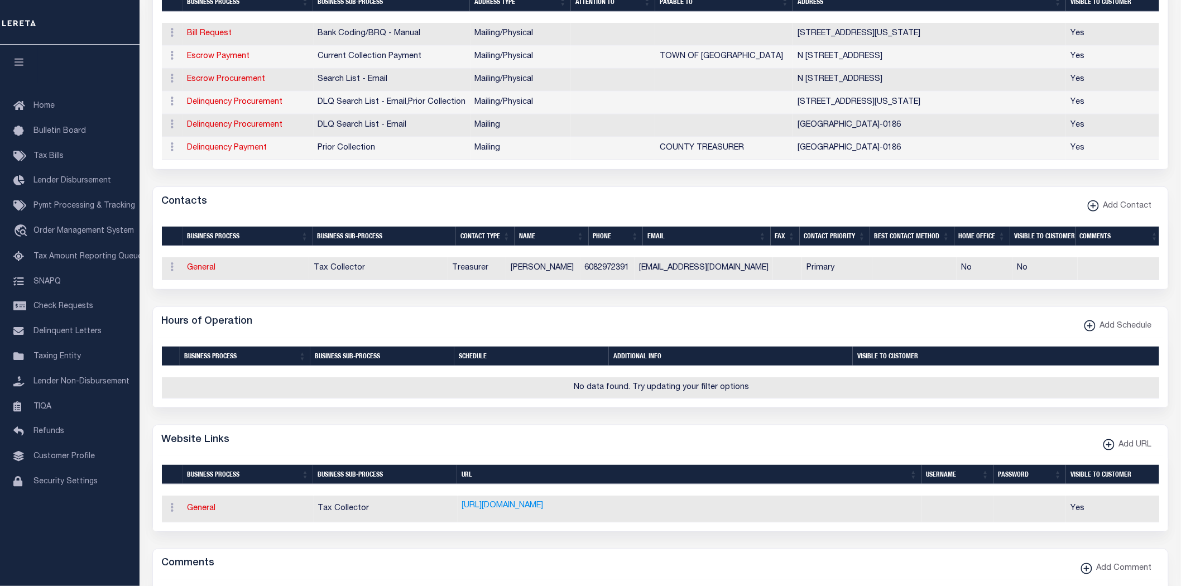
scroll to position [0, 0]
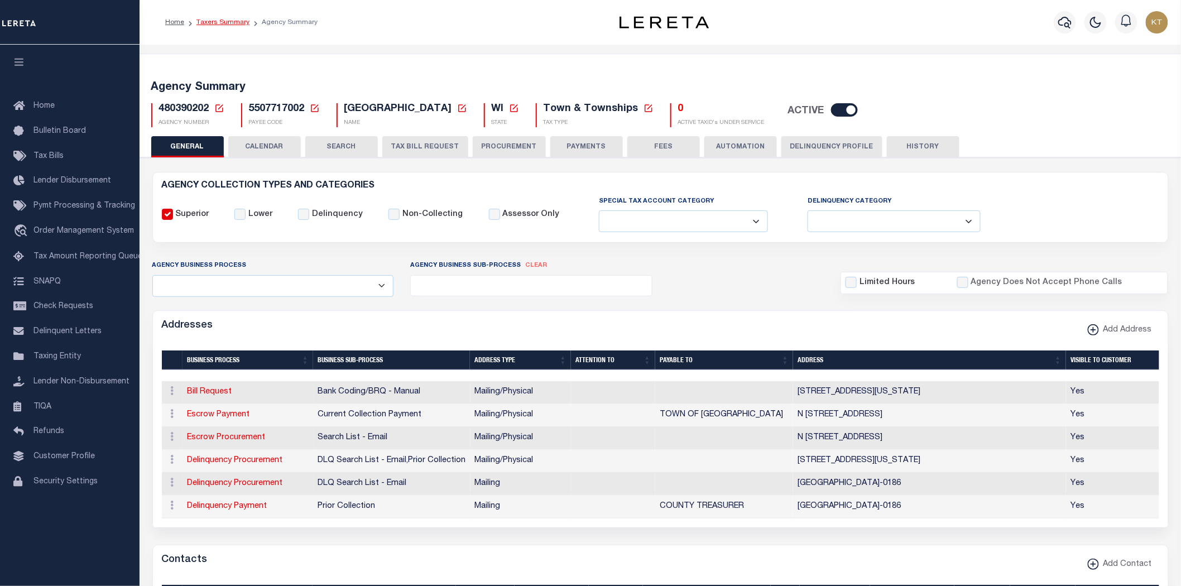
click at [233, 20] on link "Taxers Summary" at bounding box center [222, 22] width 53 height 7
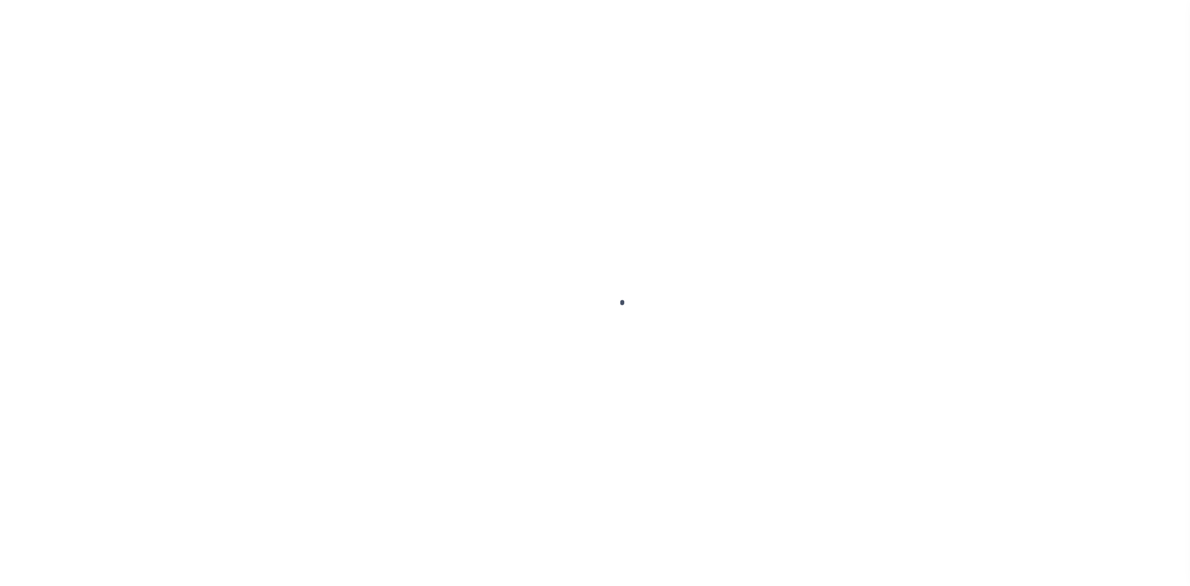
select select
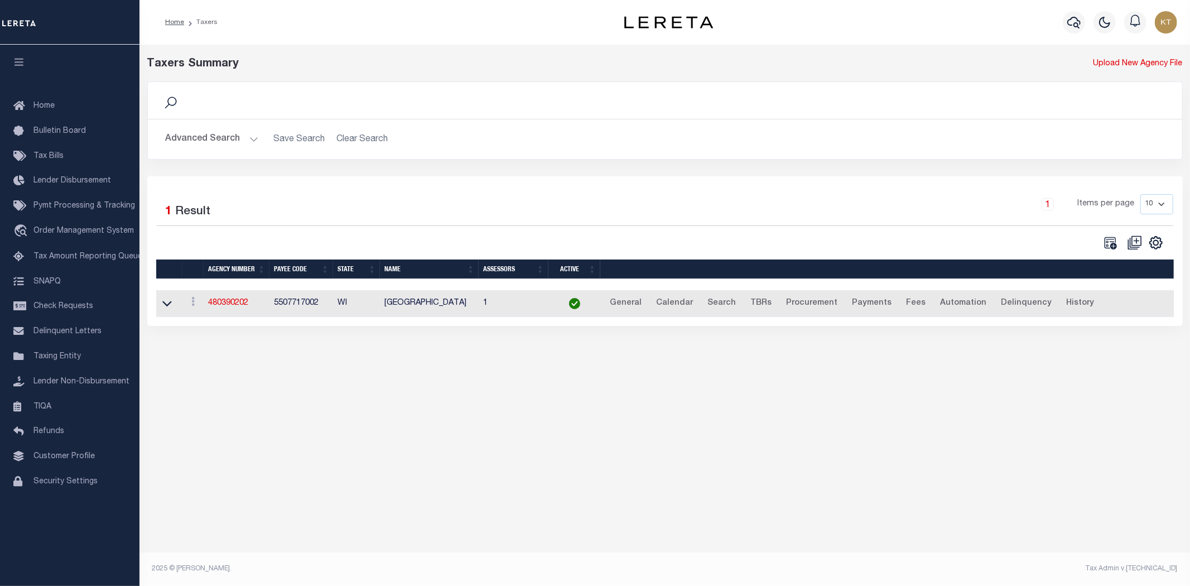
click at [211, 137] on button "Advanced Search" at bounding box center [212, 139] width 93 height 22
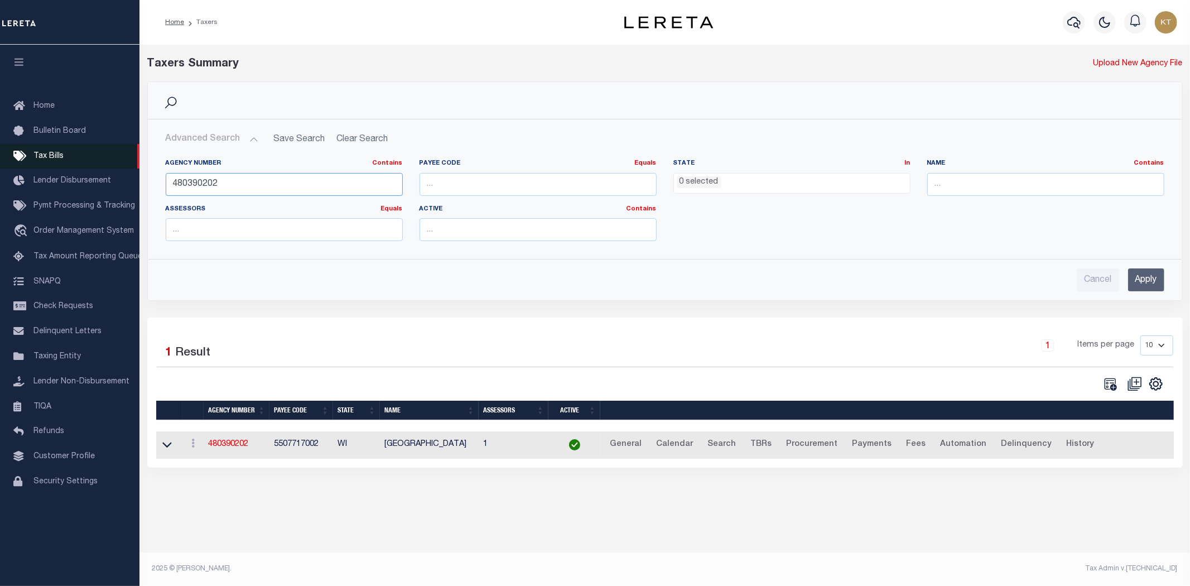
drag, startPoint x: 292, startPoint y: 183, endPoint x: 37, endPoint y: 166, distance: 255.6
click at [37, 168] on div "Home Taxers Profile" at bounding box center [595, 286] width 1190 height 572
type input "480140405"
click at [1148, 278] on input "Apply" at bounding box center [1146, 279] width 36 height 23
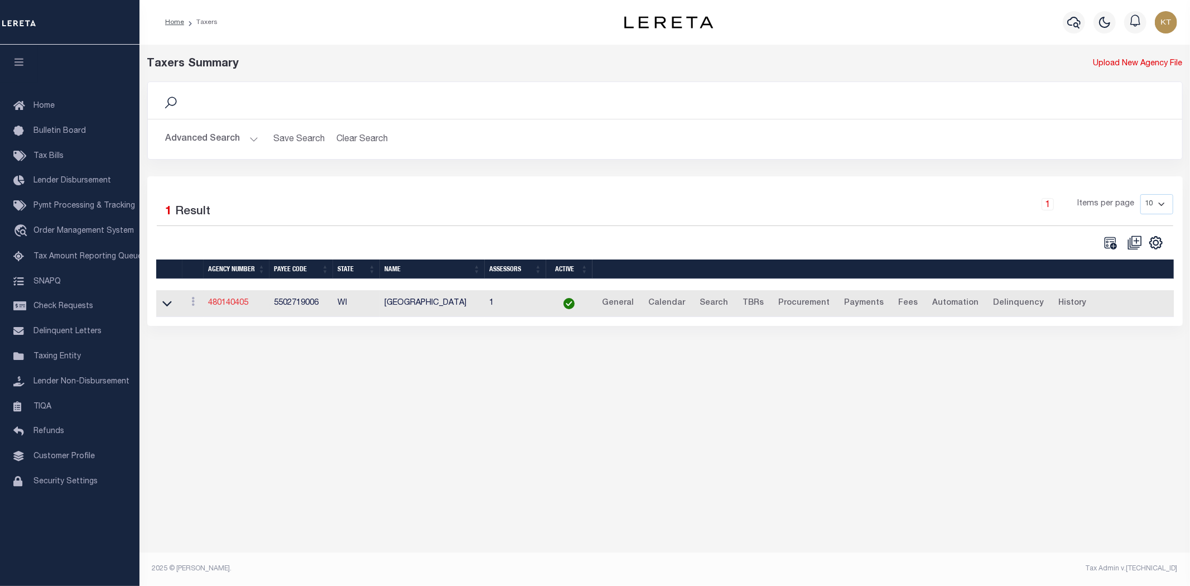
click at [232, 303] on link "480140405" at bounding box center [228, 303] width 40 height 8
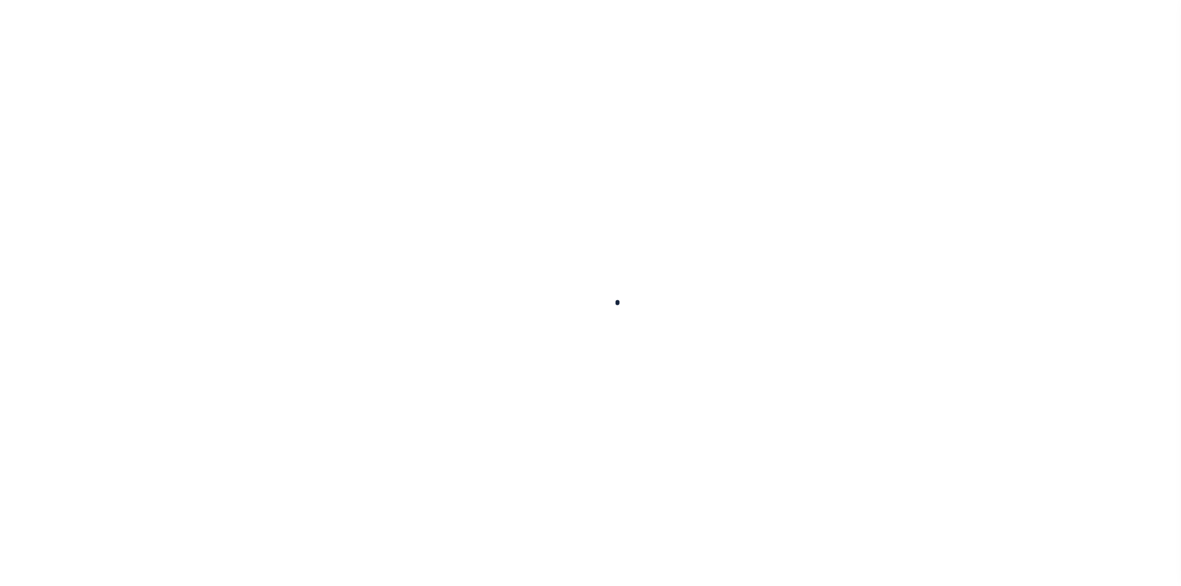
select select
checkbox input "false"
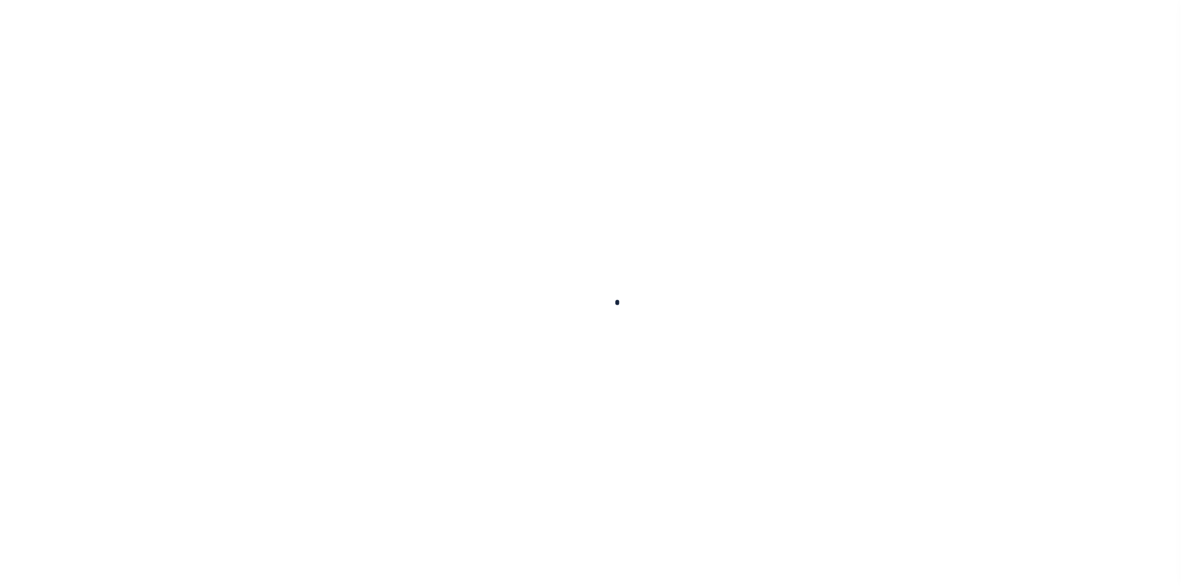
checkbox input "false"
type input "5502719006"
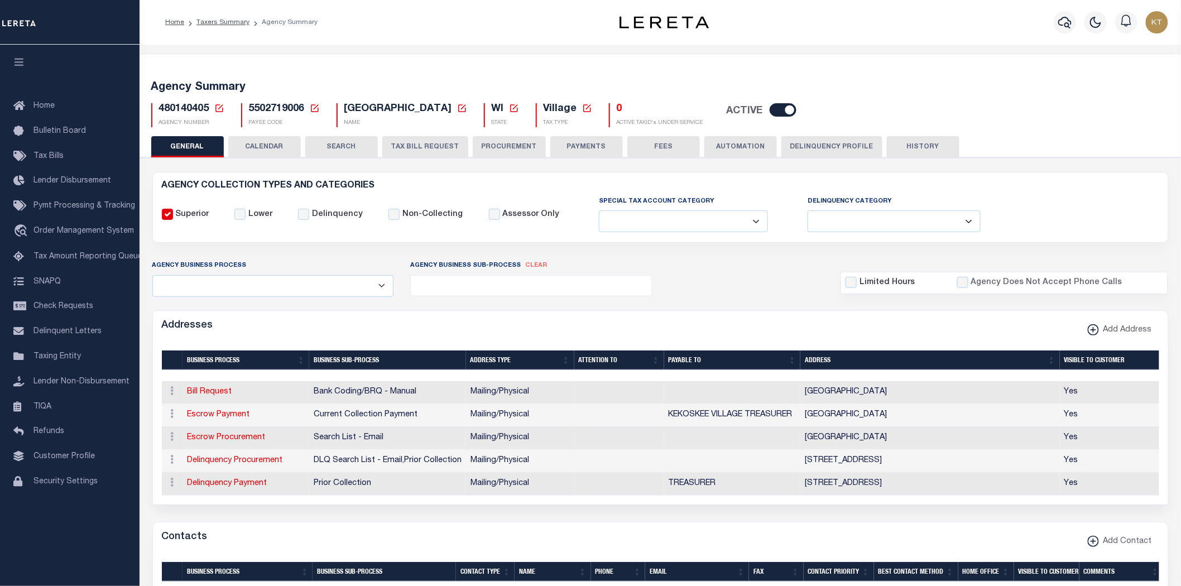
click at [644, 313] on div "Addresses Add Address" at bounding box center [660, 326] width 1015 height 31
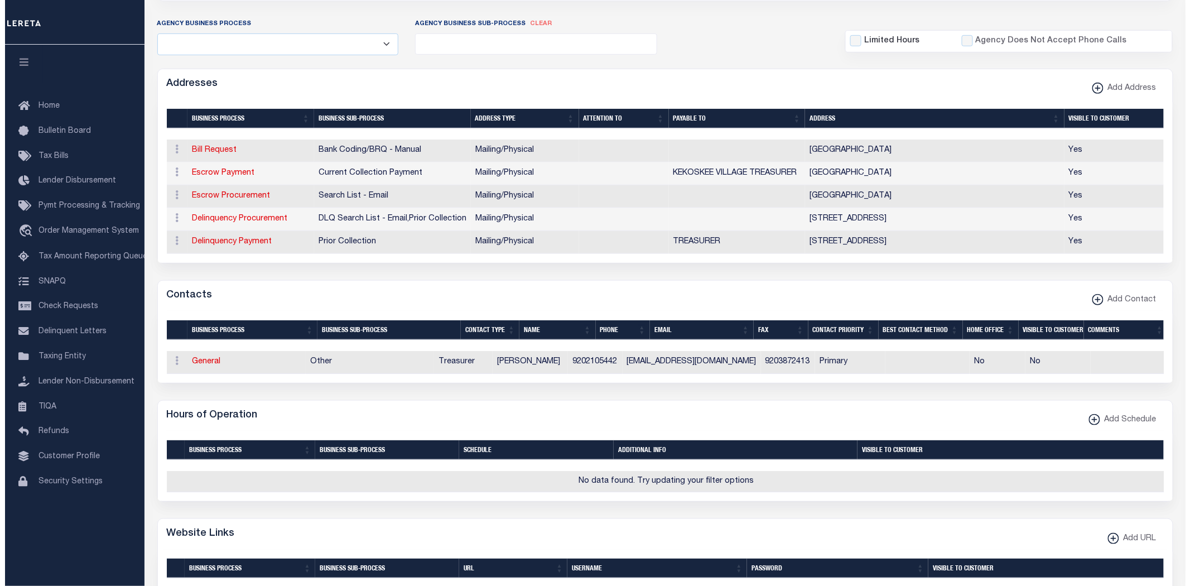
scroll to position [310, 0]
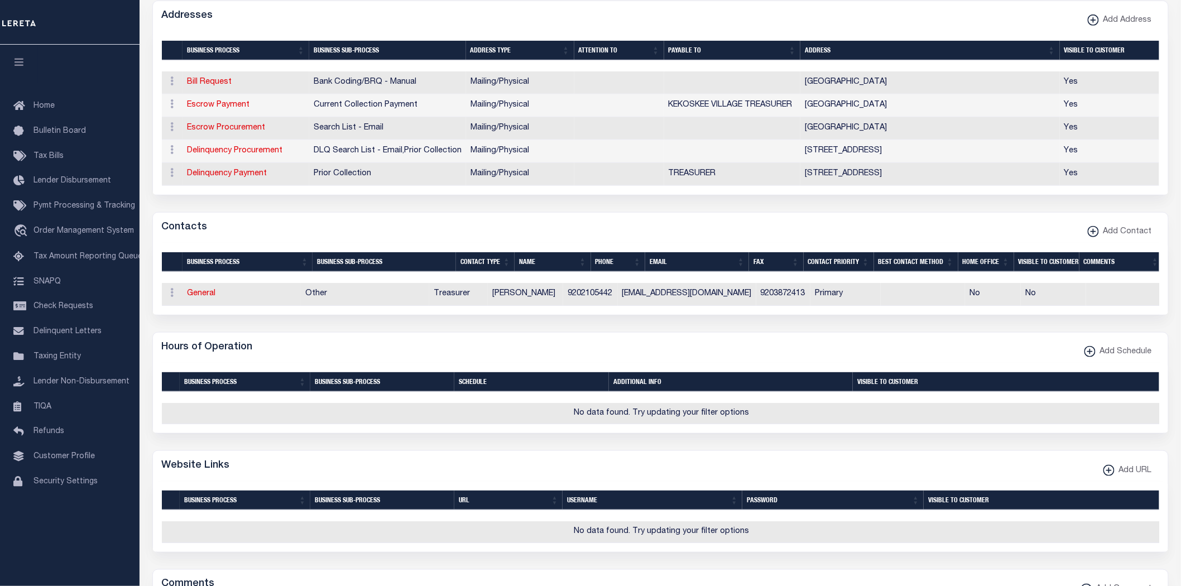
click at [199, 297] on link "General" at bounding box center [201, 294] width 28 height 8
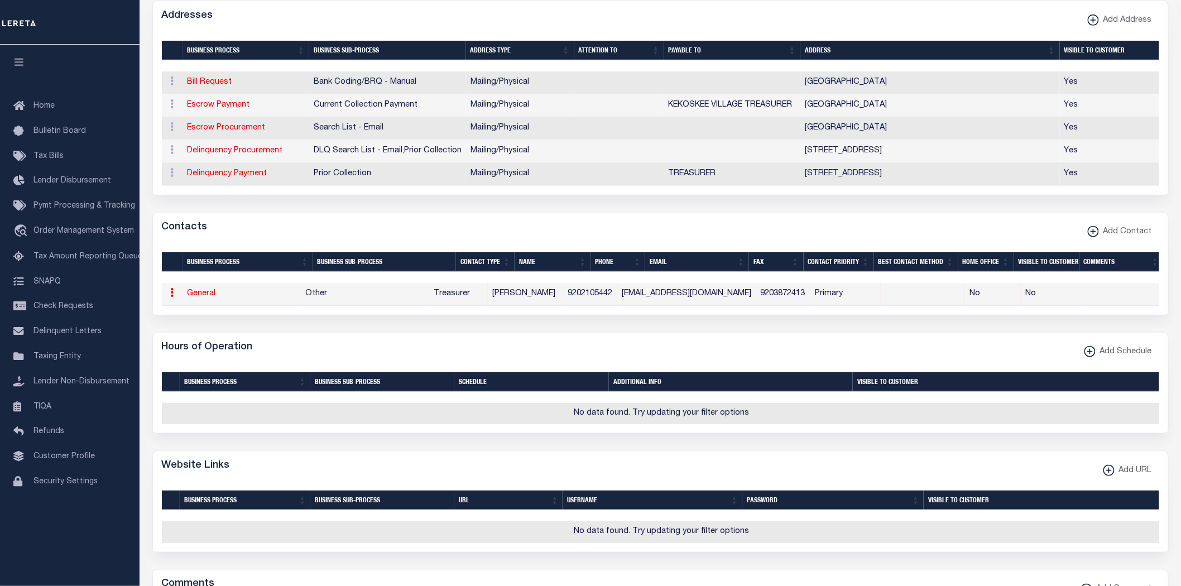
checkbox input "false"
select select
select select "3"
select select "1"
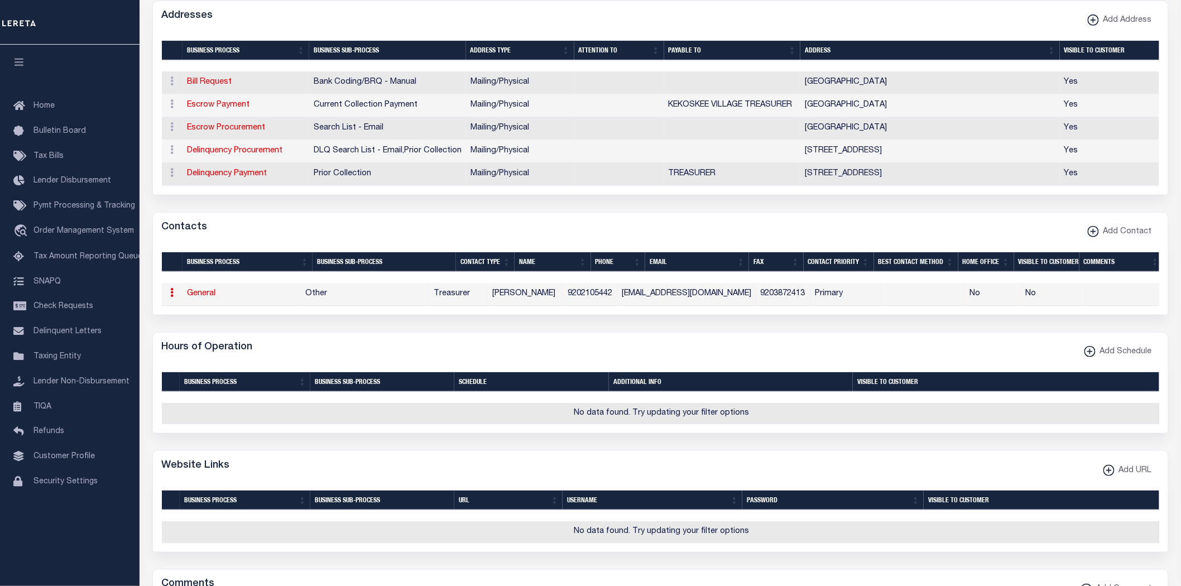
type input "[PERSON_NAME]"
type input "9202105442"
type input "9203872413"
type input "[EMAIL_ADDRESS][DOMAIN_NAME]"
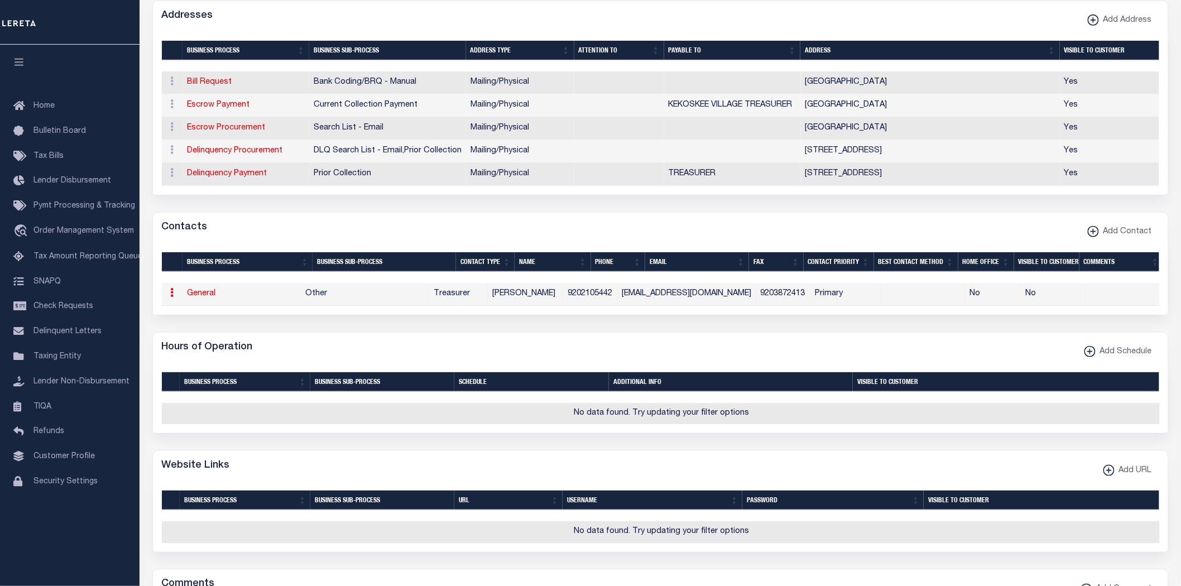
select select "6"
select select "39"
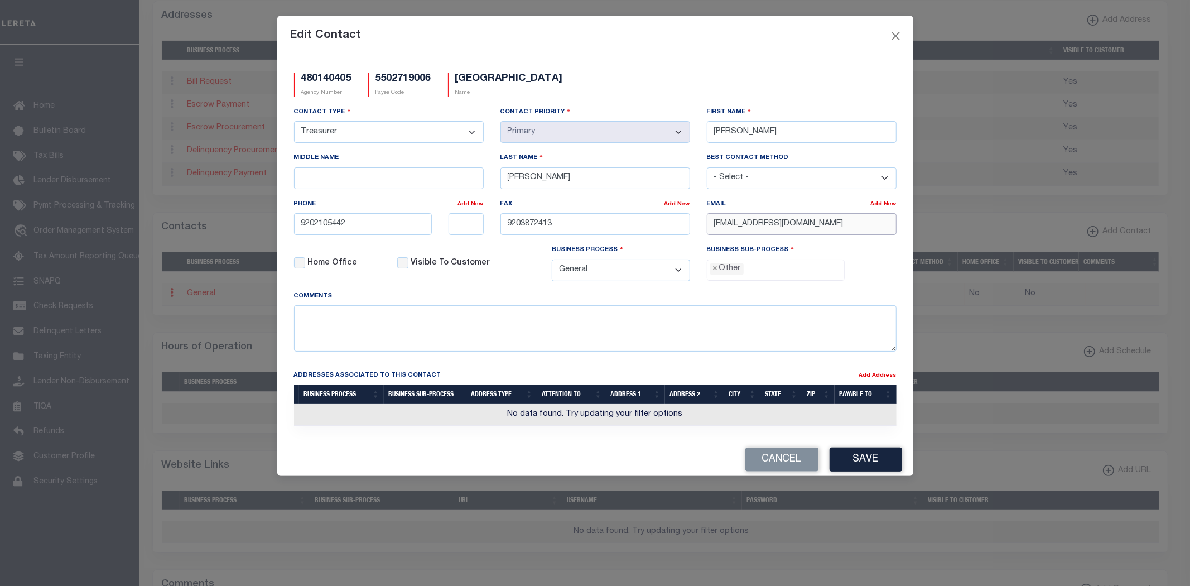
drag, startPoint x: 843, startPoint y: 221, endPoint x: 503, endPoint y: 241, distance: 341.0
click at [508, 241] on div "Contact Type - Select - Assessor Clerk Internal Contacts 1 Internal Contacts 2 …" at bounding box center [595, 198] width 619 height 184
paste input "[EMAIL_ADDRESS][DOMAIN_NAME]"
type input "[EMAIL_ADDRESS][DOMAIN_NAME]"
drag, startPoint x: 604, startPoint y: 231, endPoint x: 427, endPoint y: 221, distance: 177.7
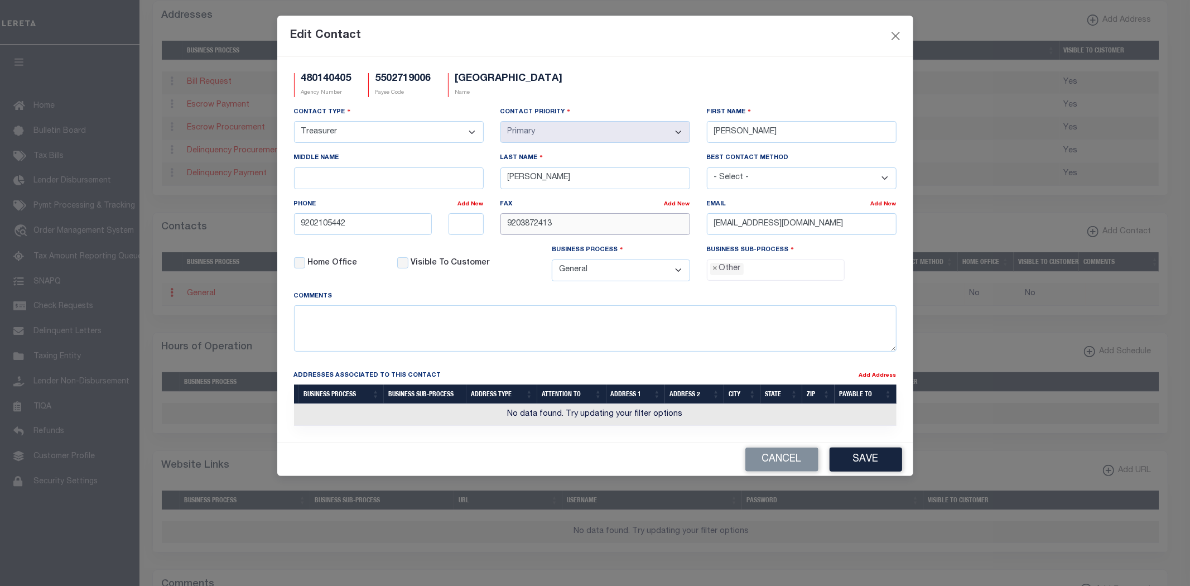
click at [427, 221] on div "Contact Type - Select - Assessor Clerk Internal Contacts 1 Internal Contacts 2 …" at bounding box center [595, 198] width 619 height 184
click at [715, 272] on span "×" at bounding box center [715, 269] width 5 height 12
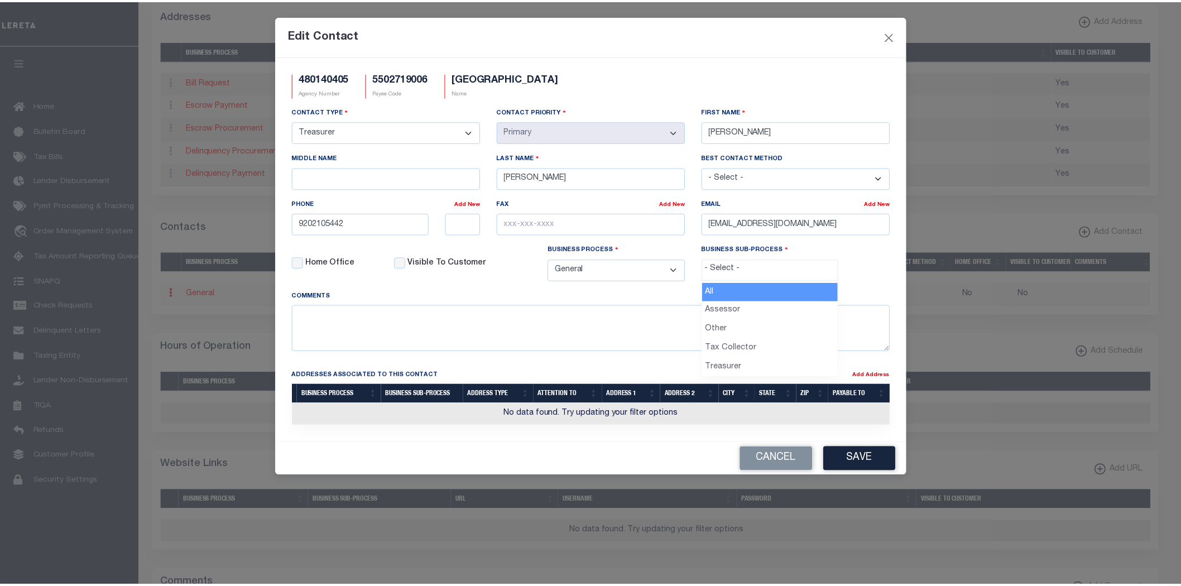
scroll to position [21, 0]
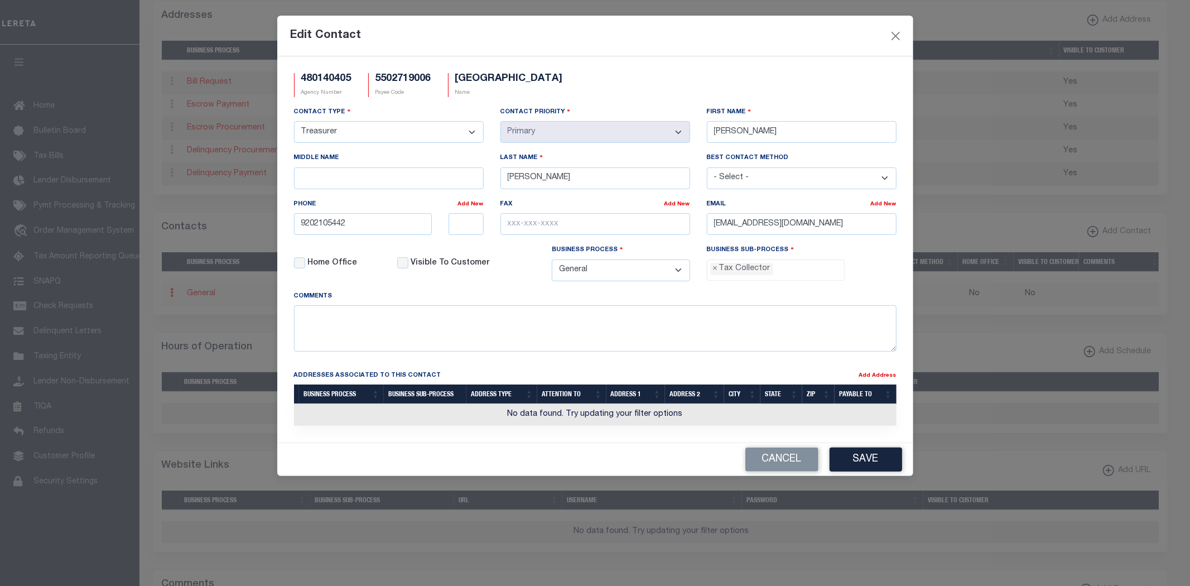
select select "31"
click at [867, 462] on button "Save" at bounding box center [866, 459] width 73 height 24
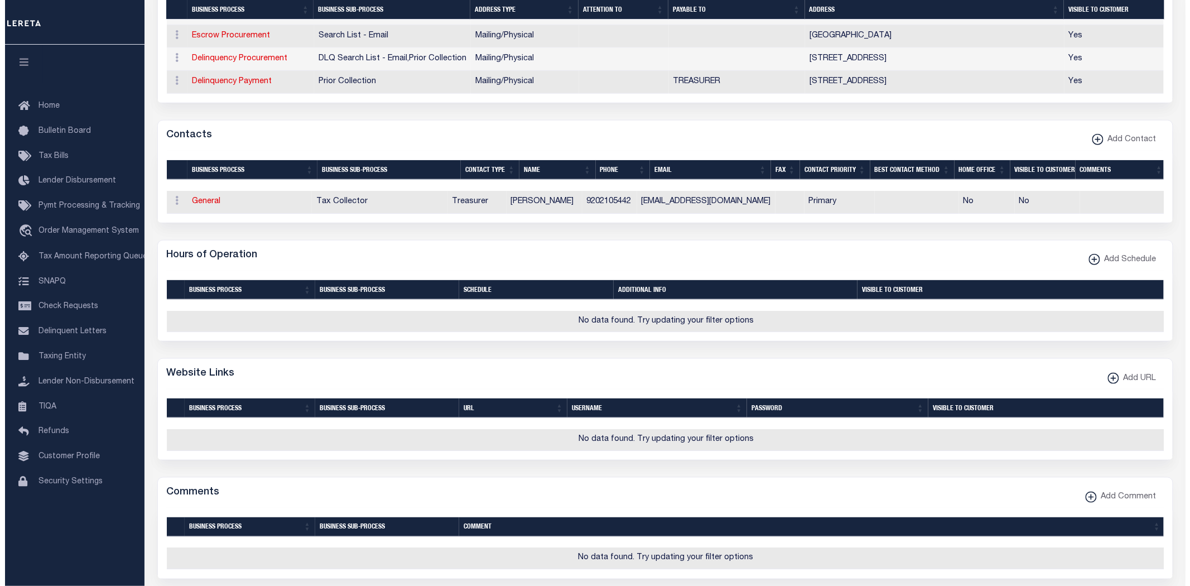
scroll to position [434, 0]
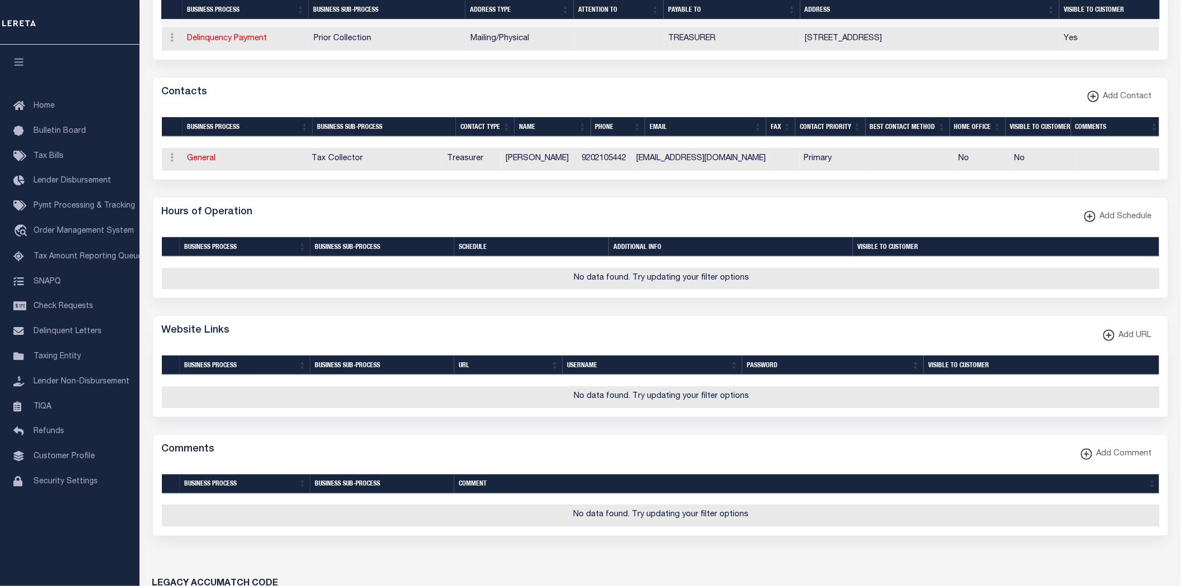
click at [1139, 328] on button "Add URL" at bounding box center [1127, 336] width 63 height 22
select select
checkbox input "true"
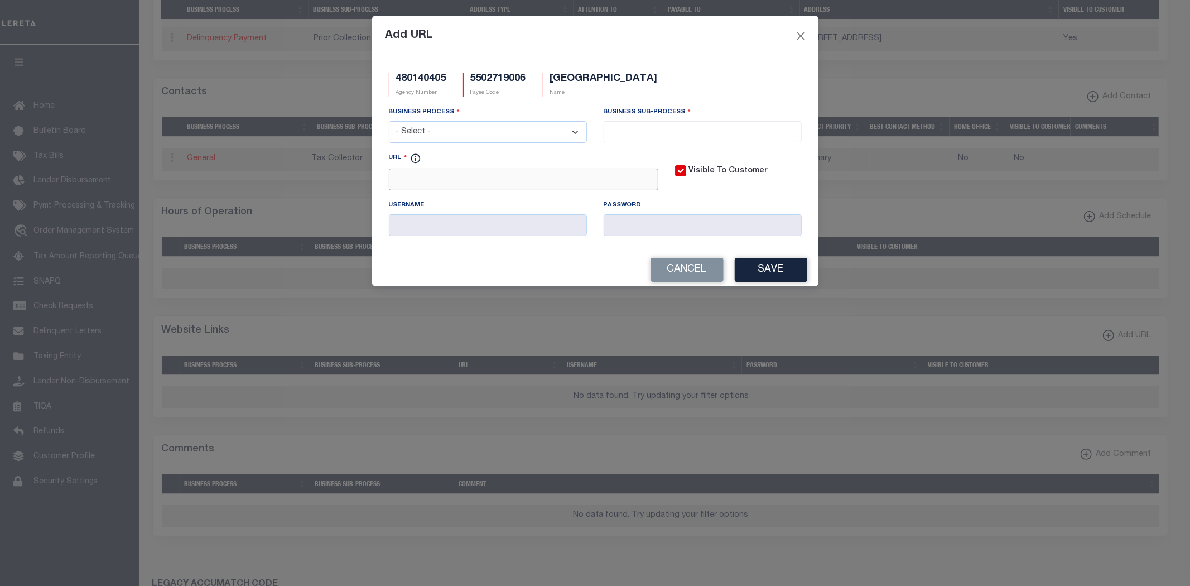
click at [487, 180] on input "URL" at bounding box center [524, 180] width 270 height 22
paste input "[URL][DOMAIN_NAME]"
type input "[URL][DOMAIN_NAME]"
drag, startPoint x: 491, startPoint y: 124, endPoint x: 484, endPoint y: 129, distance: 8.8
click at [491, 124] on select "- Select - All Automation Bill Request Delinquency Payment Delinquency Procurem…" at bounding box center [488, 132] width 198 height 22
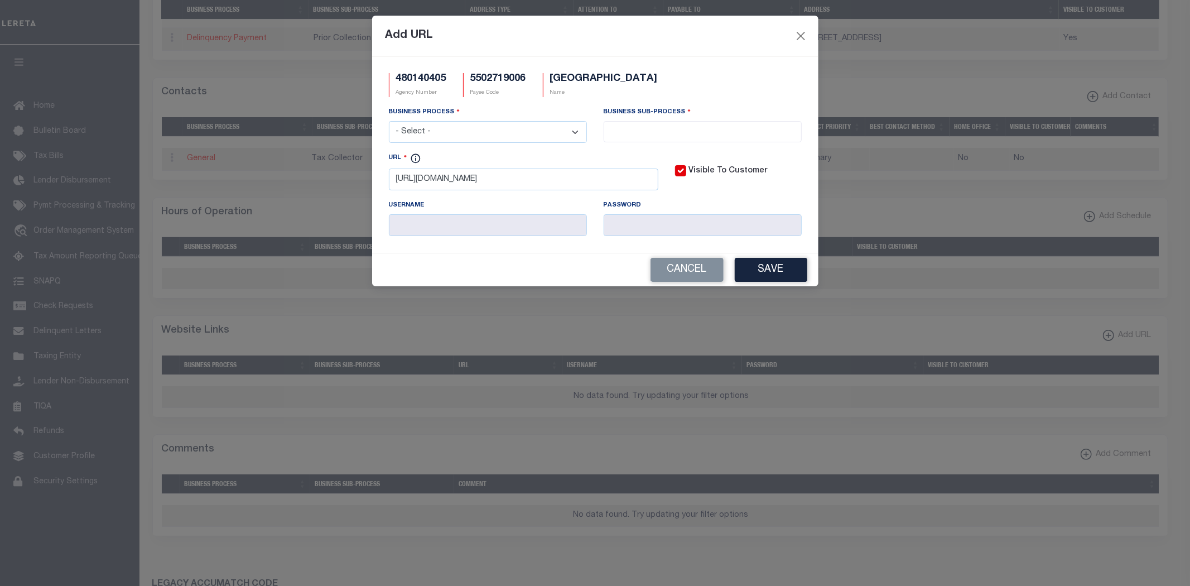
select select "6"
click at [389, 122] on select "- Select - All Automation Bill Request Delinquency Payment Delinquency Procurem…" at bounding box center [488, 132] width 198 height 22
click at [678, 132] on input "search" at bounding box center [702, 130] width 191 height 12
select select "32"
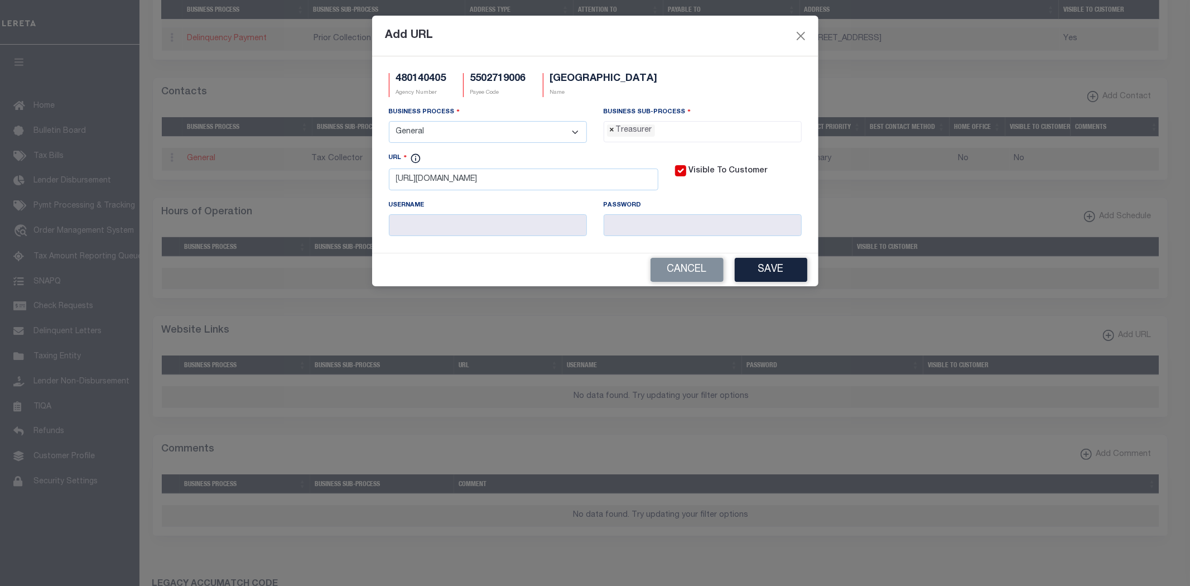
click at [610, 131] on span "×" at bounding box center [612, 130] width 5 height 12
select select "31"
click at [770, 270] on button "Save" at bounding box center [771, 270] width 73 height 24
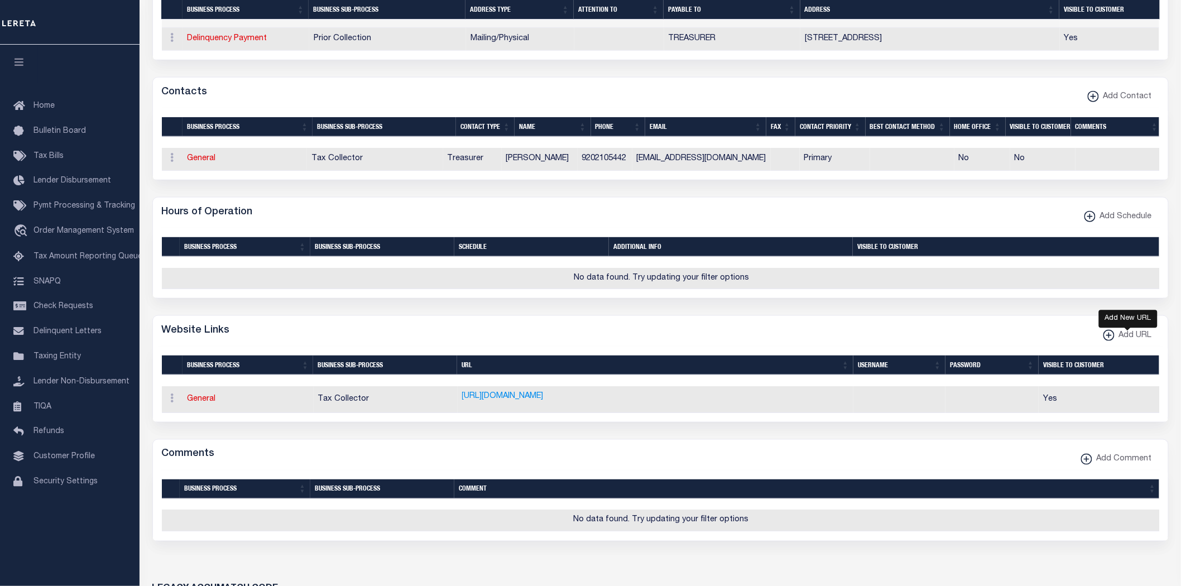
click at [1124, 338] on span "Add URL" at bounding box center [1132, 336] width 37 height 12
select select
checkbox input "true"
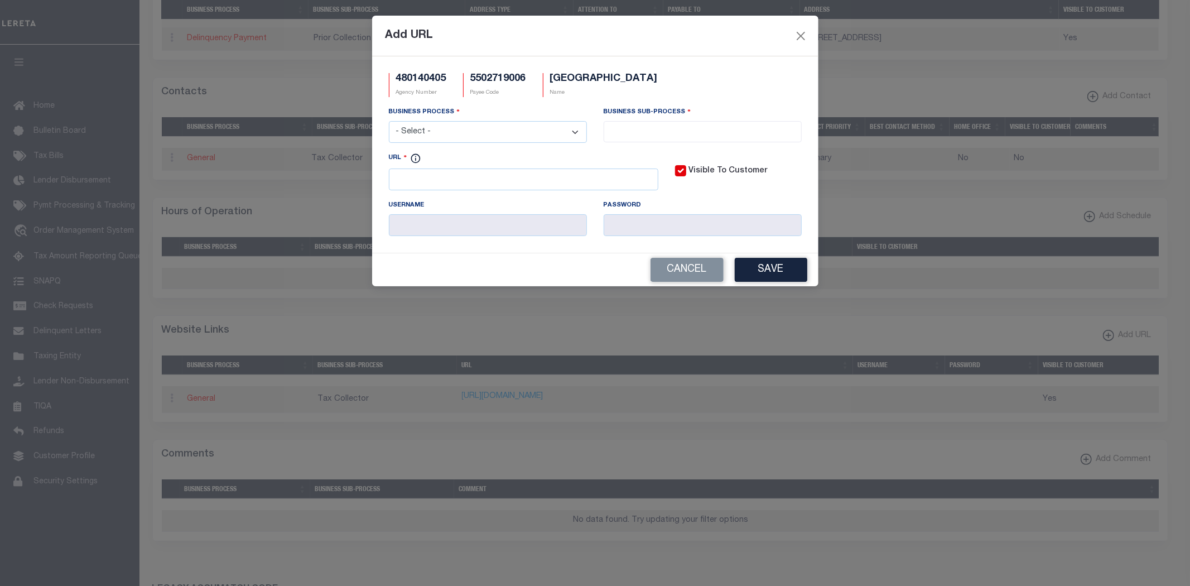
scroll to position [0, 0]
click at [487, 182] on input "URL" at bounding box center [524, 180] width 270 height 22
paste input "[DOMAIN_NAME]"
type input "[DOMAIN_NAME]"
click at [480, 129] on select "- Select - All Automation Bill Request Delinquency Payment Delinquency Procurem…" at bounding box center [488, 132] width 198 height 22
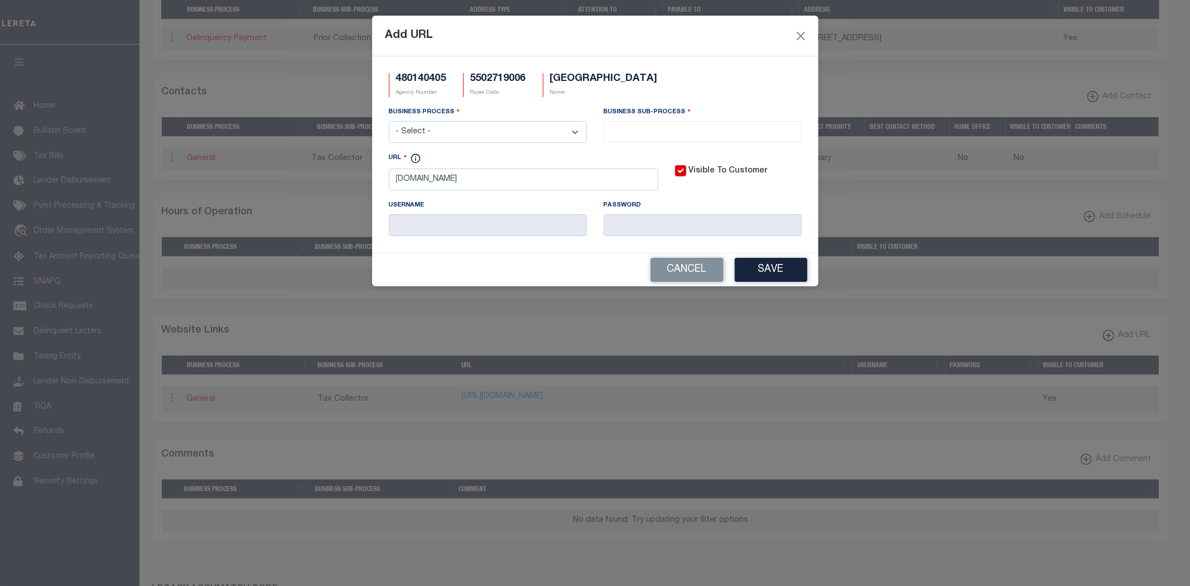
select select "6"
click at [389, 122] on select "- Select - All Automation Bill Request Delinquency Payment Delinquency Procurem…" at bounding box center [488, 132] width 198 height 22
click at [690, 131] on input "search" at bounding box center [702, 130] width 191 height 12
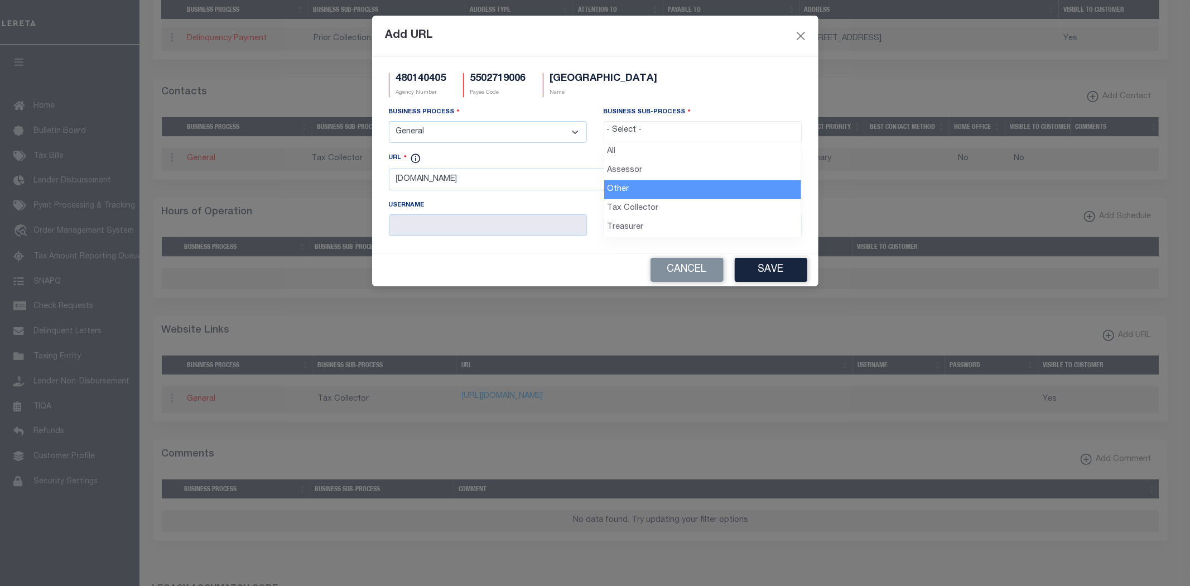
select select "39"
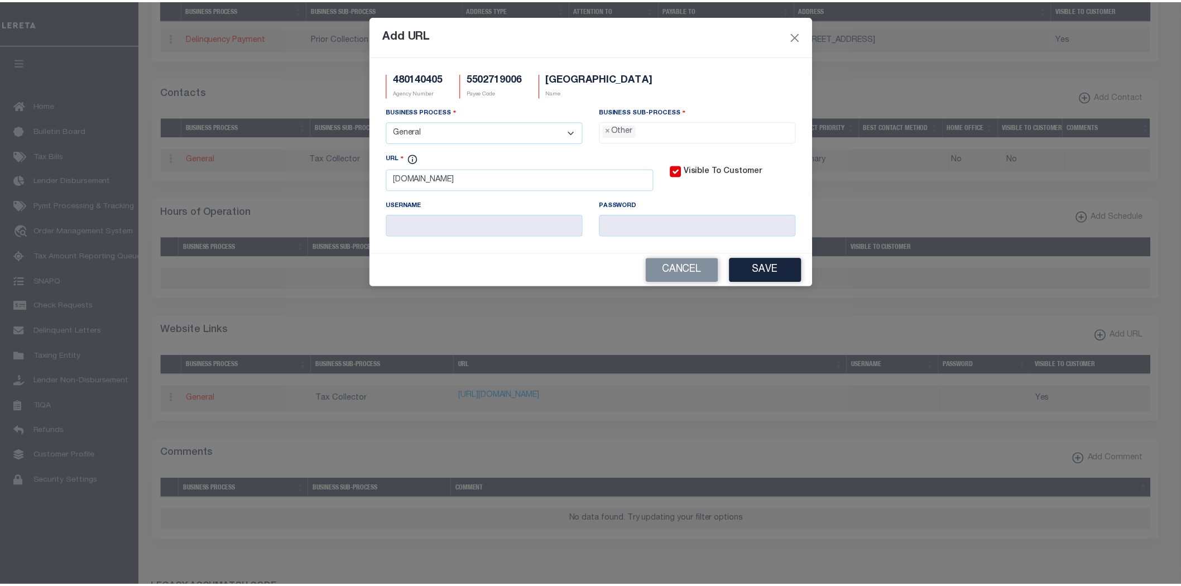
scroll to position [21, 0]
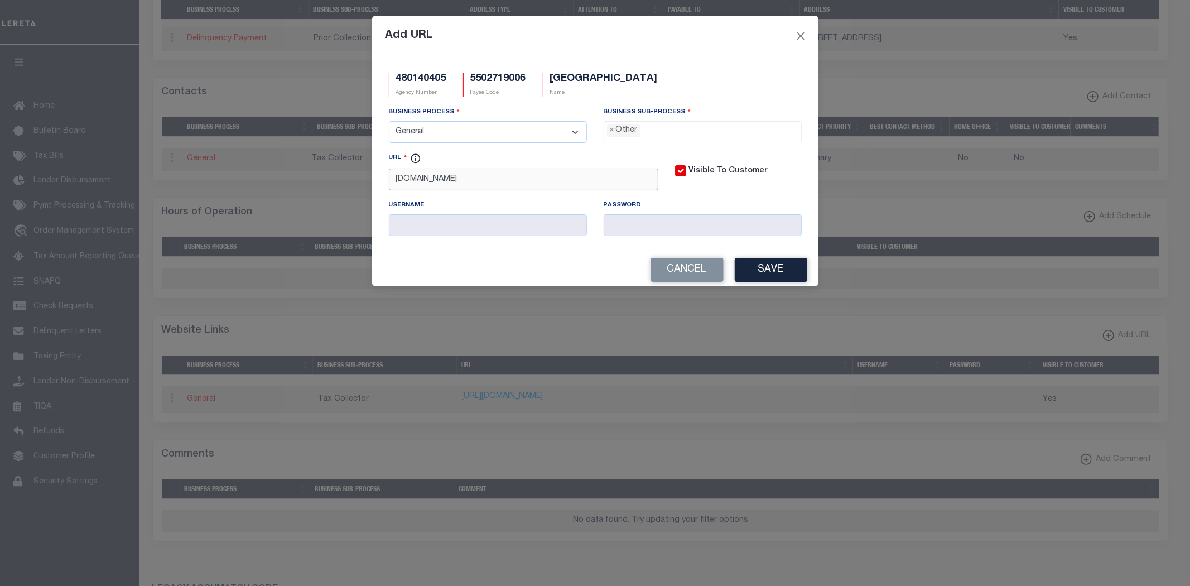
click at [395, 180] on input "[DOMAIN_NAME]" at bounding box center [524, 180] width 270 height 22
type input "[URL][DOMAIN_NAME]"
click at [785, 269] on button "Save" at bounding box center [771, 270] width 73 height 24
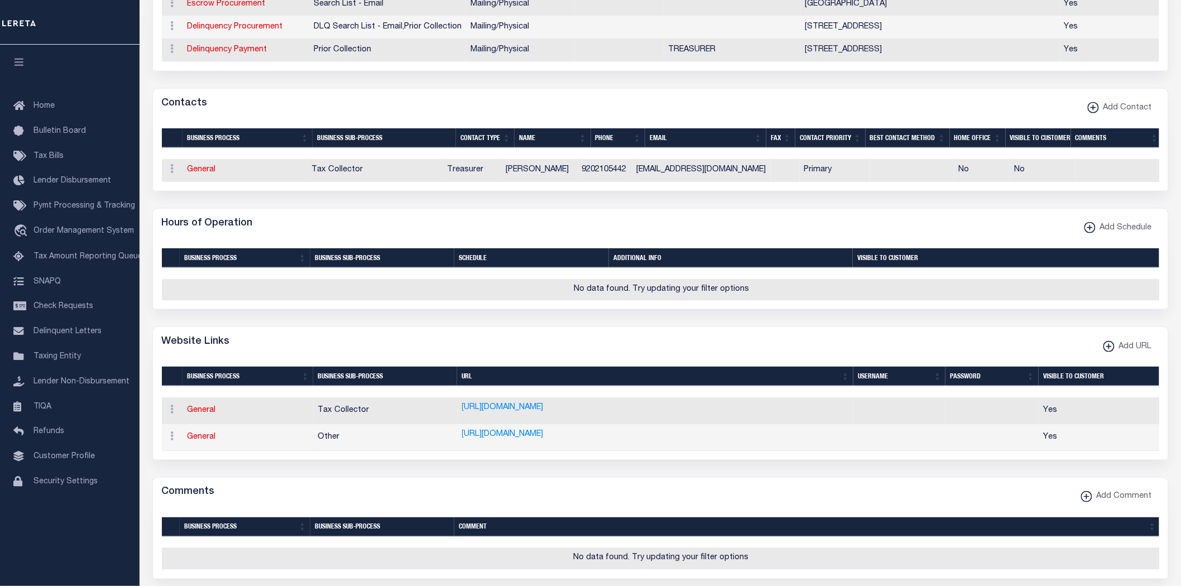
scroll to position [62, 0]
